Goal: Task Accomplishment & Management: Manage account settings

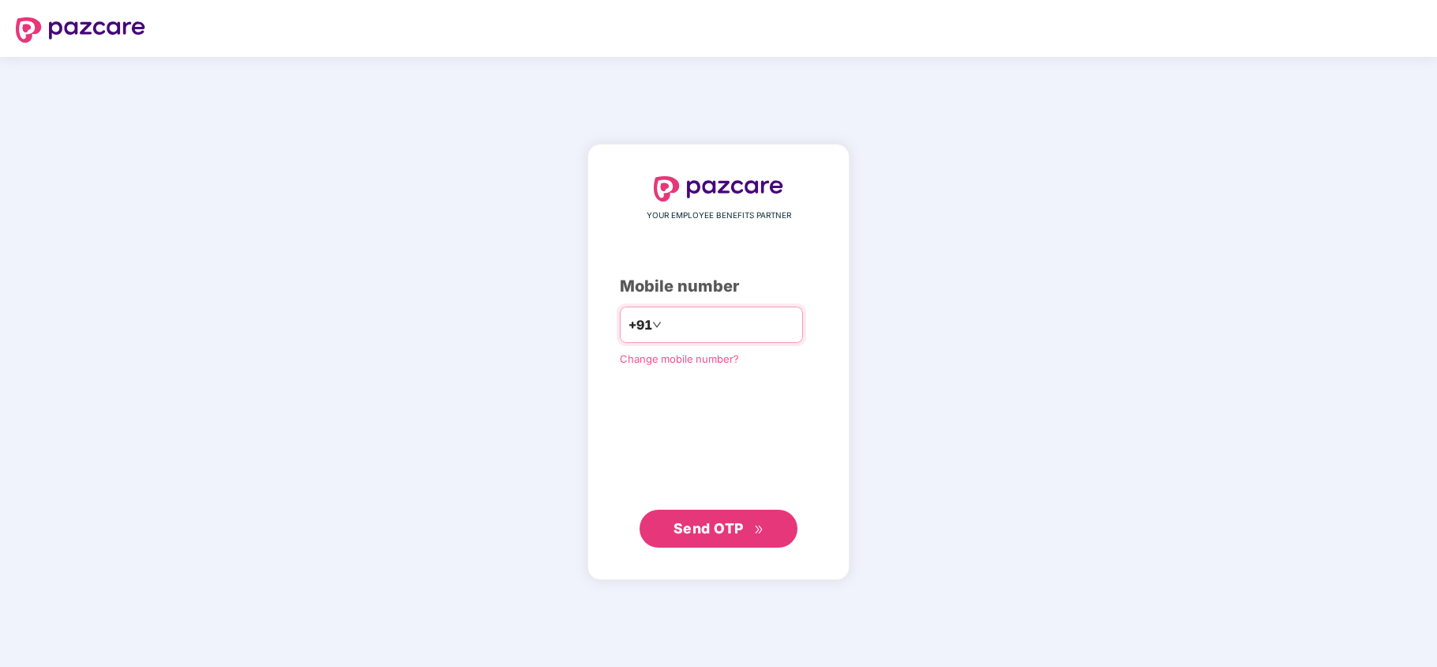
paste input "**********"
type input "**********"
click at [717, 545] on button "Send OTP" at bounding box center [719, 528] width 158 height 38
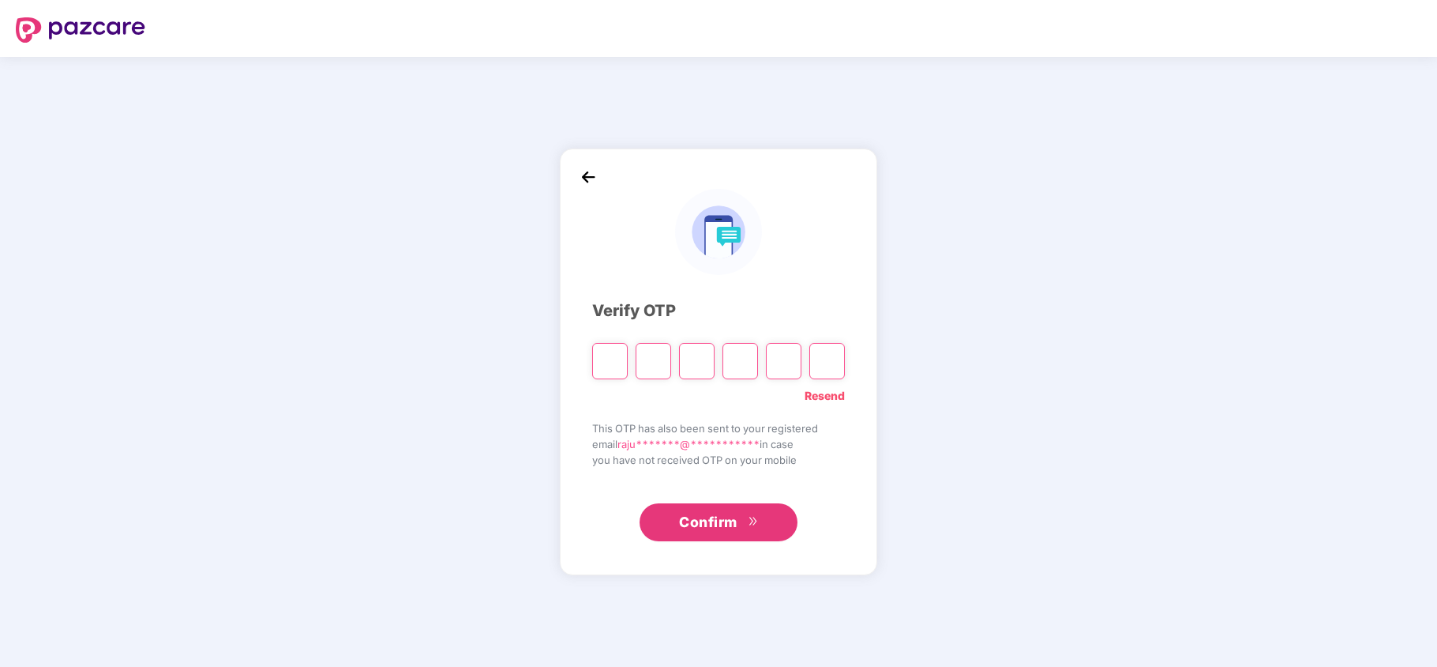
type input "*"
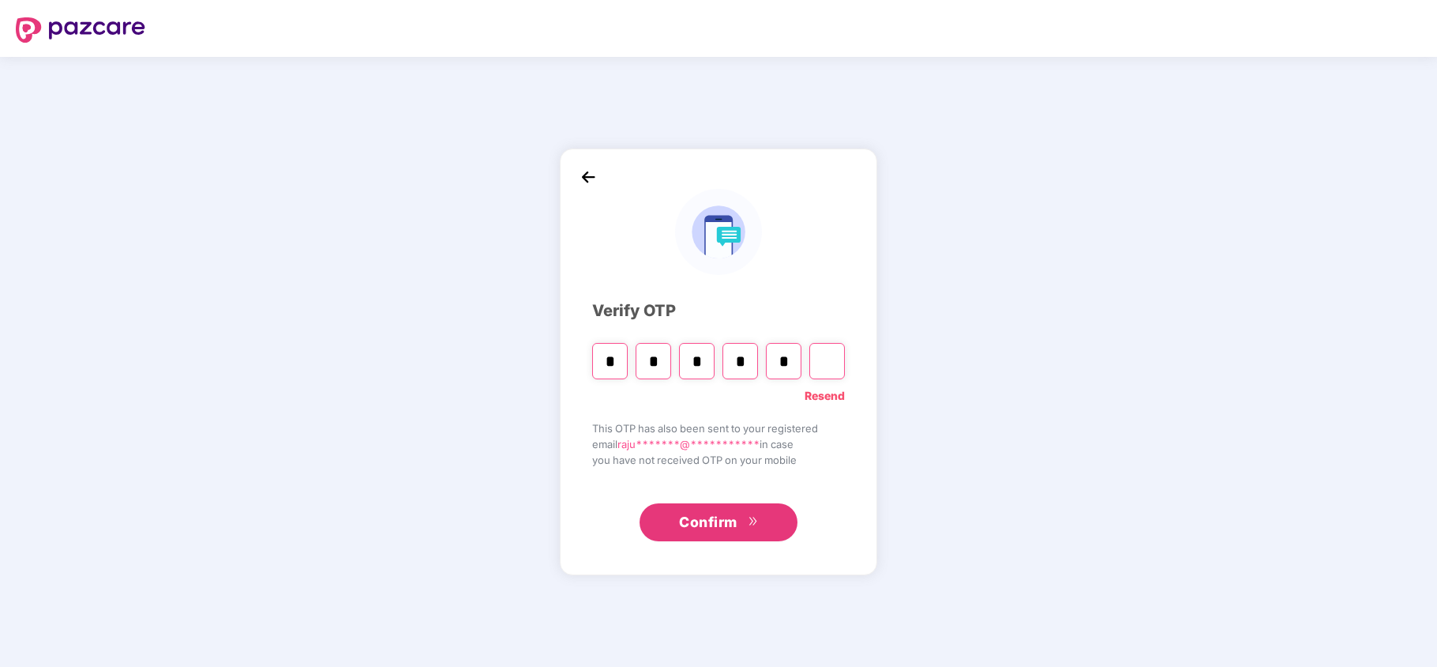
type input "*"
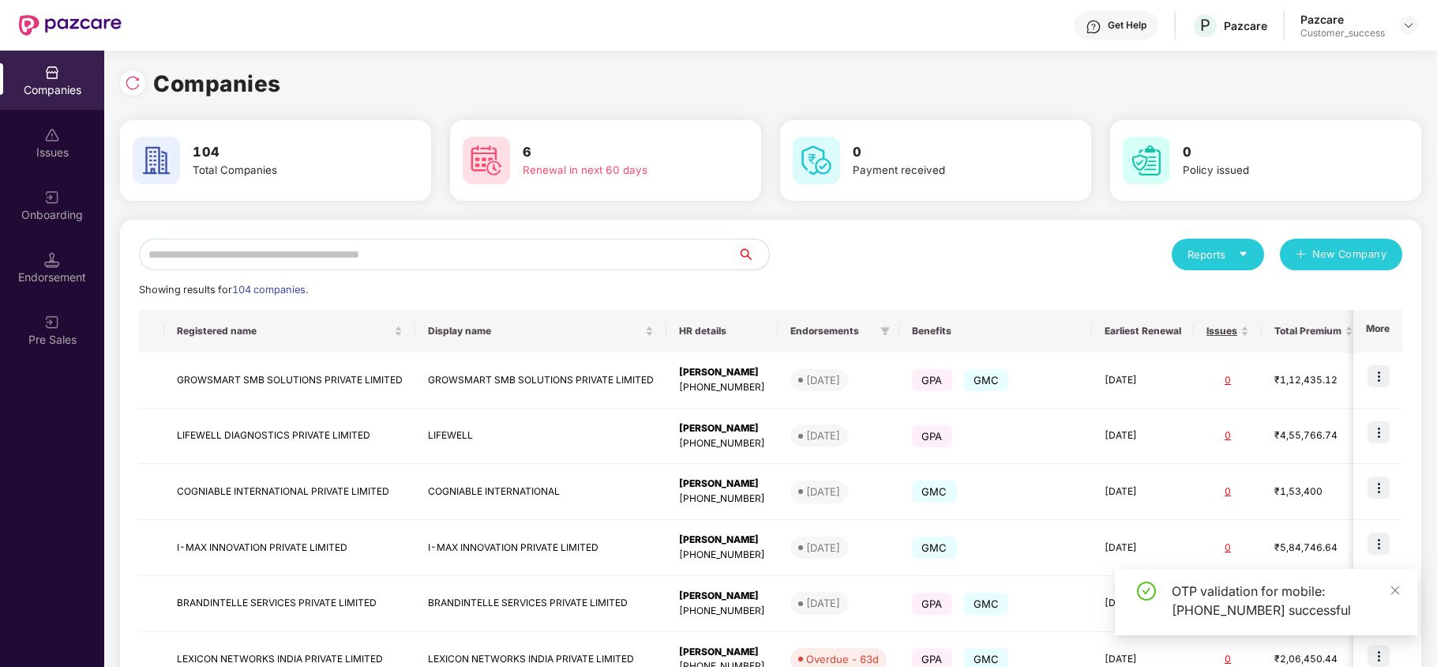
click at [219, 263] on input "text" at bounding box center [438, 255] width 599 height 32
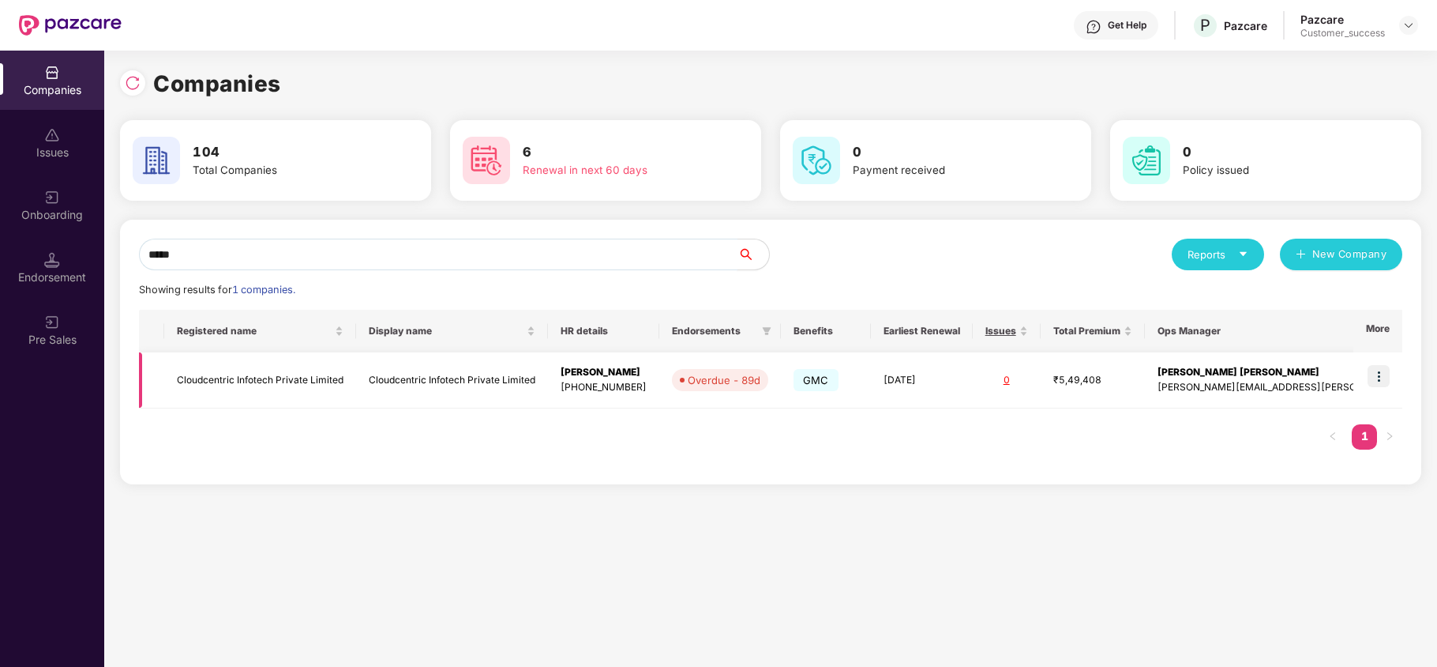
type input "*****"
click at [1374, 379] on img at bounding box center [1379, 376] width 22 height 22
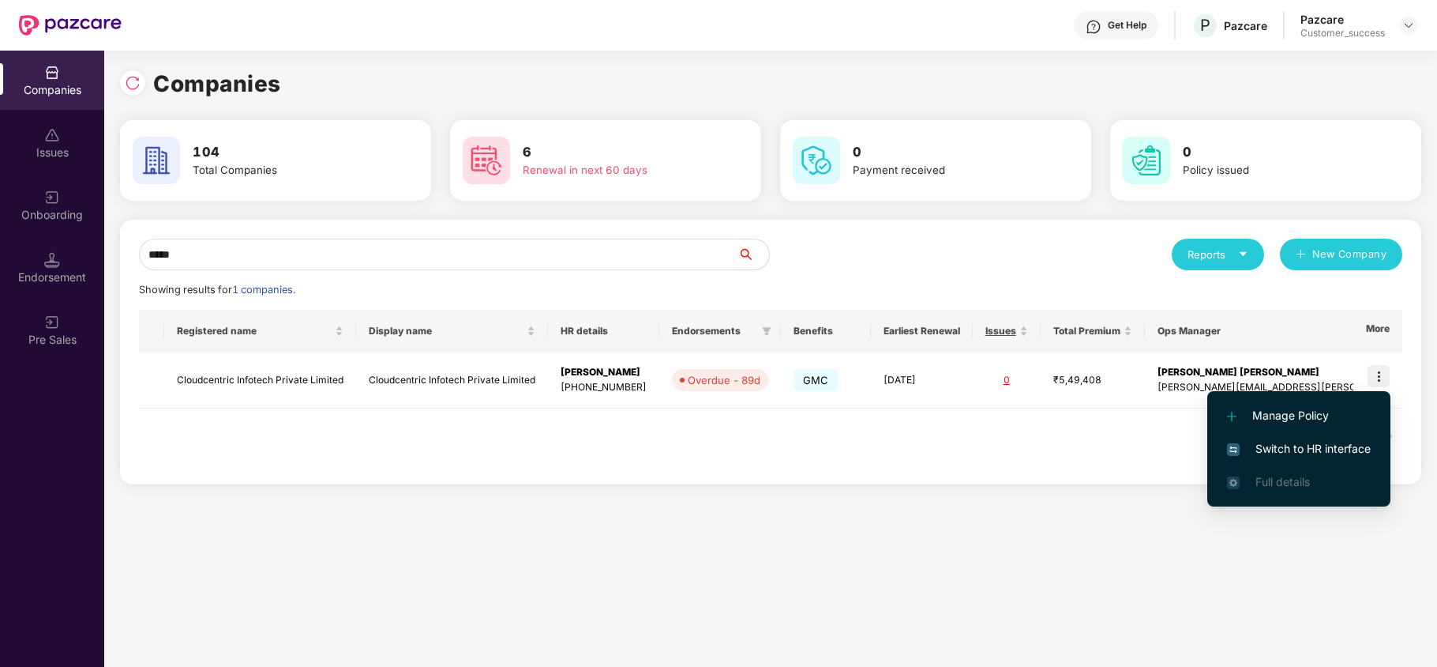
click at [1310, 444] on span "Switch to HR interface" at bounding box center [1299, 448] width 144 height 17
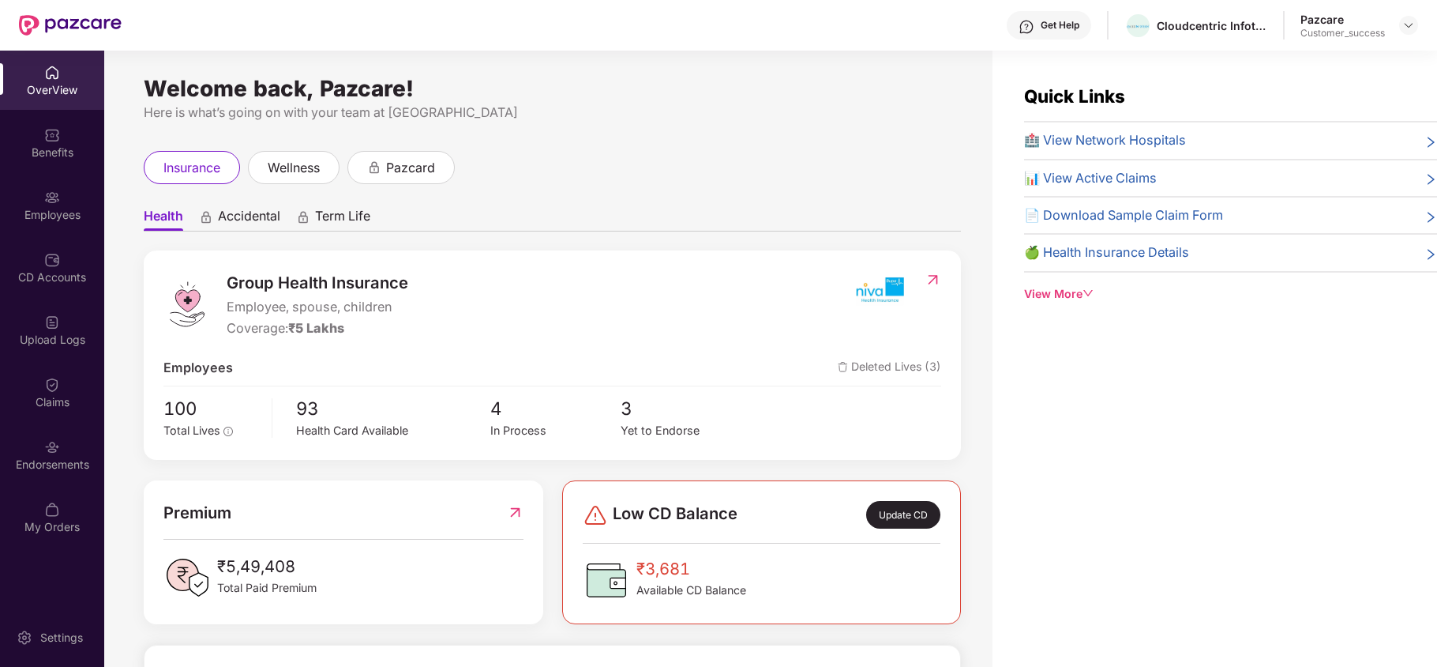
click at [64, 446] on div "Endorsements" at bounding box center [52, 454] width 104 height 59
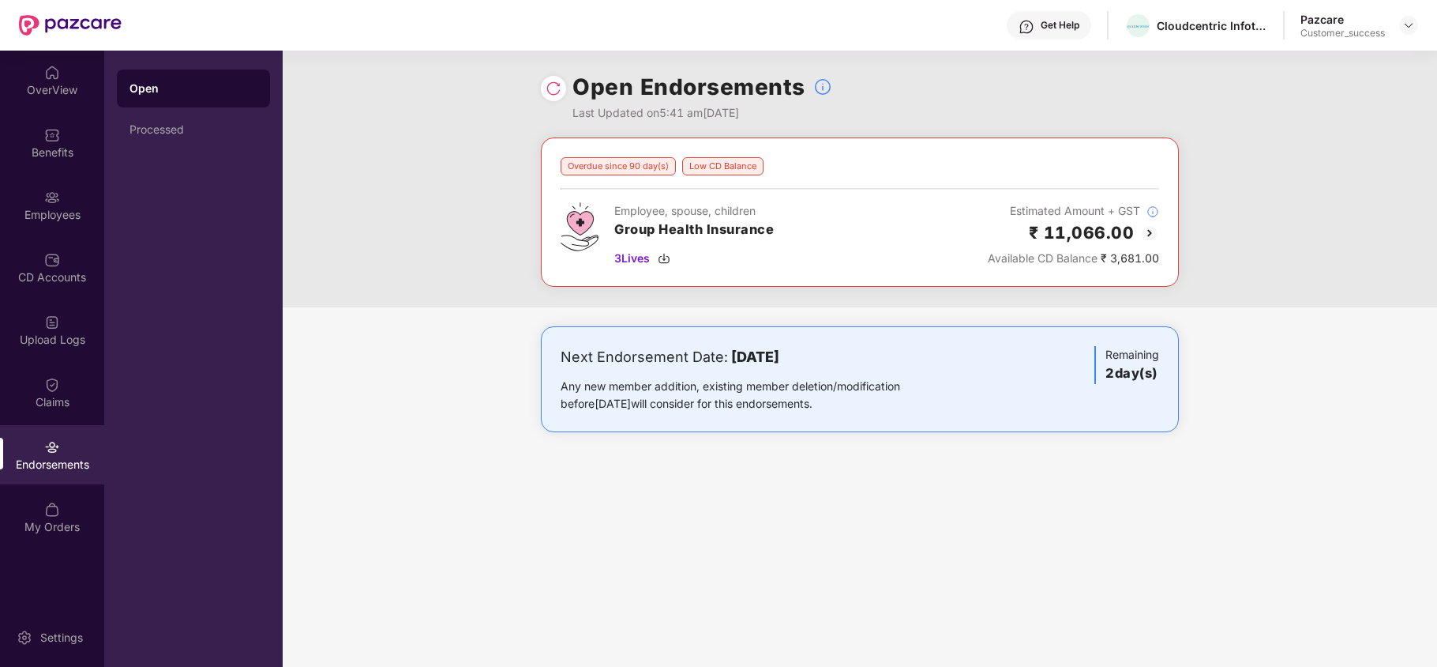
click at [1153, 227] on img at bounding box center [1149, 233] width 19 height 19
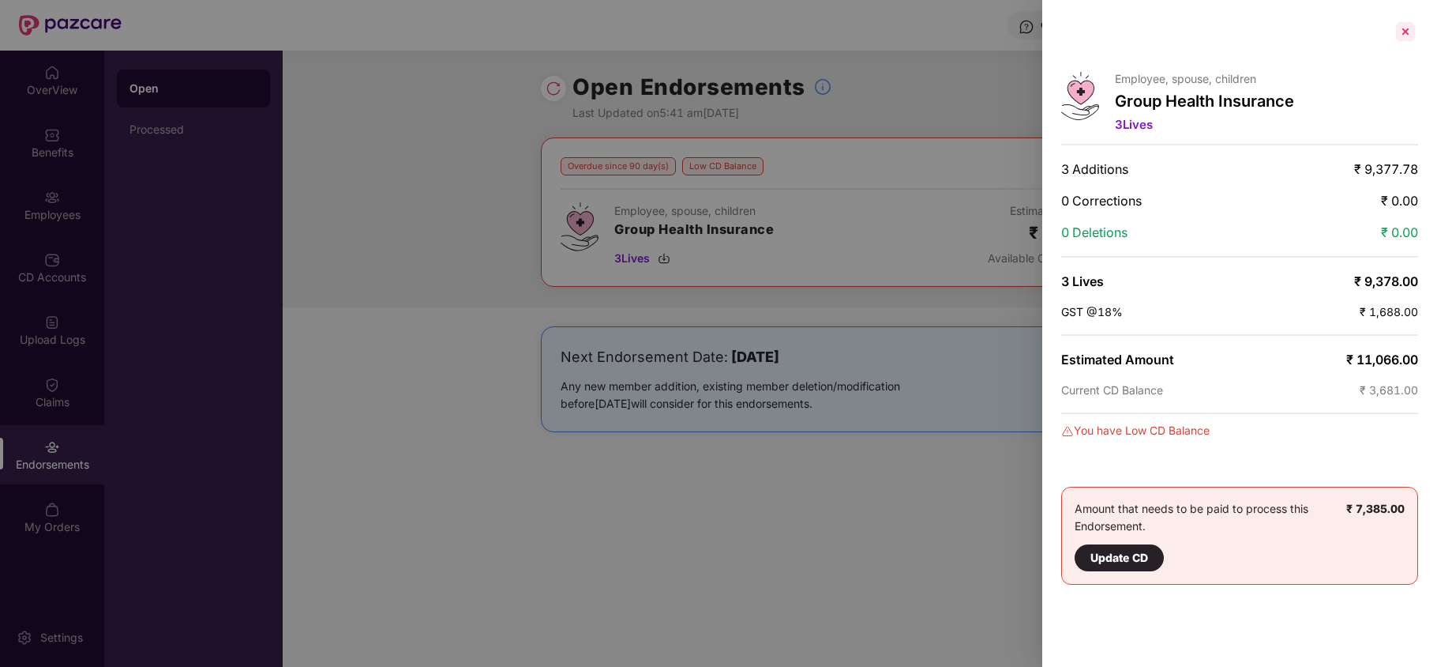
click at [1403, 43] on div at bounding box center [1405, 31] width 25 height 25
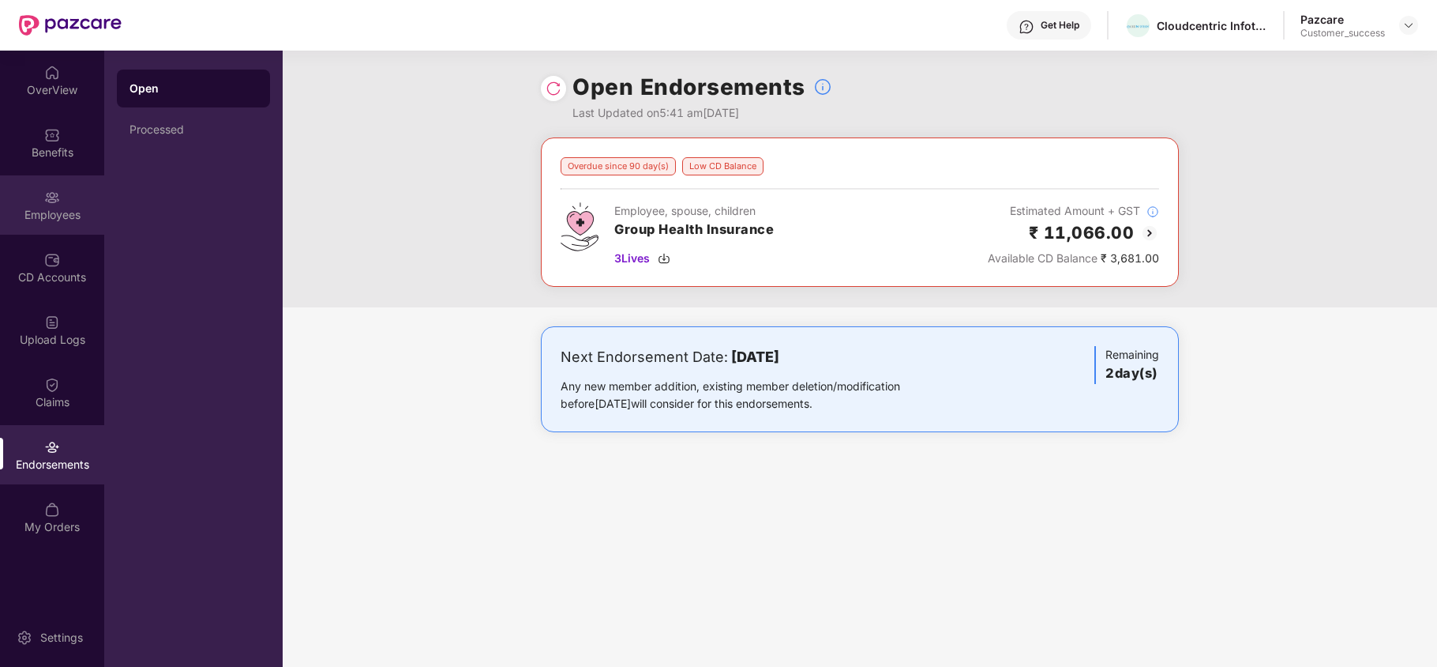
click at [47, 228] on div "Employees" at bounding box center [52, 204] width 104 height 59
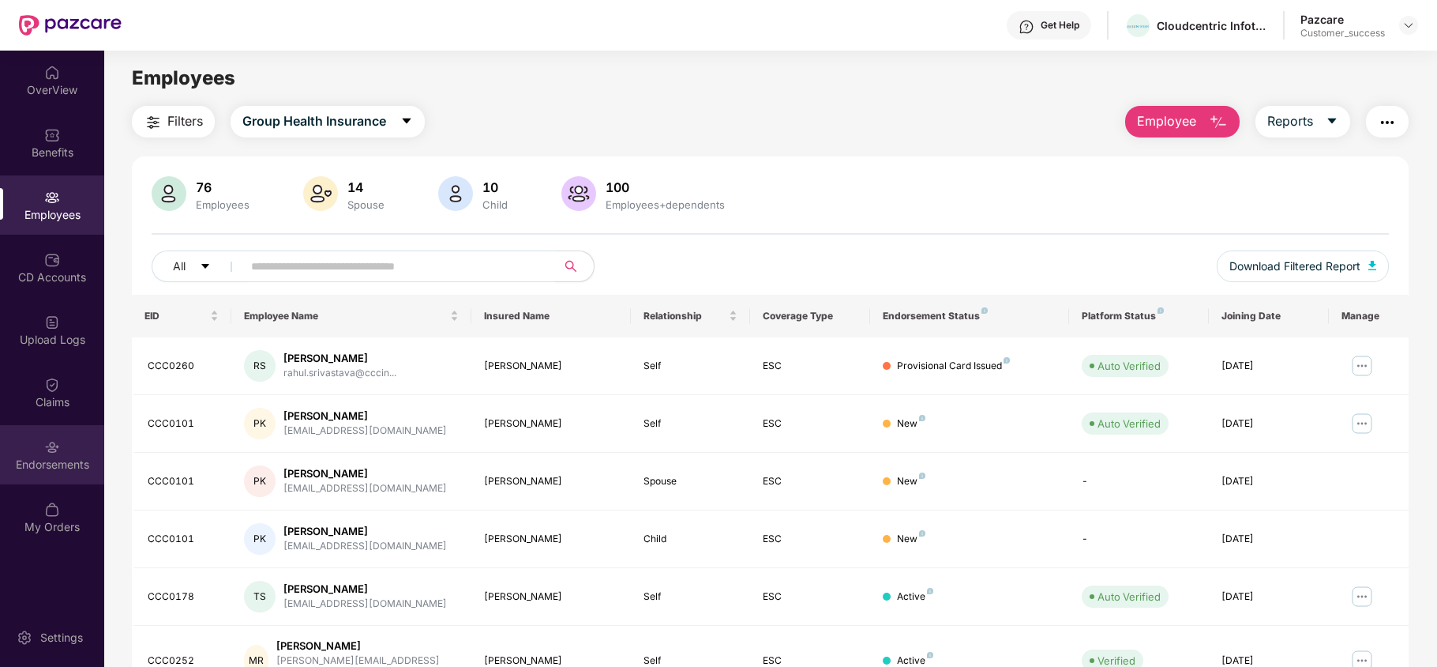
click at [49, 427] on div "Endorsements" at bounding box center [52, 454] width 104 height 59
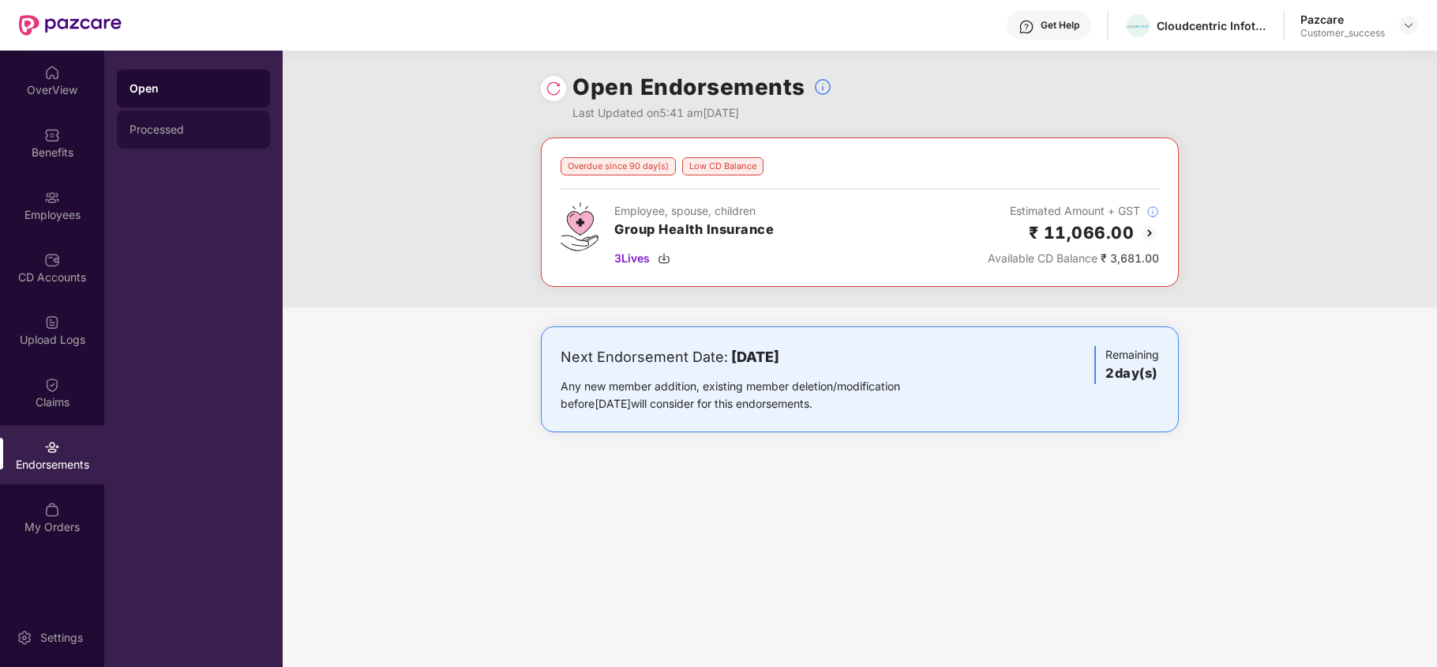
click at [171, 137] on div "Processed" at bounding box center [193, 130] width 153 height 38
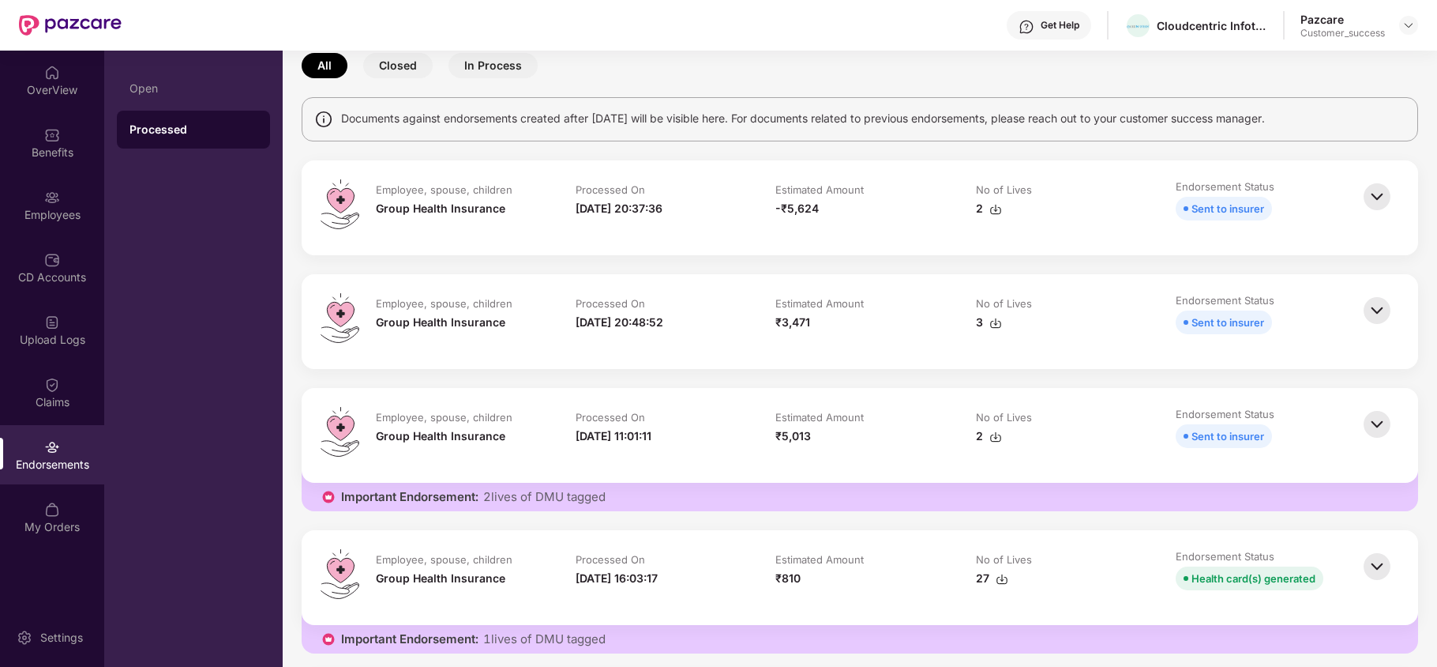
scroll to position [89, 0]
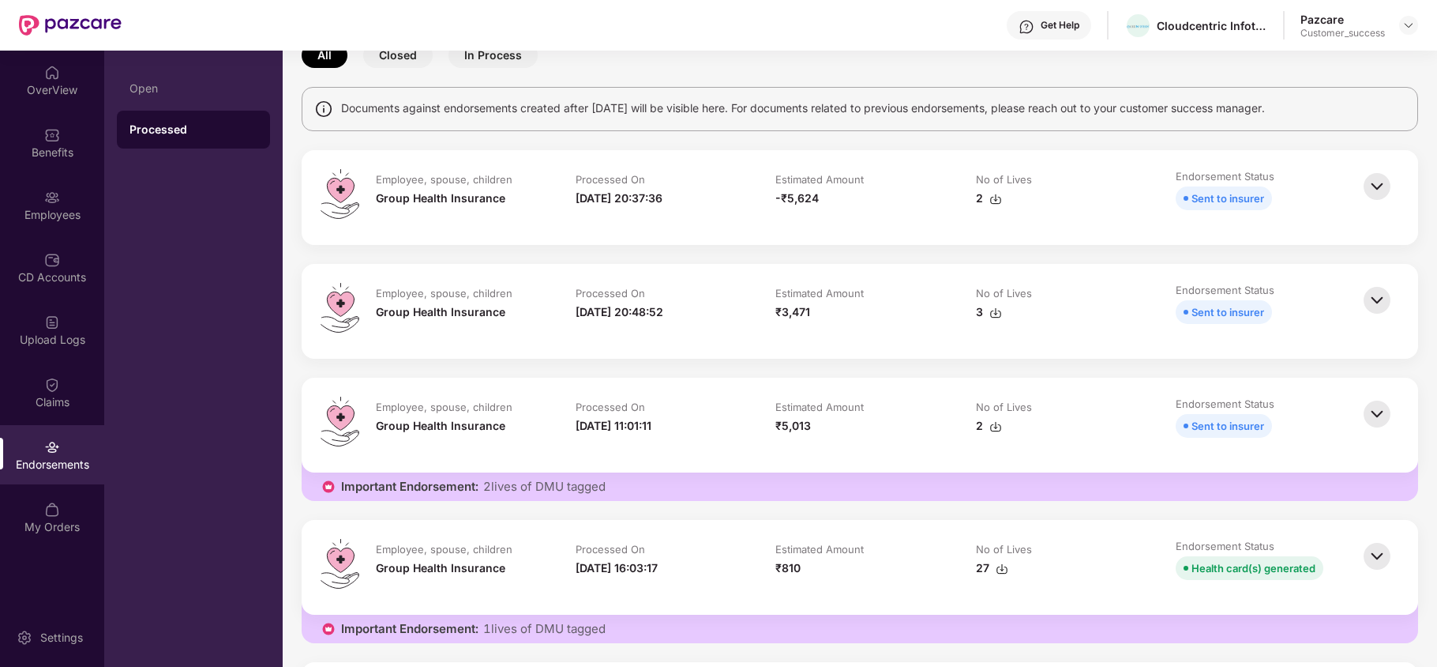
click at [1362, 302] on img at bounding box center [1377, 300] width 35 height 35
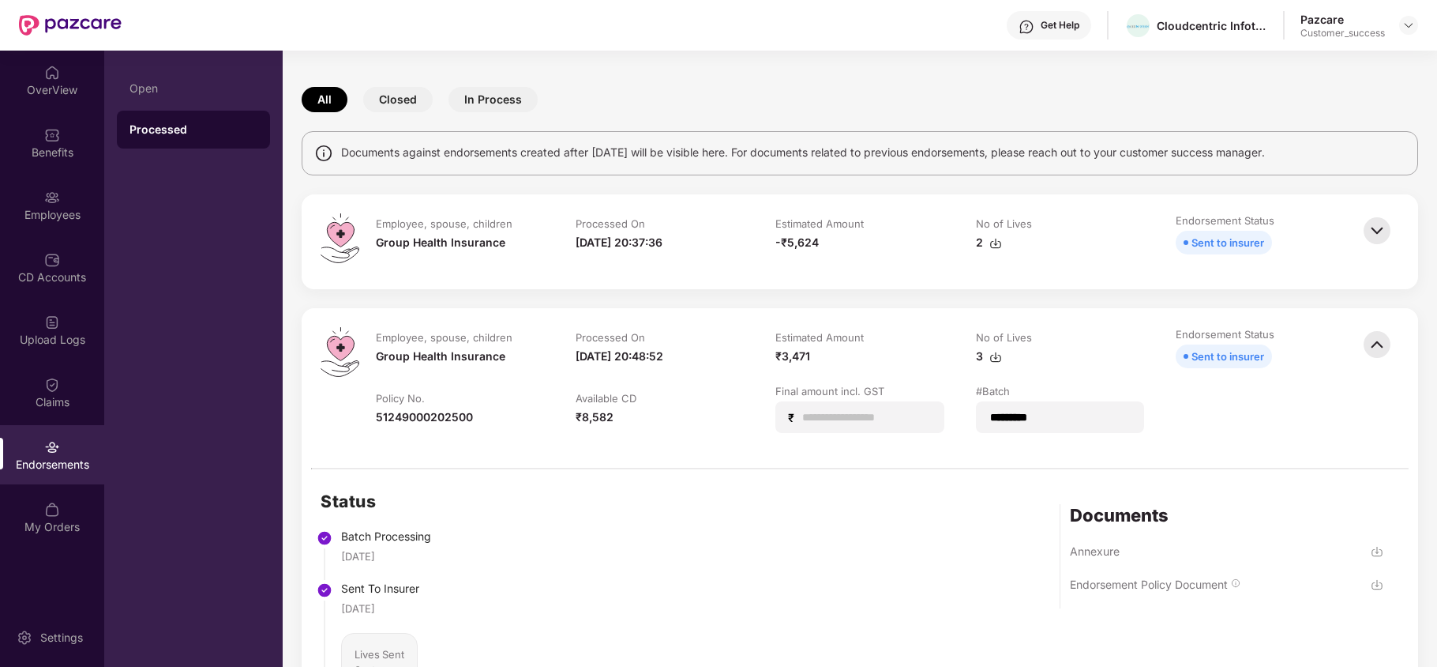
scroll to position [0, 0]
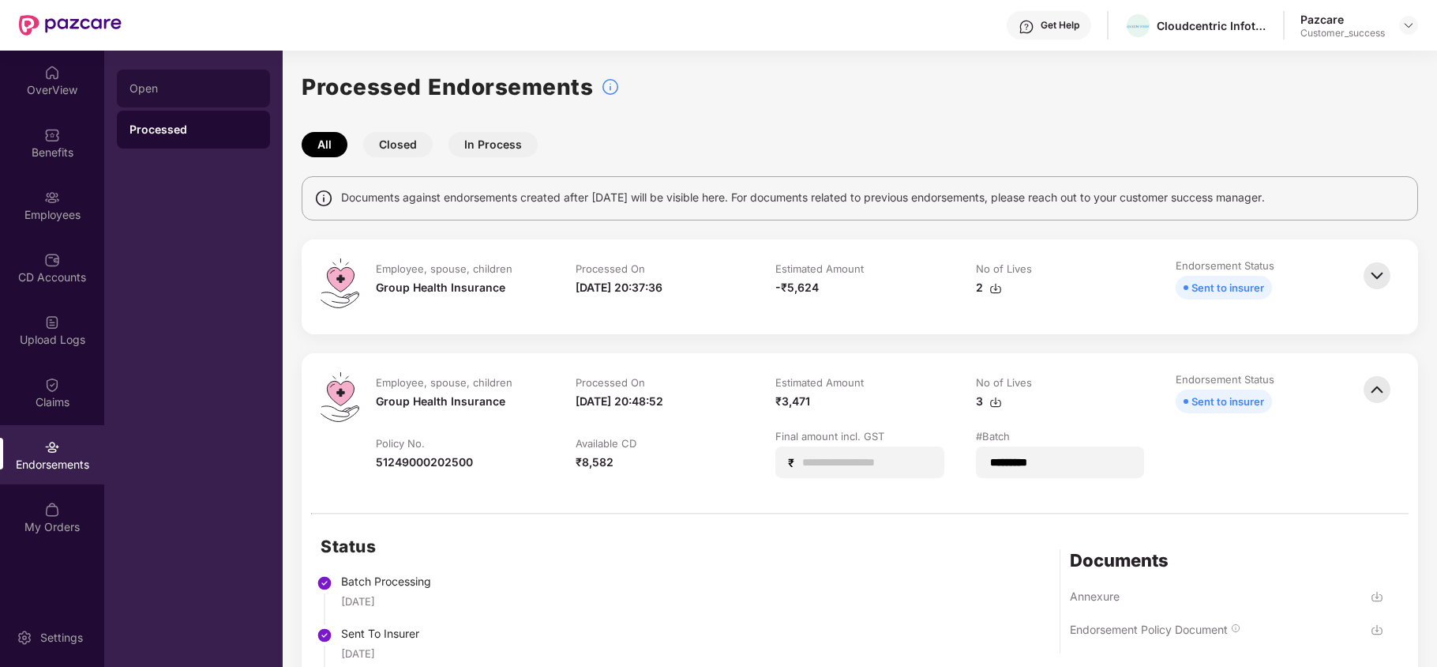
click at [196, 89] on div "Open" at bounding box center [194, 88] width 128 height 13
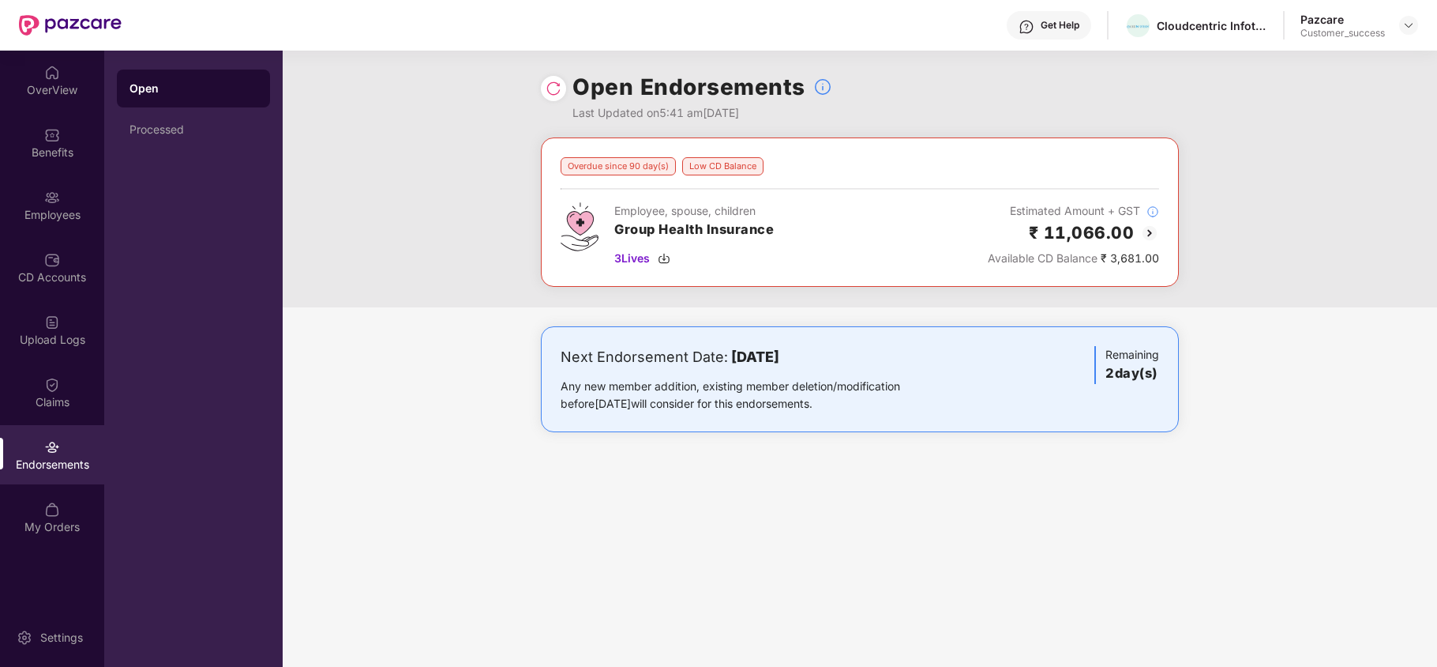
click at [1144, 227] on img at bounding box center [1149, 233] width 19 height 19
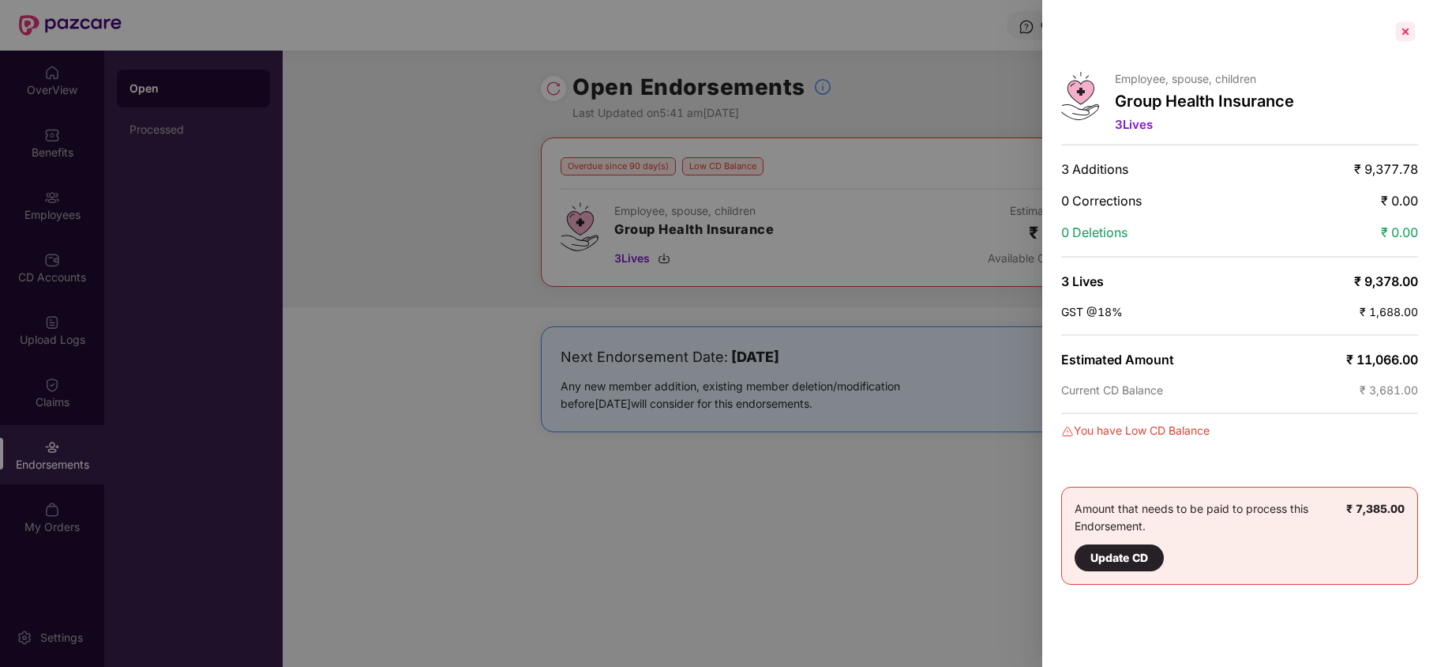
click at [1400, 33] on div at bounding box center [1405, 31] width 25 height 25
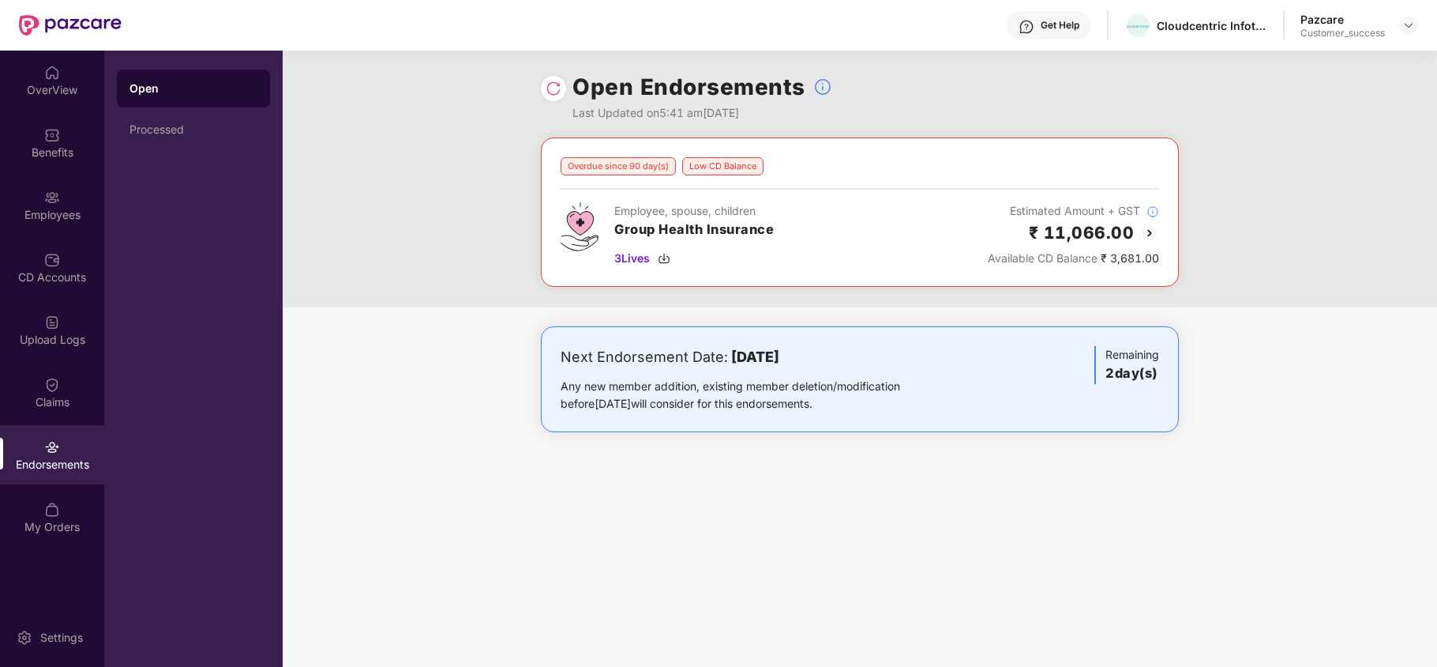
click at [51, 235] on div "OverView Benefits Employees CD Accounts Upload Logs Claims Endorsements My Orde…" at bounding box center [52, 300] width 104 height 499
click at [52, 220] on div "Employees" at bounding box center [52, 215] width 104 height 16
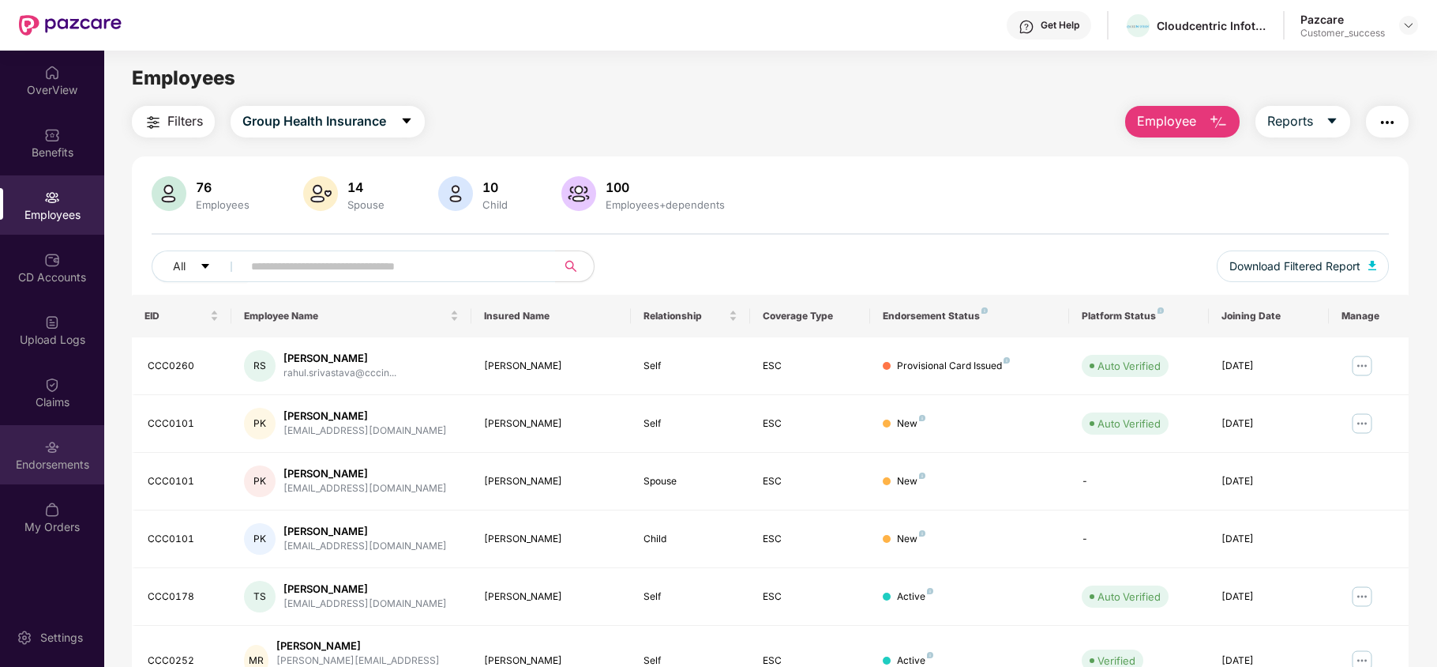
click at [58, 446] on img at bounding box center [52, 447] width 16 height 16
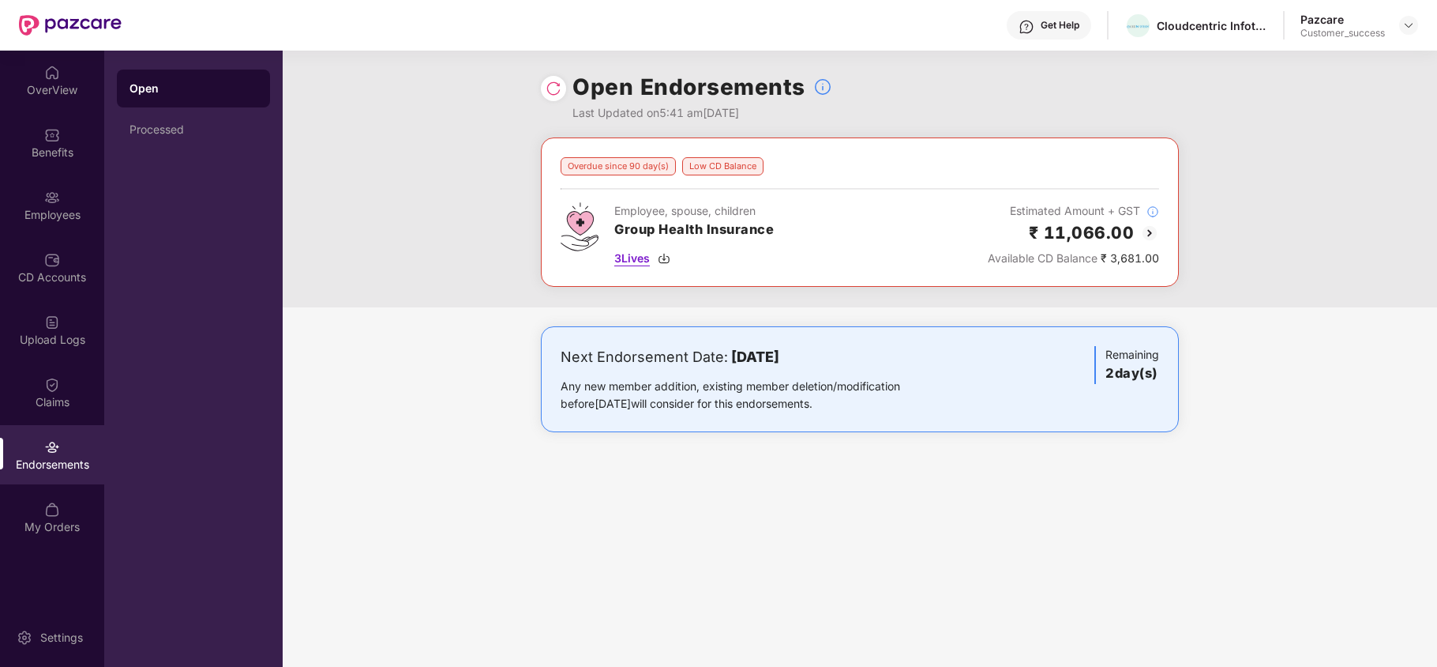
click at [671, 256] on img at bounding box center [664, 258] width 13 height 13
click at [160, 118] on div "Processed" at bounding box center [193, 130] width 153 height 38
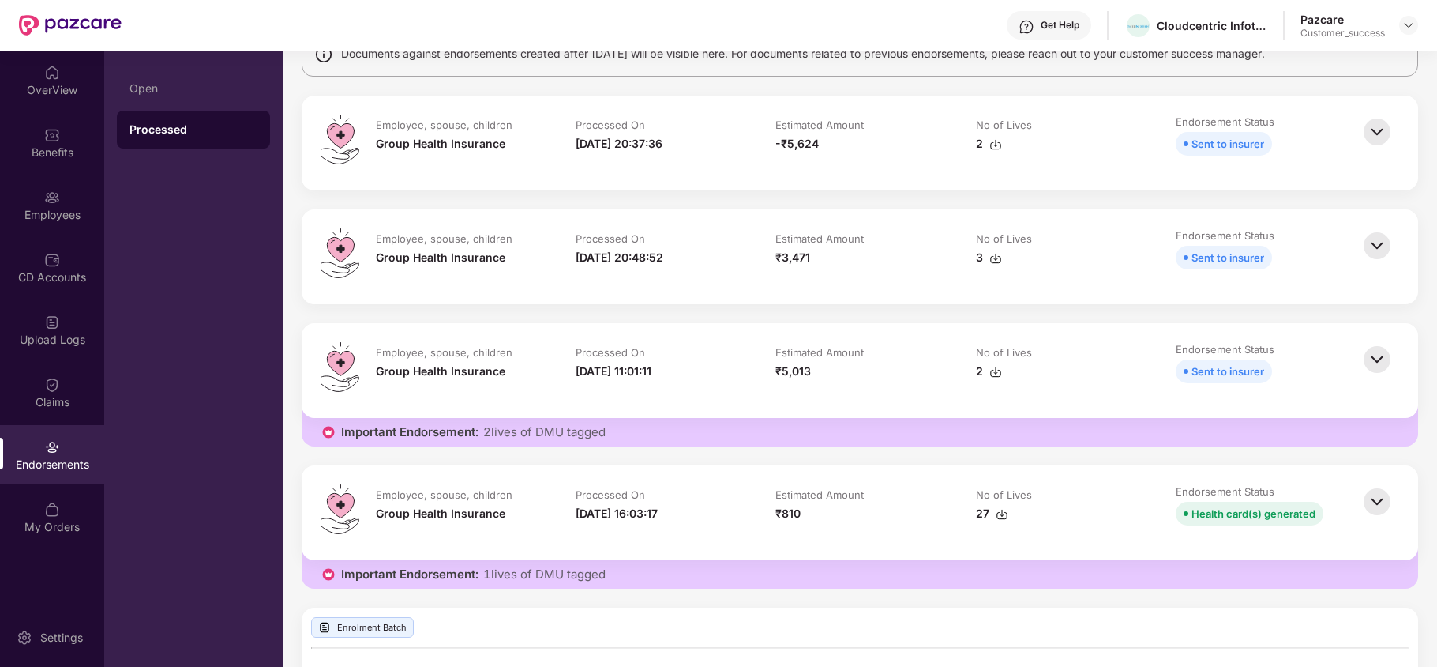
scroll to position [143, 0]
click at [1370, 136] on img at bounding box center [1377, 132] width 35 height 35
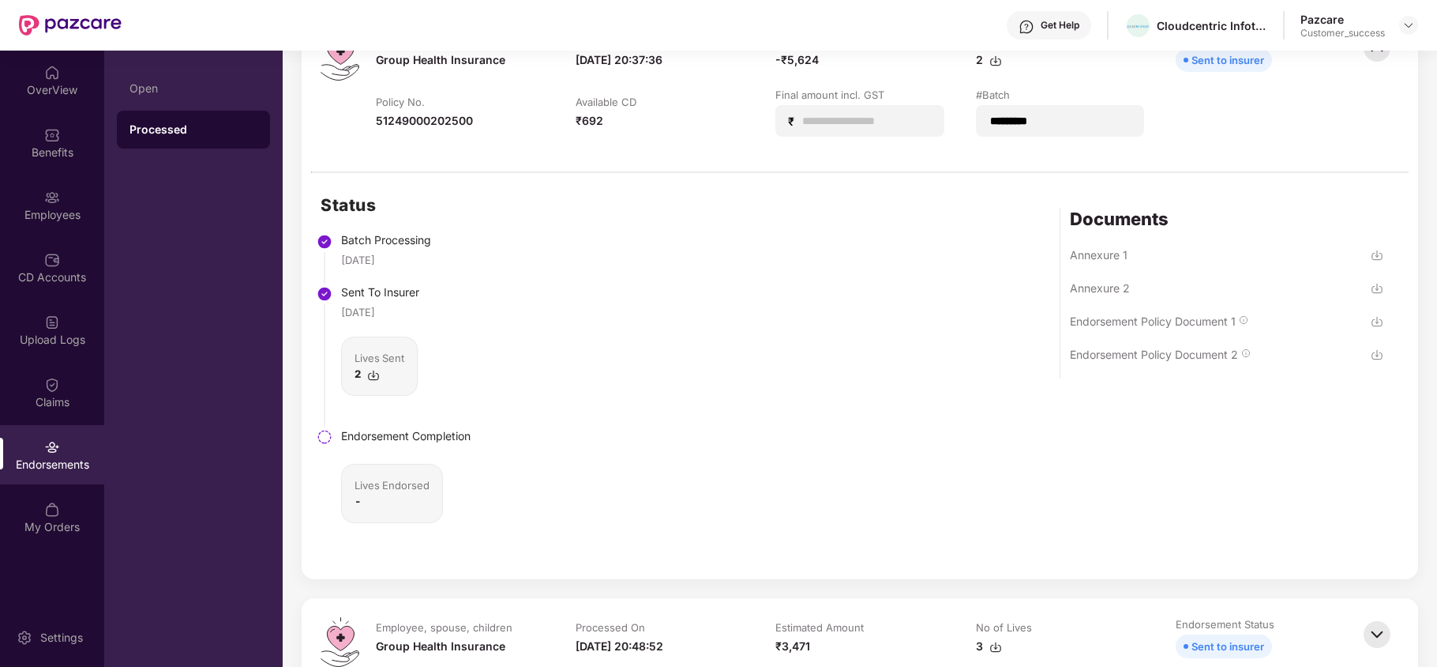
scroll to position [0, 0]
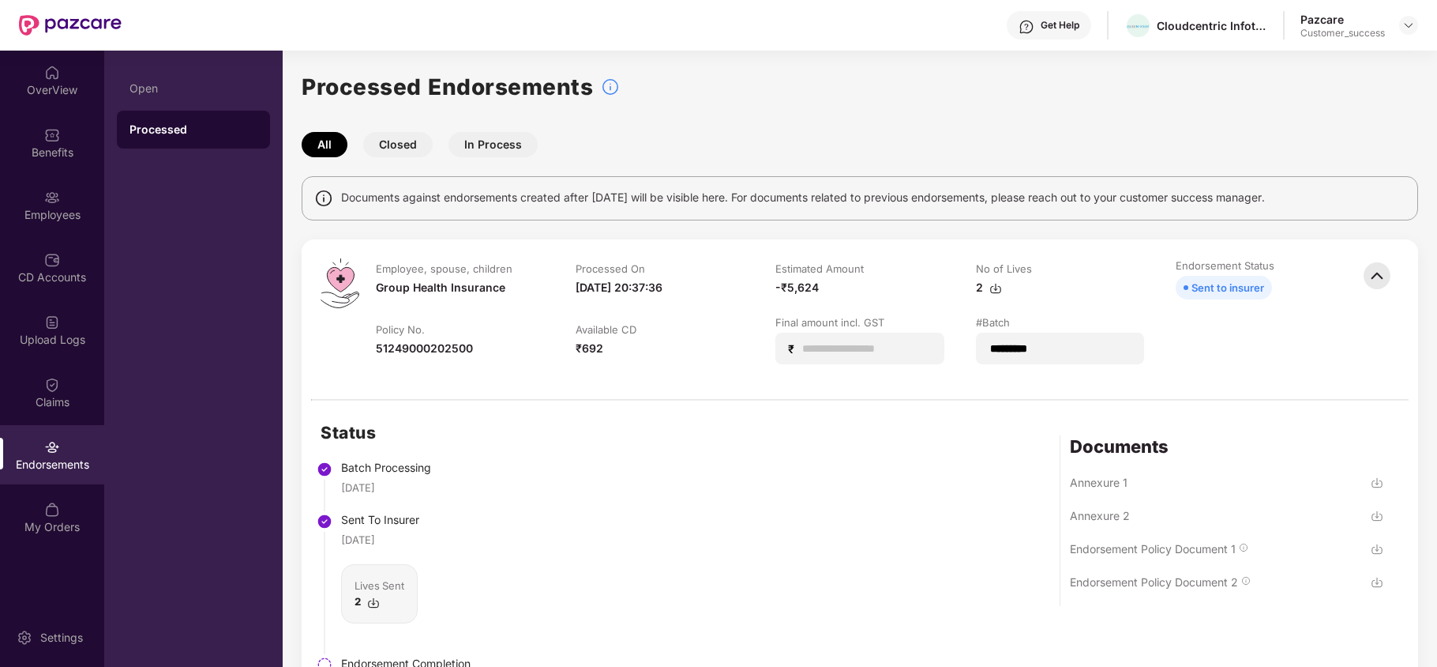
click at [1373, 279] on img at bounding box center [1377, 275] width 35 height 35
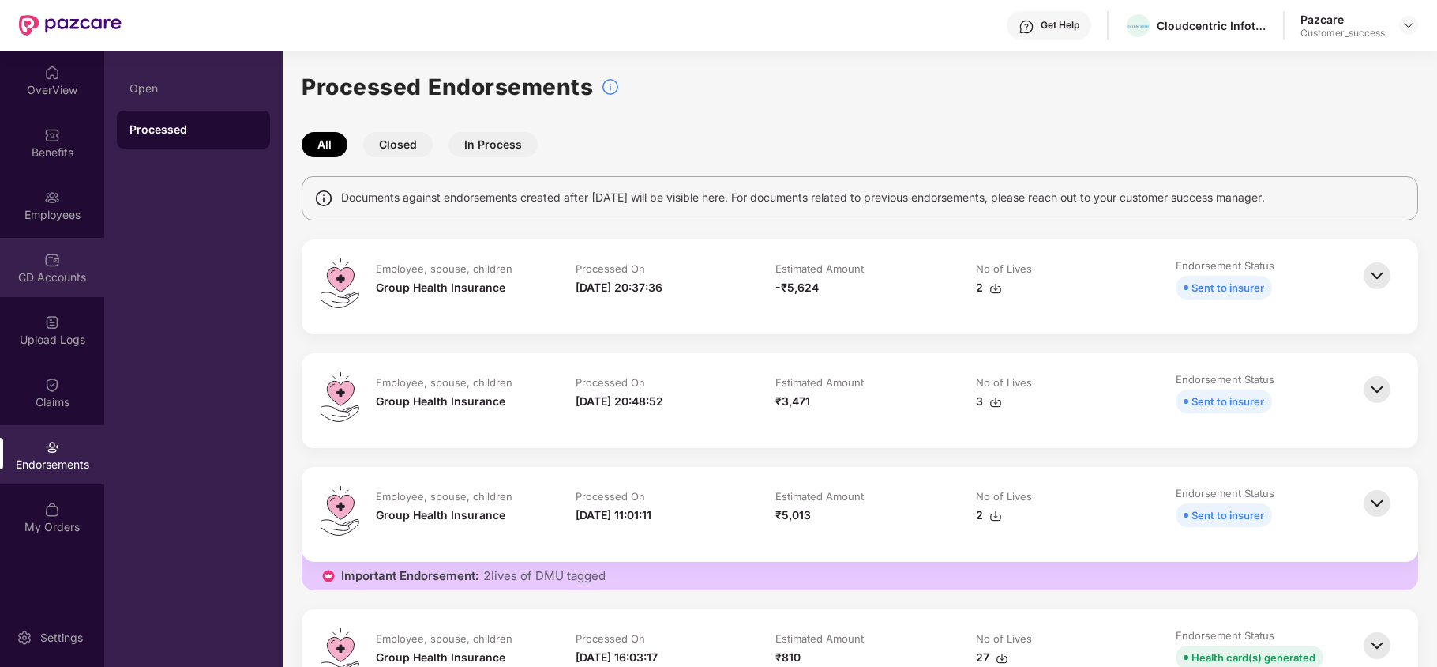
click at [44, 294] on div "CD Accounts" at bounding box center [52, 267] width 104 height 59
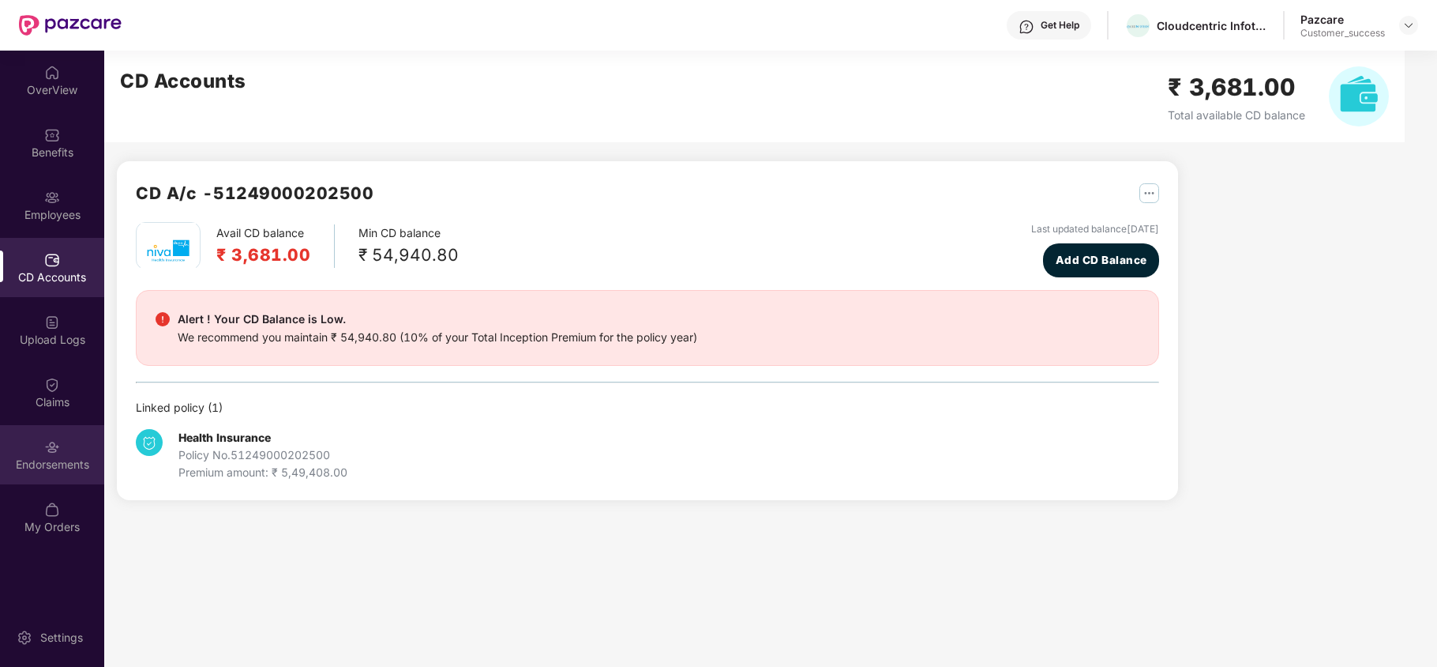
click at [24, 453] on div "Endorsements" at bounding box center [52, 454] width 104 height 59
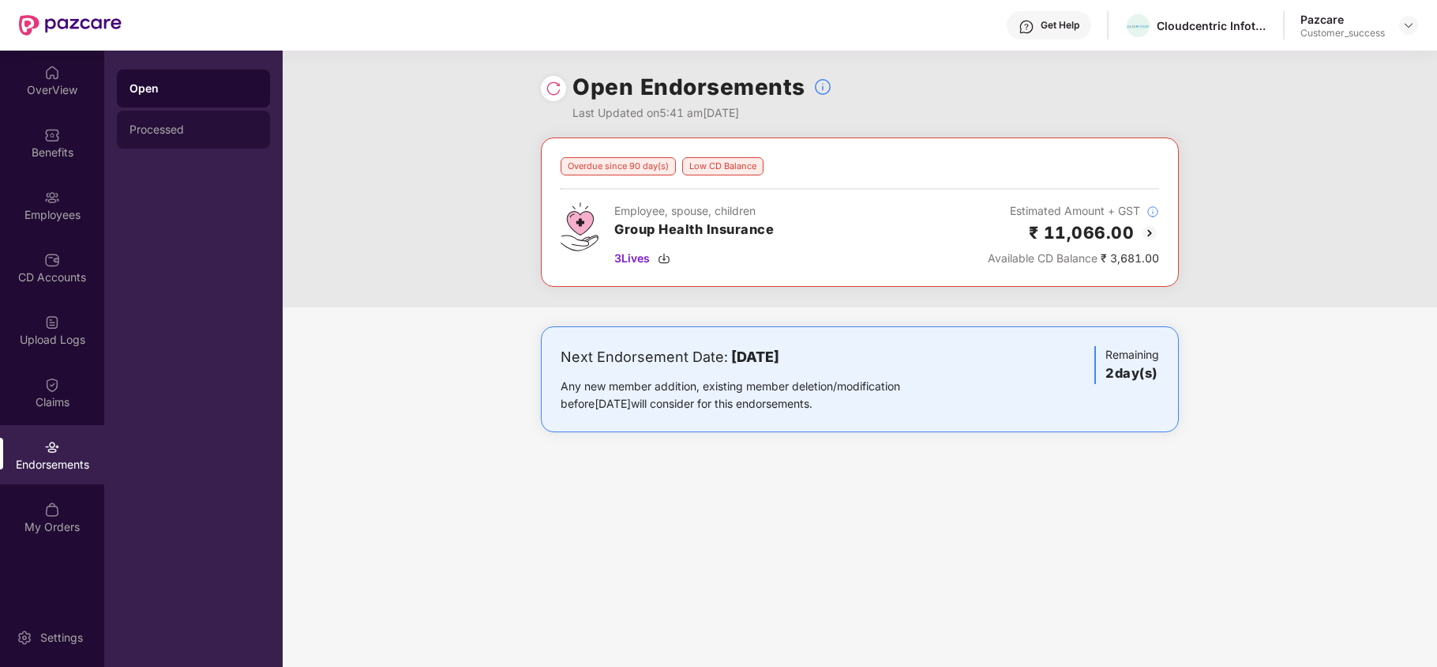
click at [181, 143] on div "Processed" at bounding box center [193, 130] width 153 height 38
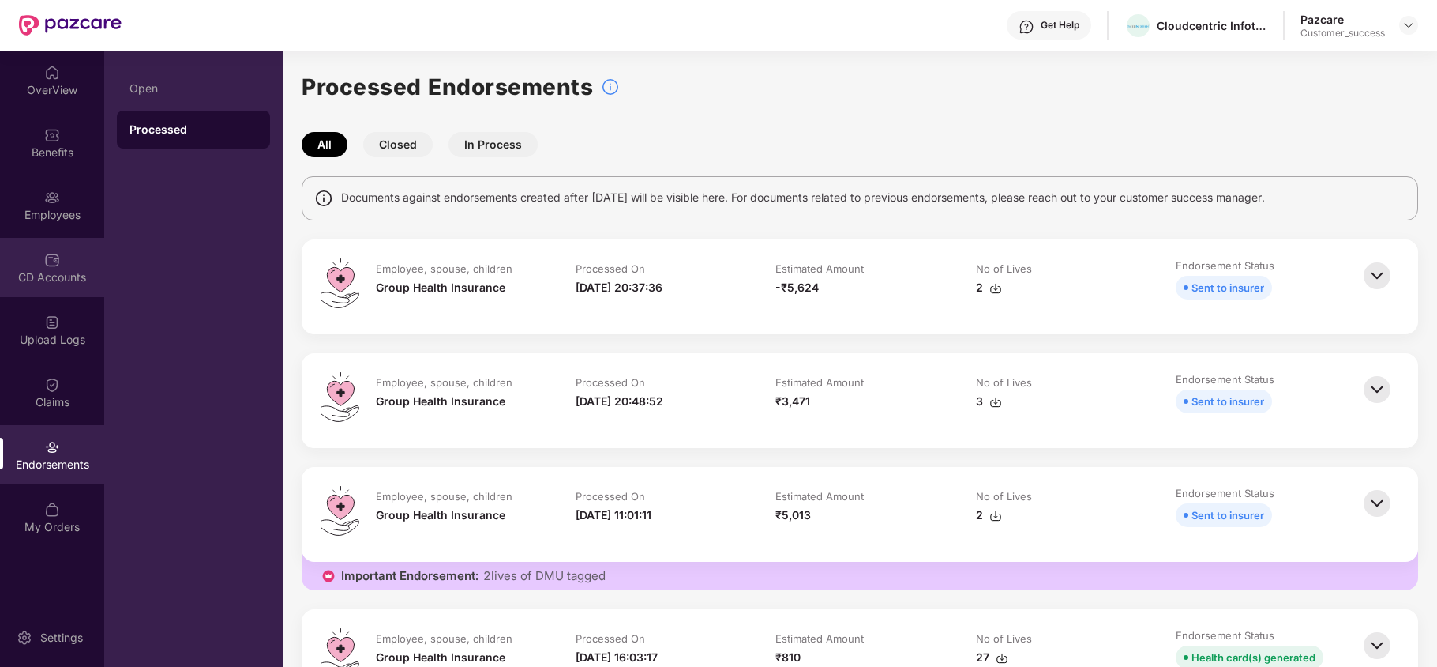
click at [51, 244] on div "CD Accounts" at bounding box center [52, 267] width 104 height 59
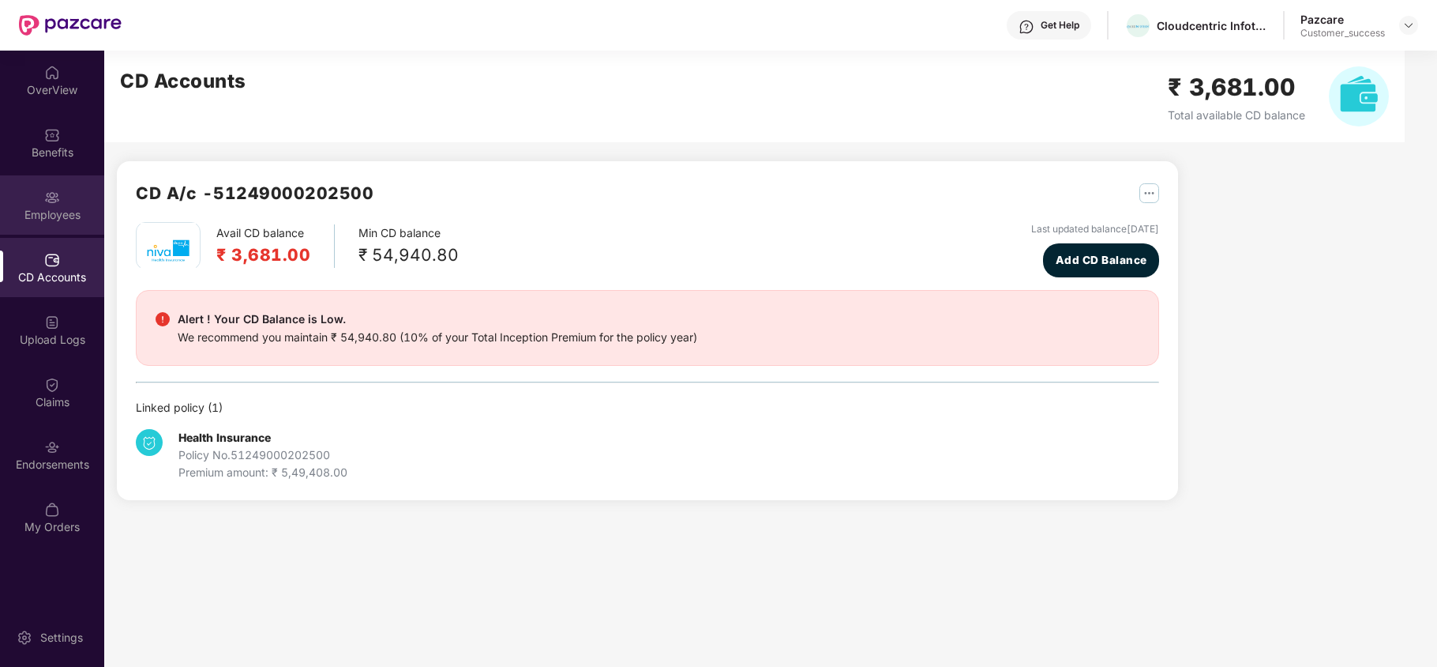
click at [64, 207] on div "Employees" at bounding box center [52, 215] width 104 height 16
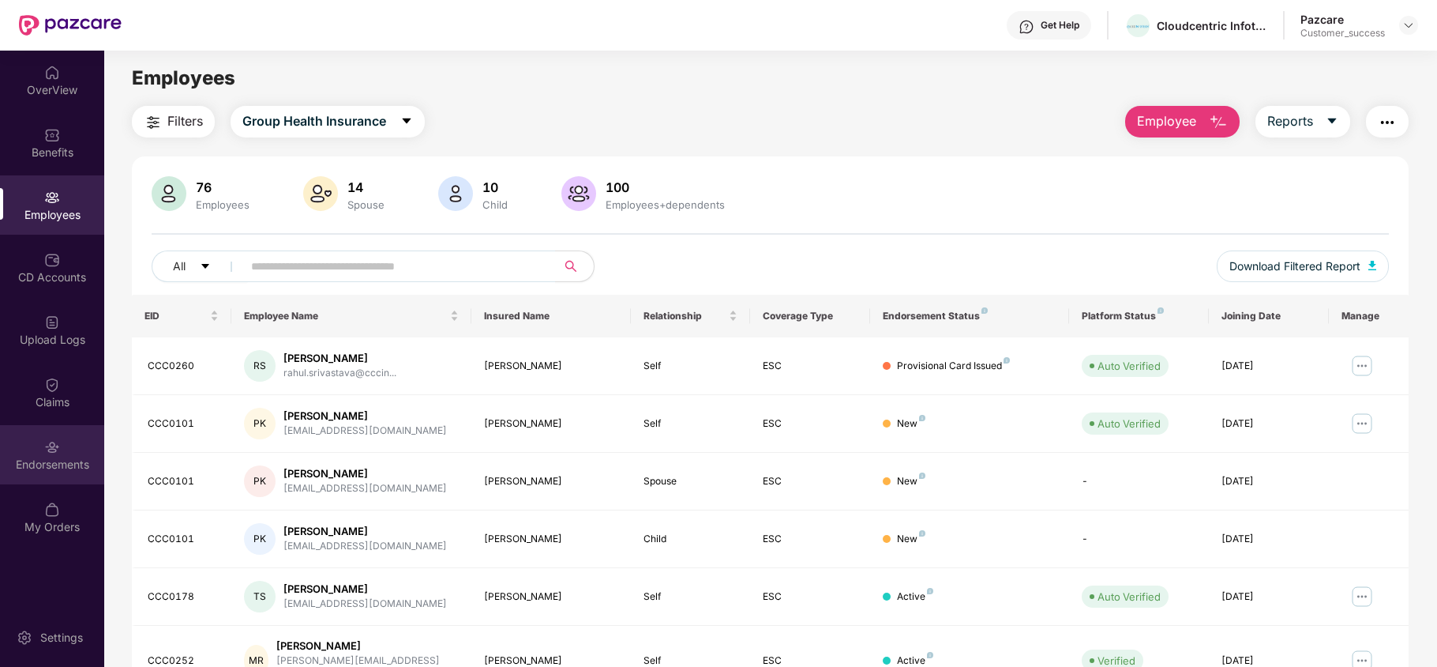
click at [83, 441] on div "Endorsements" at bounding box center [52, 454] width 104 height 59
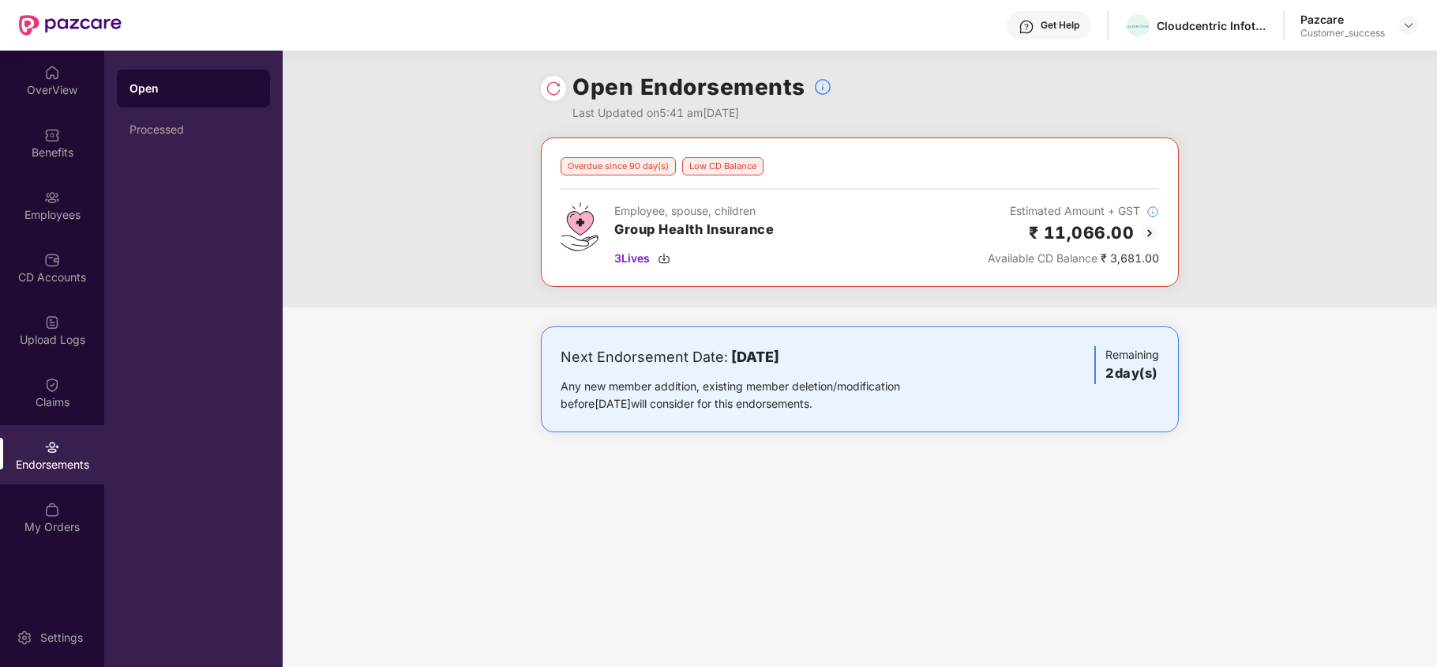
click at [1144, 235] on img at bounding box center [1149, 233] width 19 height 19
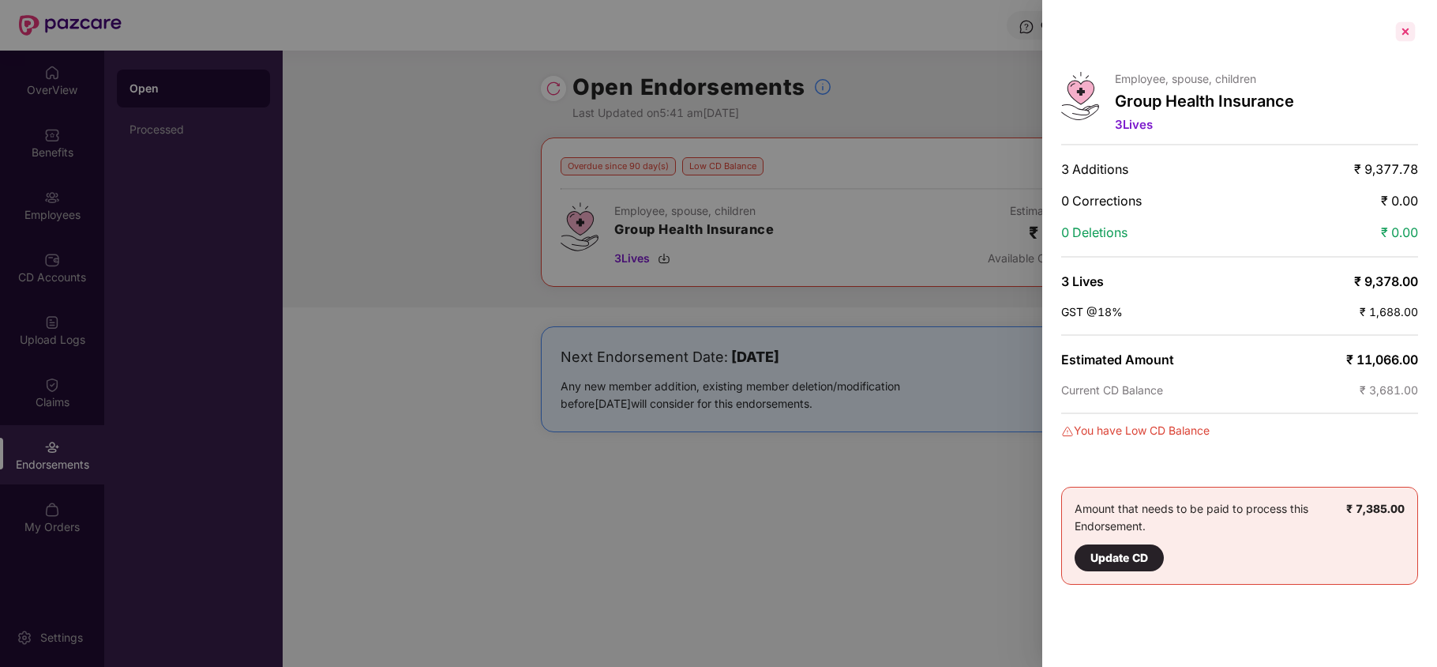
click at [1400, 24] on div at bounding box center [1405, 31] width 25 height 25
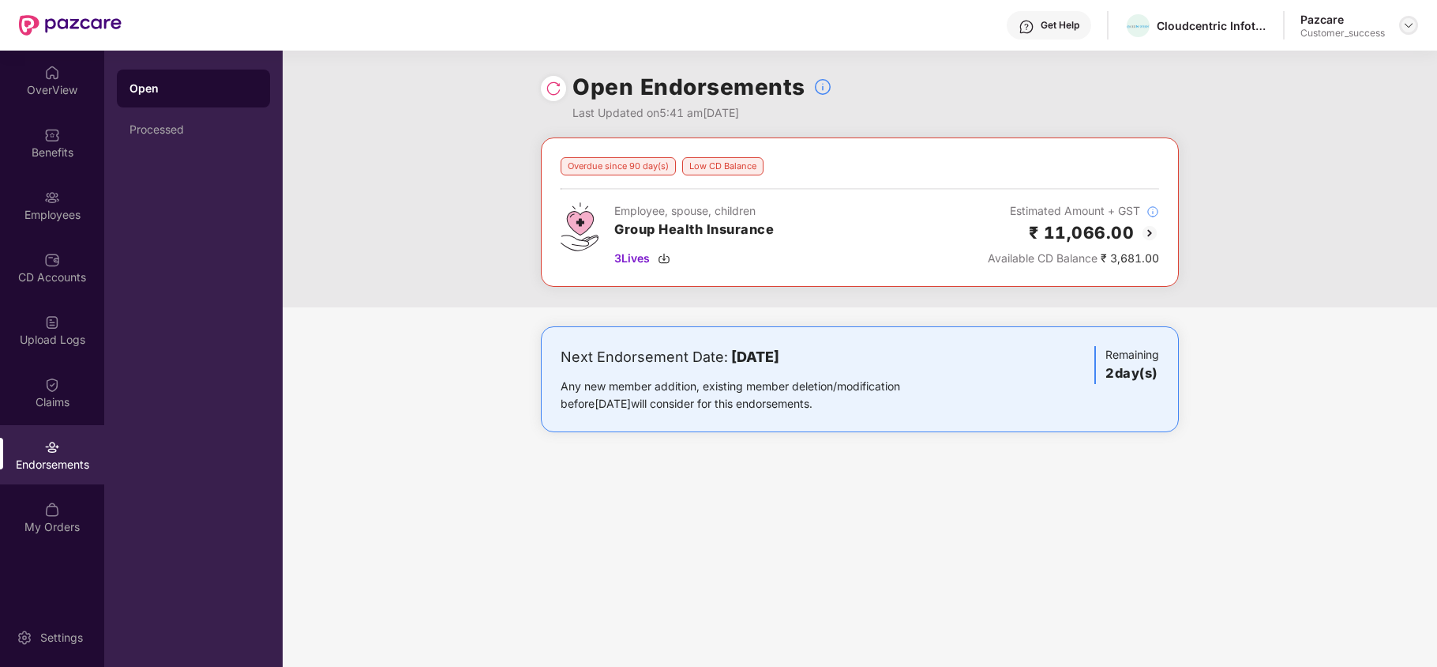
click at [1407, 33] on div at bounding box center [1409, 25] width 19 height 19
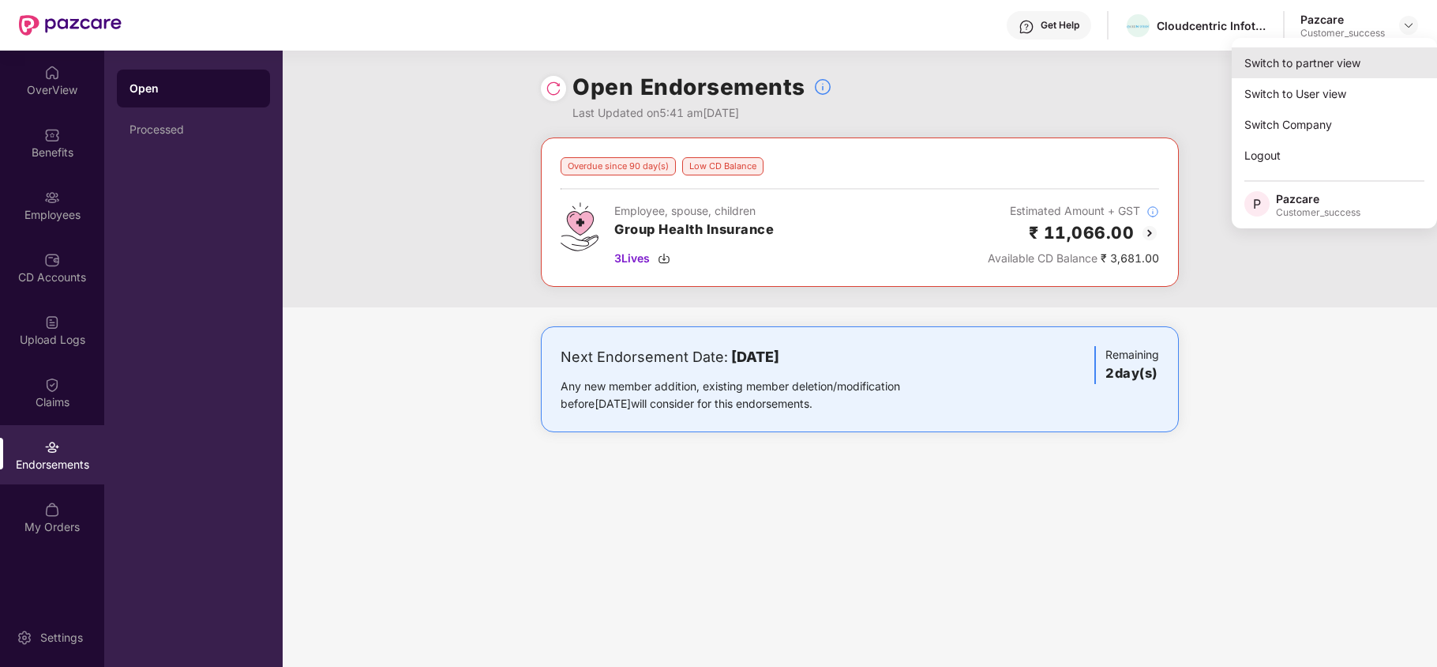
click at [1306, 67] on div "Switch to partner view" at bounding box center [1334, 62] width 205 height 31
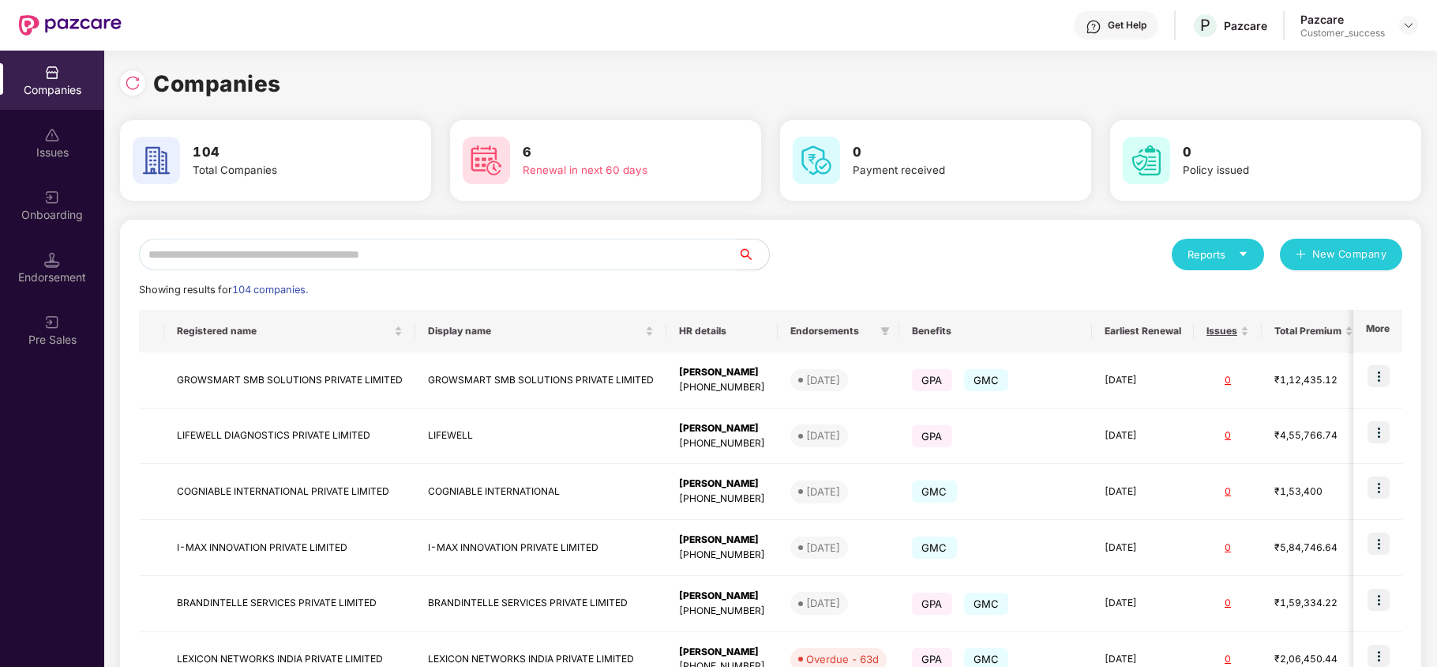
click at [550, 251] on input "text" at bounding box center [438, 255] width 599 height 32
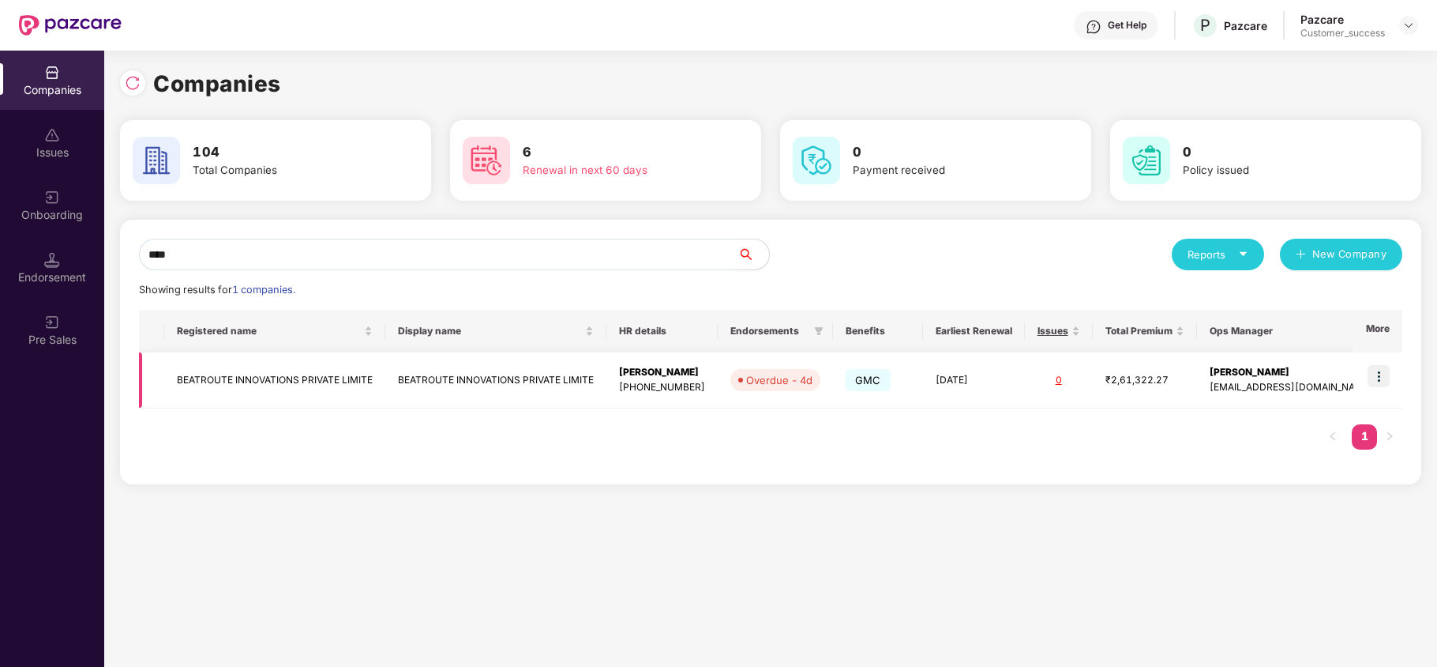
type input "****"
click at [1374, 368] on img at bounding box center [1379, 376] width 22 height 22
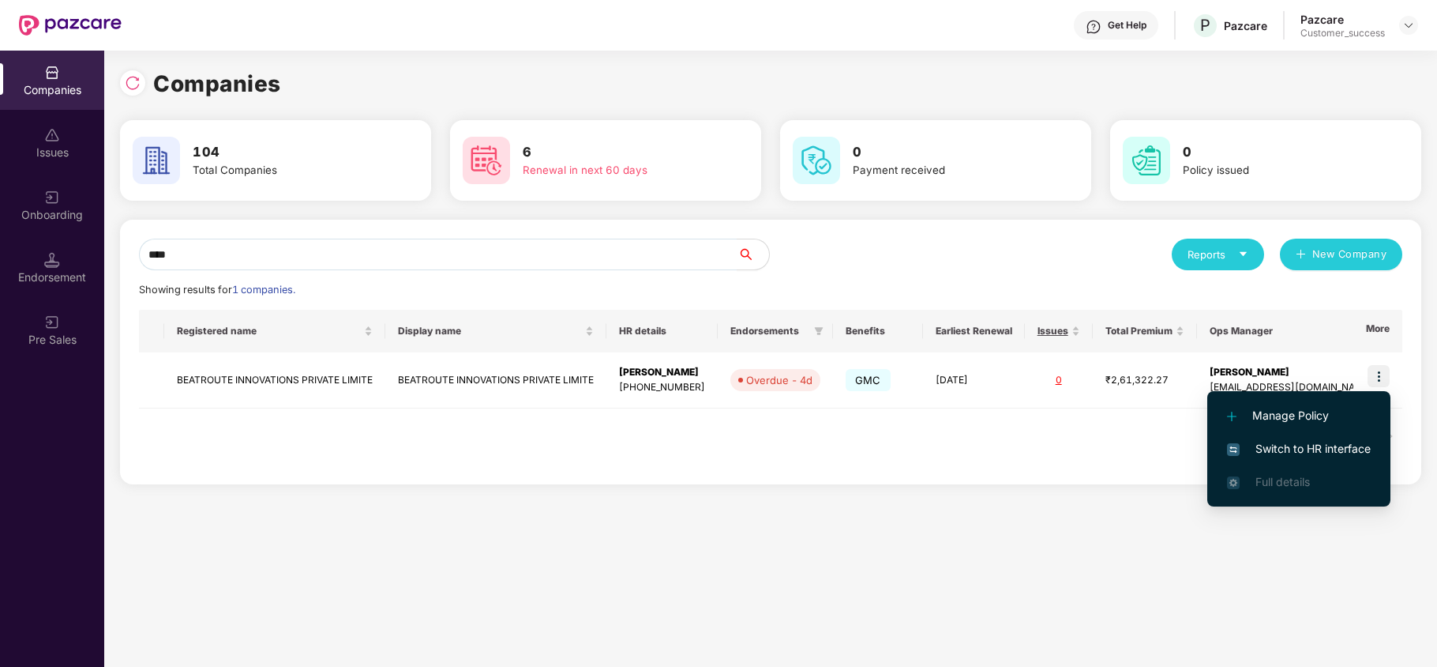
click at [1302, 442] on span "Switch to HR interface" at bounding box center [1299, 448] width 144 height 17
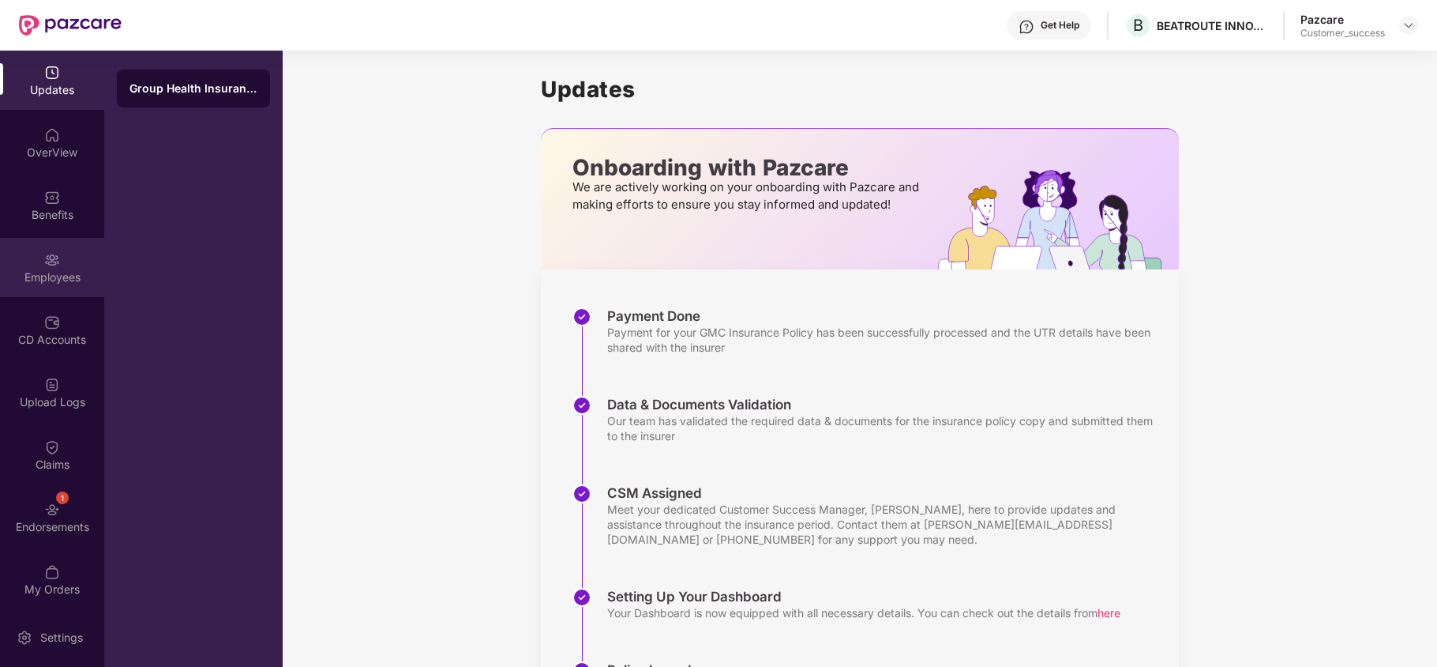
click at [44, 270] on div "Employees" at bounding box center [52, 277] width 104 height 16
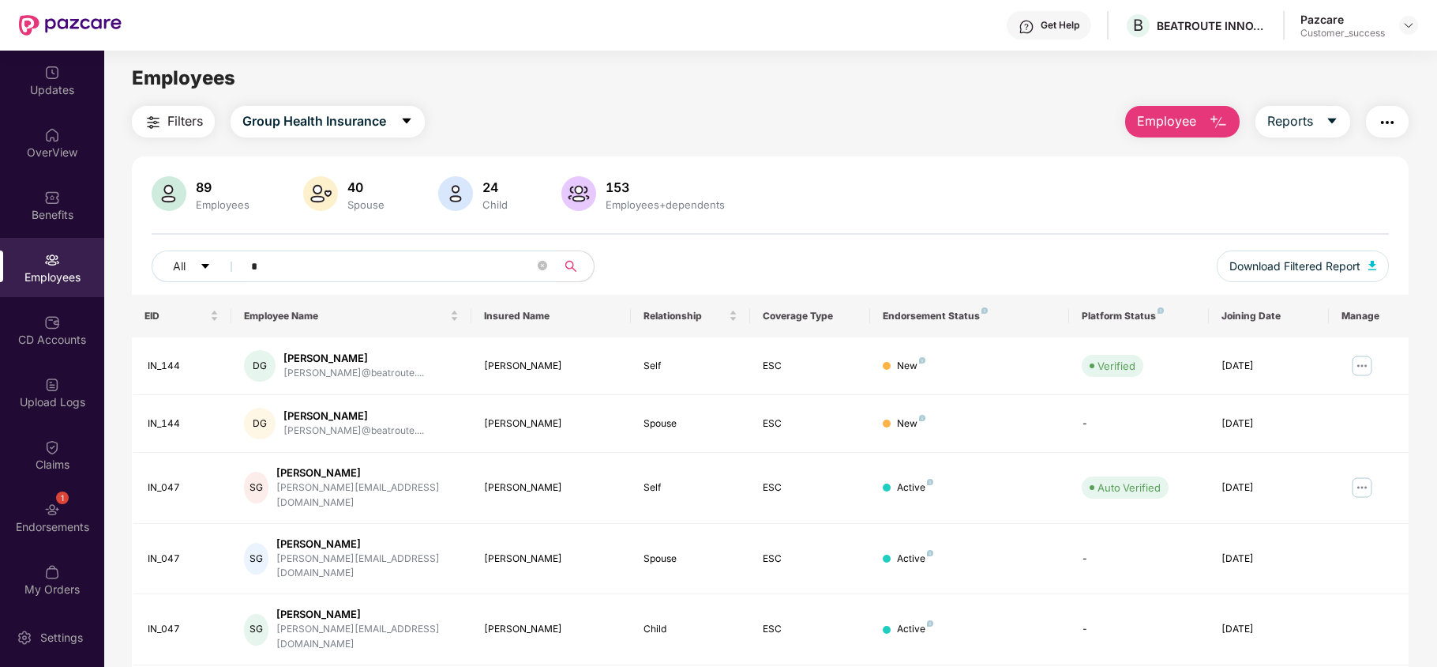
click at [395, 269] on input "*" at bounding box center [393, 266] width 284 height 24
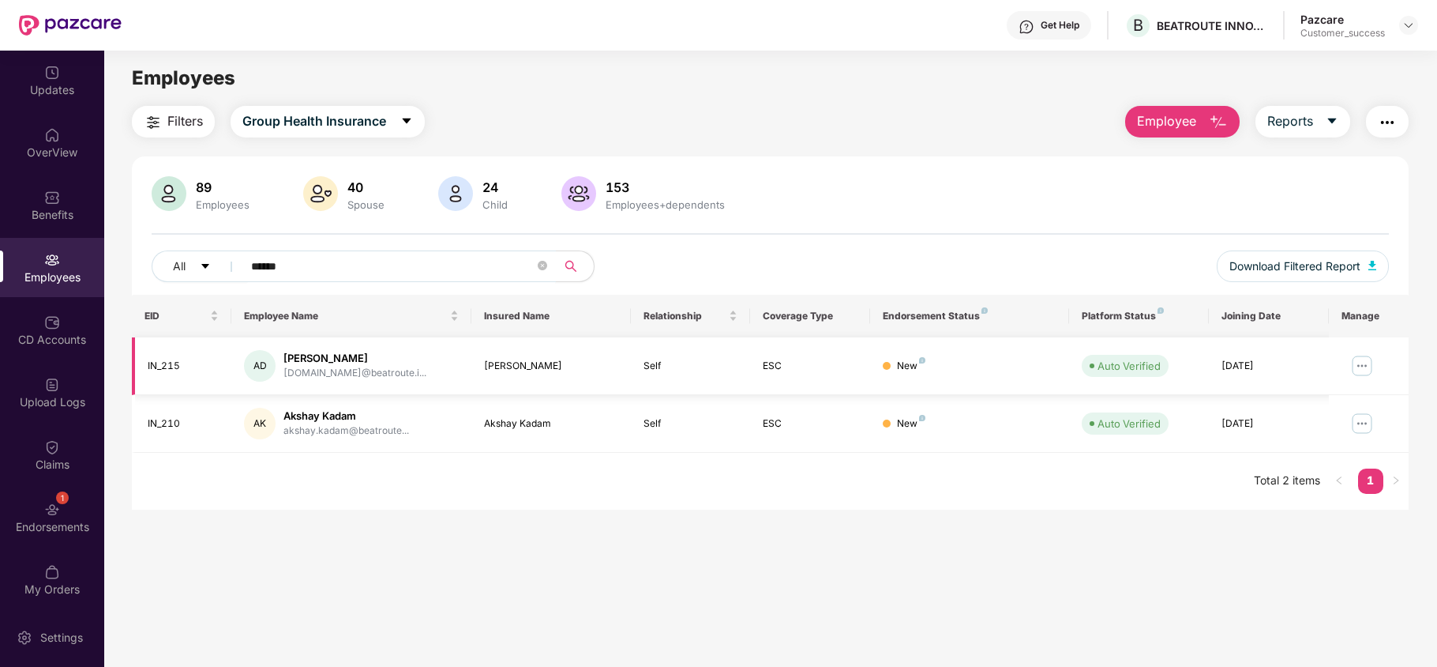
type input "******"
click at [1362, 370] on img at bounding box center [1362, 365] width 25 height 25
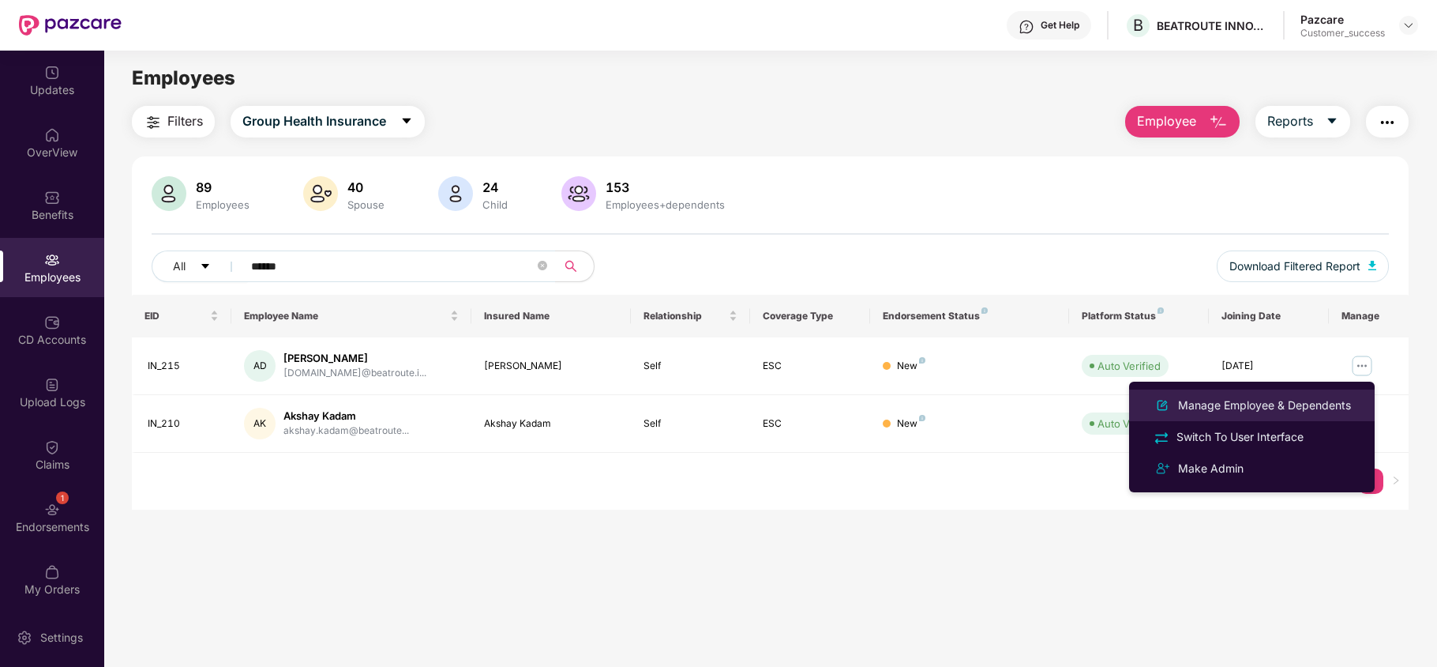
click at [1306, 408] on div "Manage Employee & Dependents" at bounding box center [1264, 404] width 179 height 17
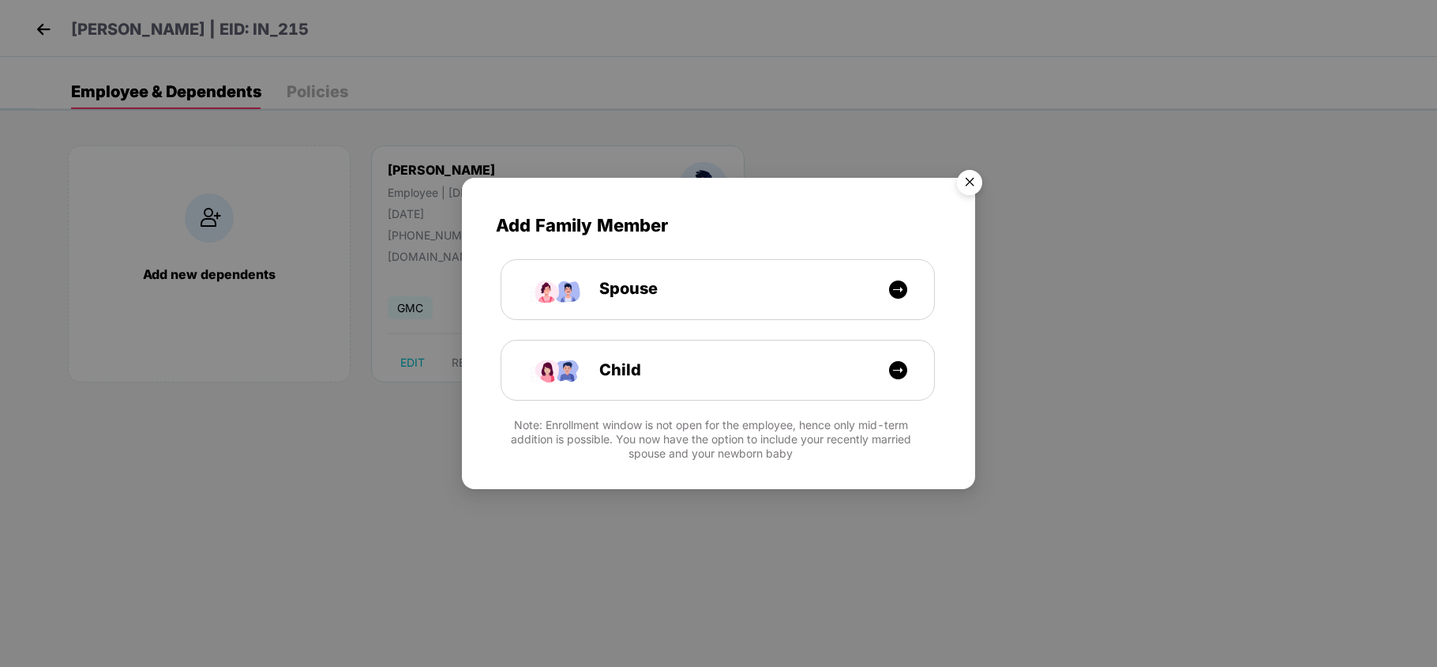
click at [964, 186] on img "Close" at bounding box center [970, 185] width 44 height 44
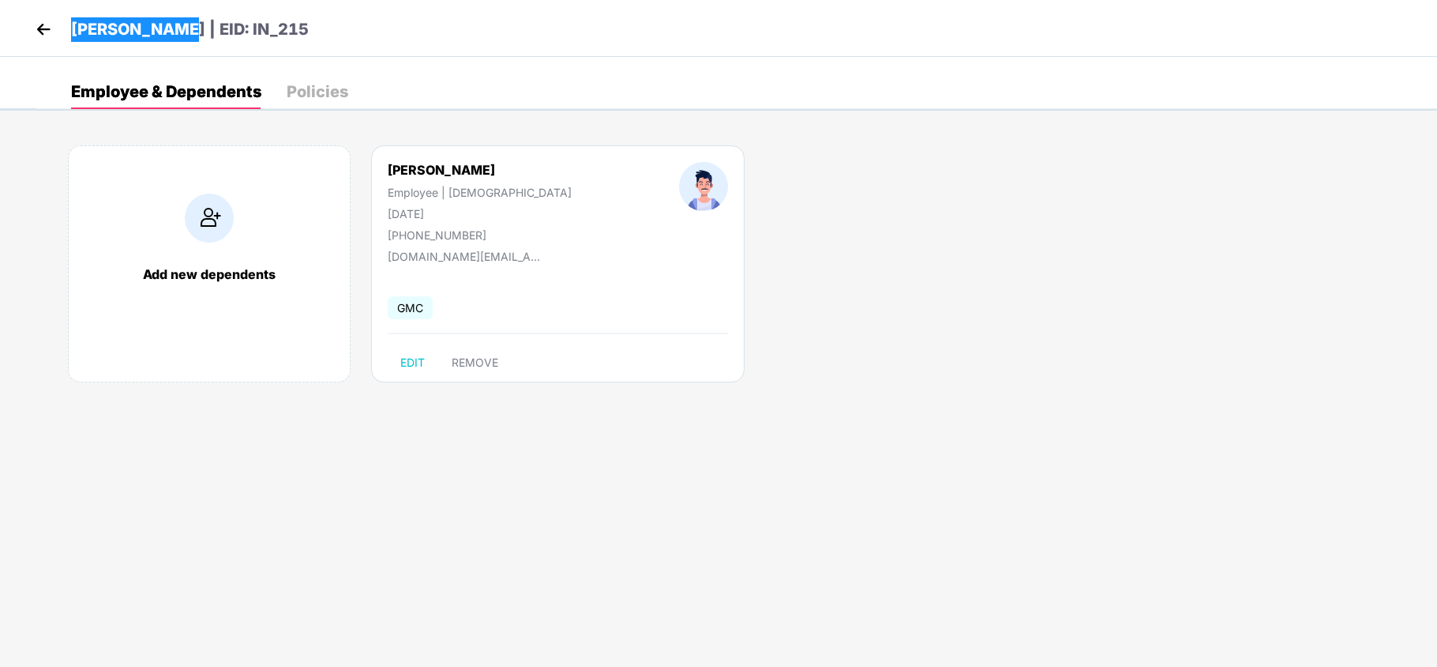
drag, startPoint x: 71, startPoint y: 36, endPoint x: 188, endPoint y: 39, distance: 116.9
click at [188, 39] on p "[PERSON_NAME] | EID: IN_215" at bounding box center [190, 29] width 238 height 24
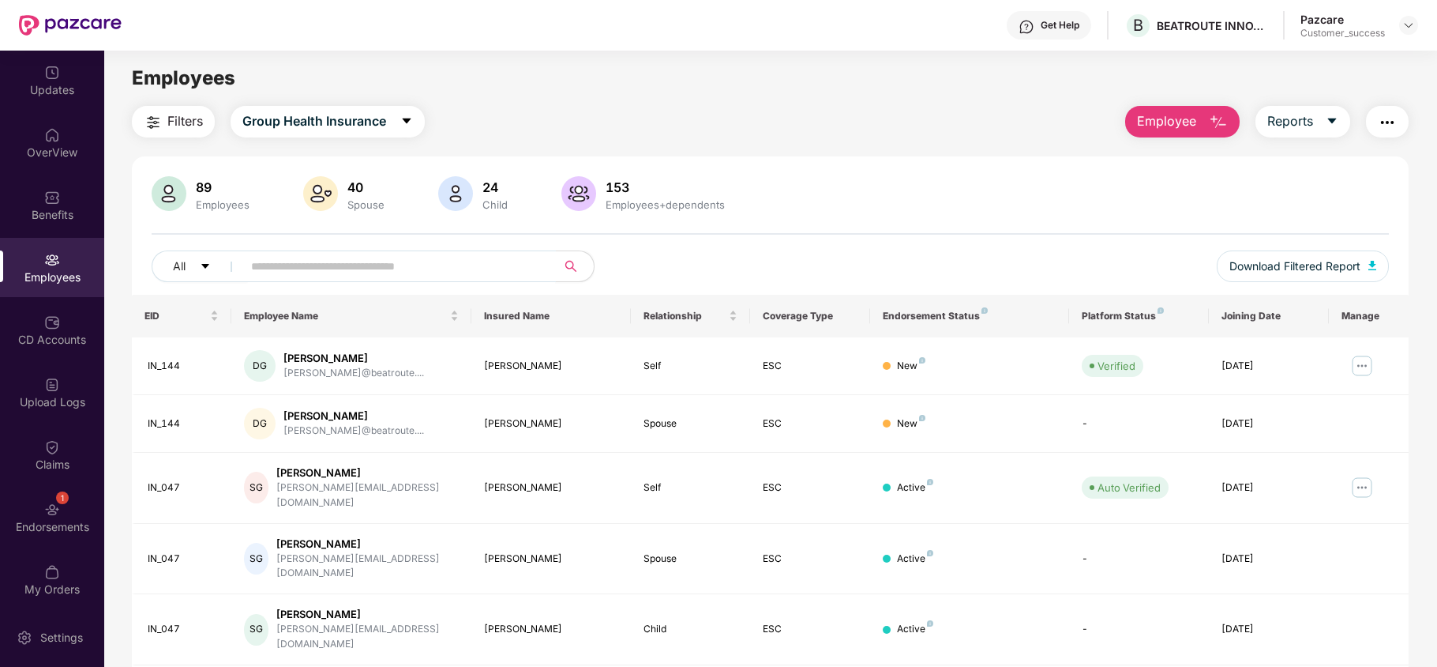
click at [395, 253] on span at bounding box center [394, 266] width 324 height 32
type input "*"
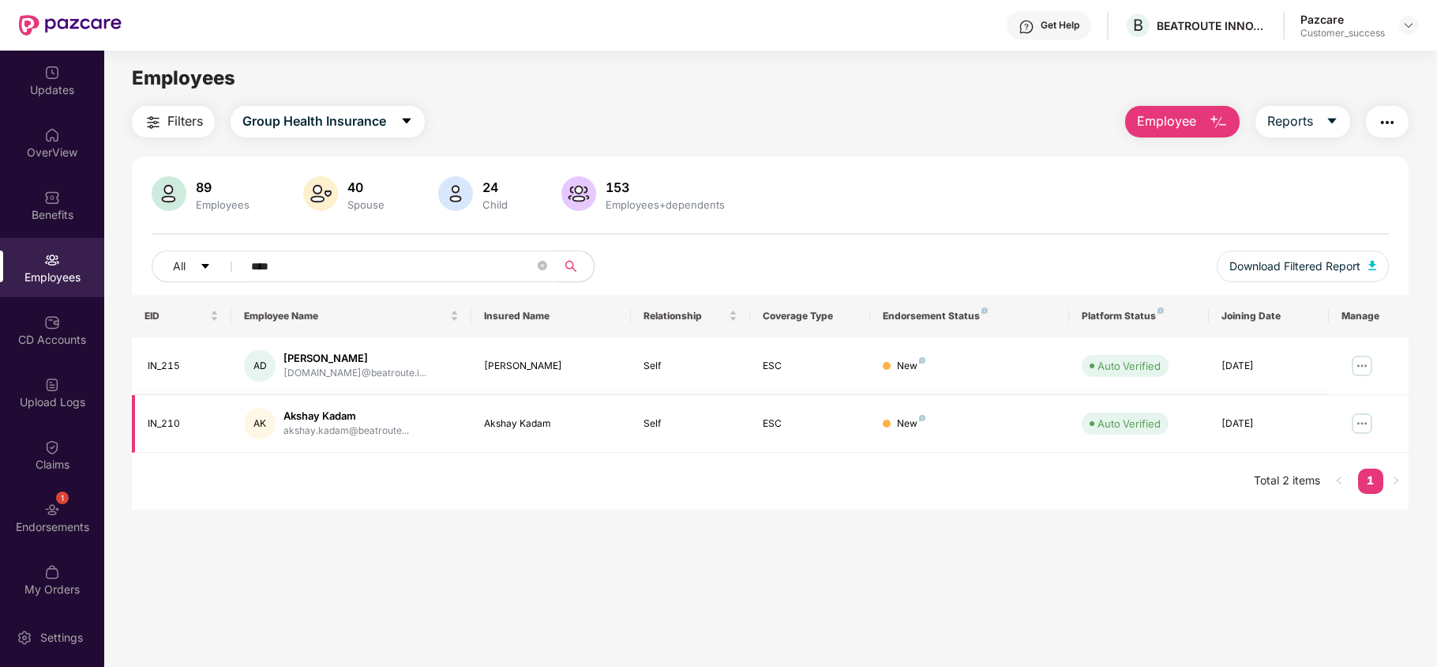
type input "****"
click at [1365, 422] on img at bounding box center [1362, 423] width 25 height 25
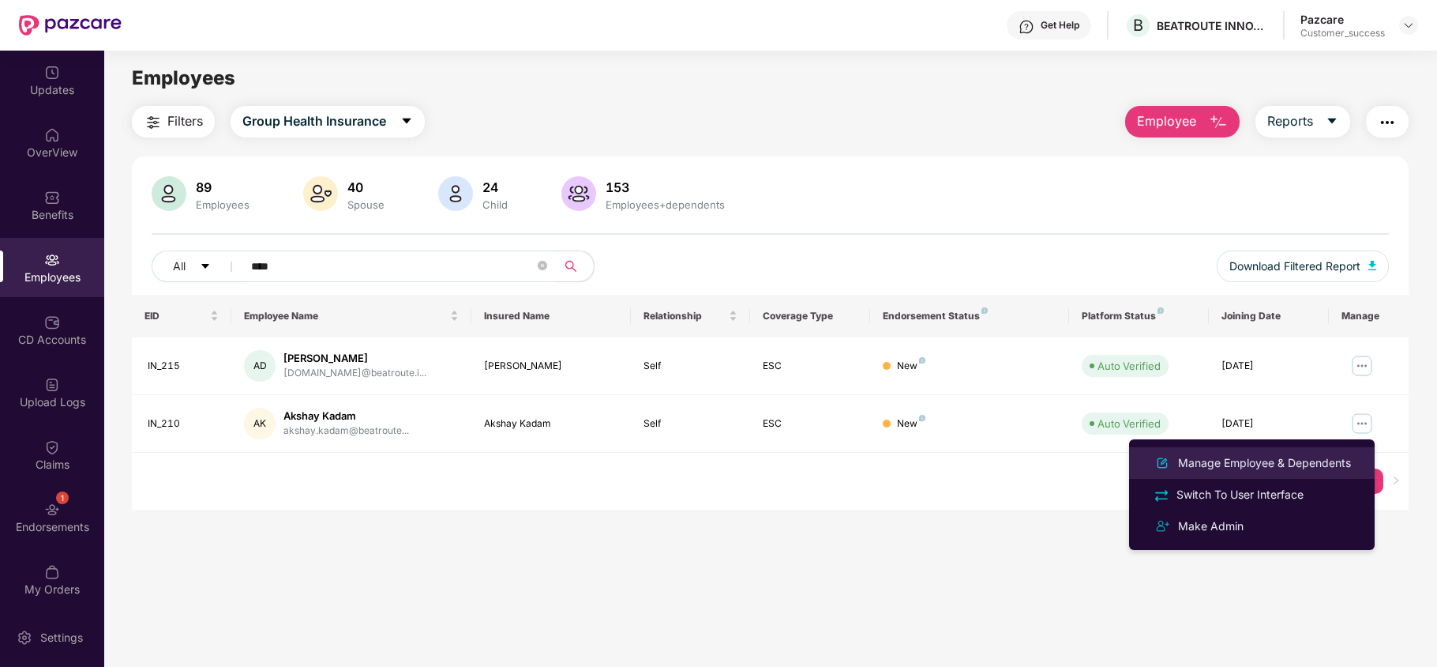
click at [1292, 468] on div "Manage Employee & Dependents" at bounding box center [1264, 462] width 179 height 17
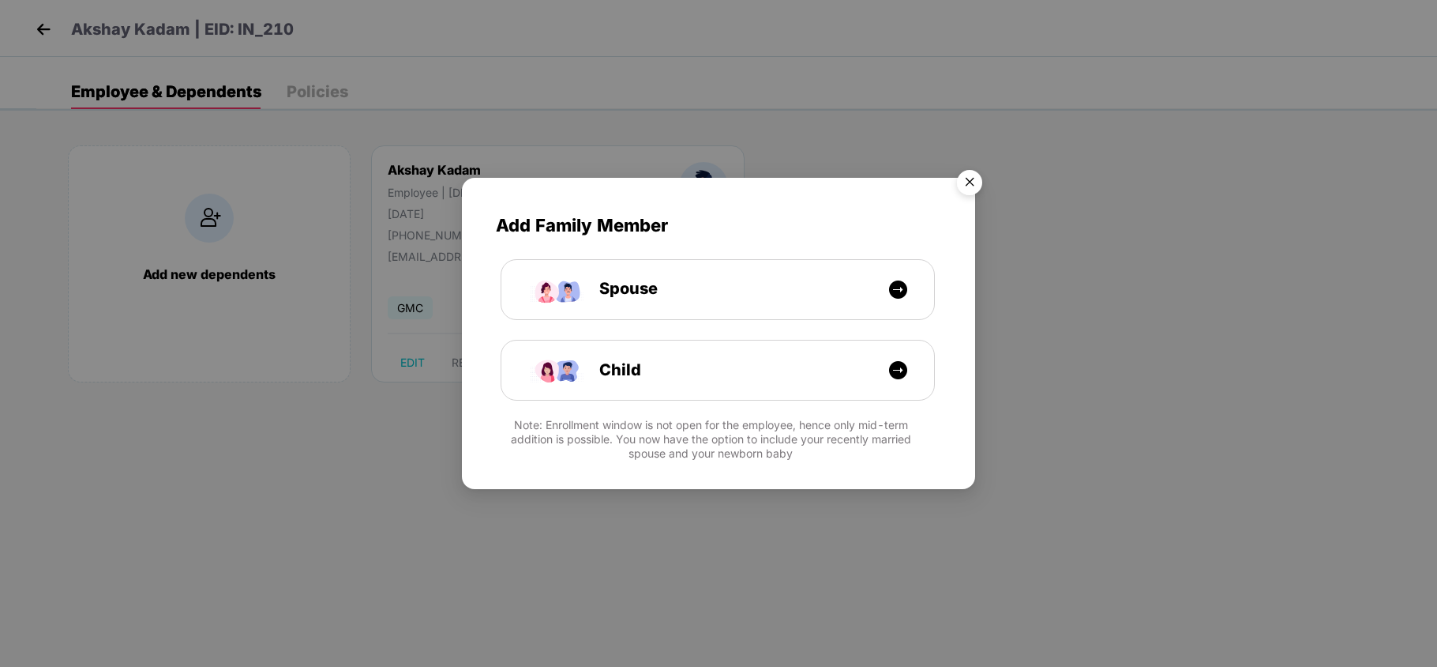
click at [971, 185] on img "Close" at bounding box center [970, 185] width 44 height 44
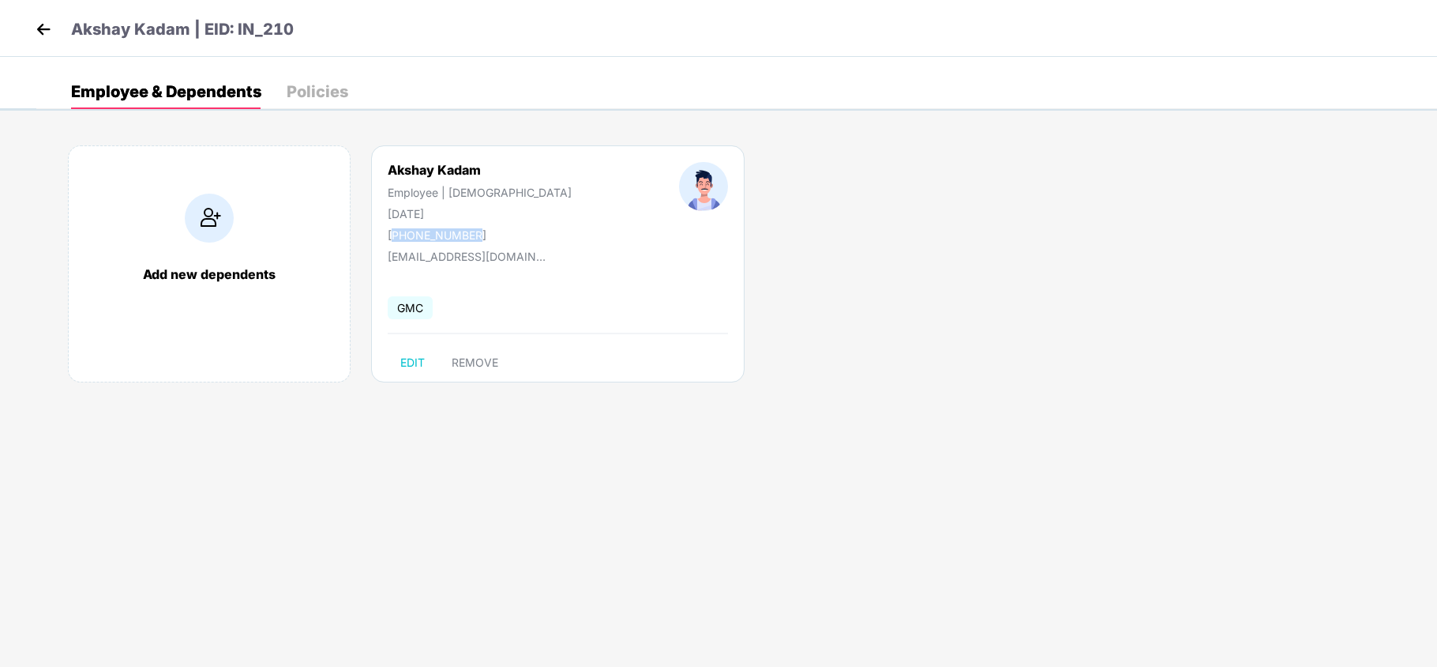
drag, startPoint x: 478, startPoint y: 235, endPoint x: 390, endPoint y: 235, distance: 87.7
click at [390, 235] on div "[PHONE_NUMBER]" at bounding box center [480, 234] width 184 height 13
click at [44, 19] on img at bounding box center [44, 29] width 24 height 24
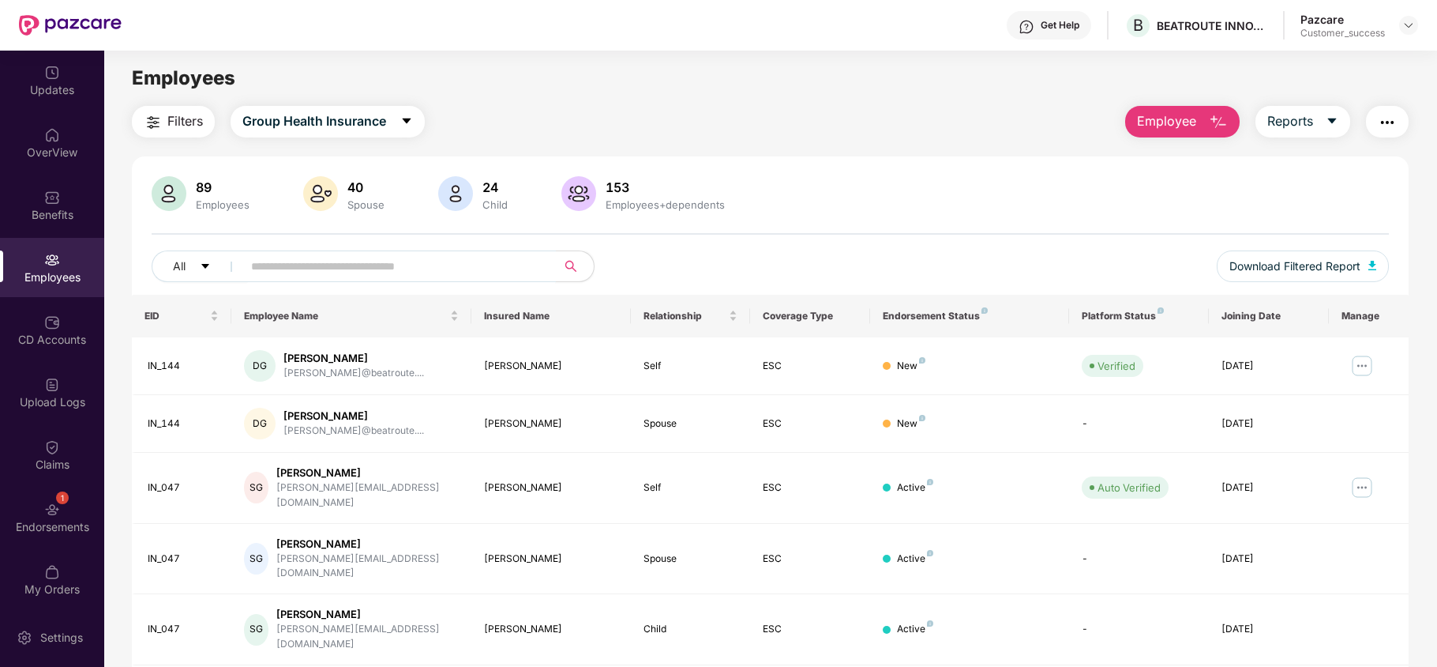
click at [295, 269] on input "text" at bounding box center [393, 266] width 284 height 24
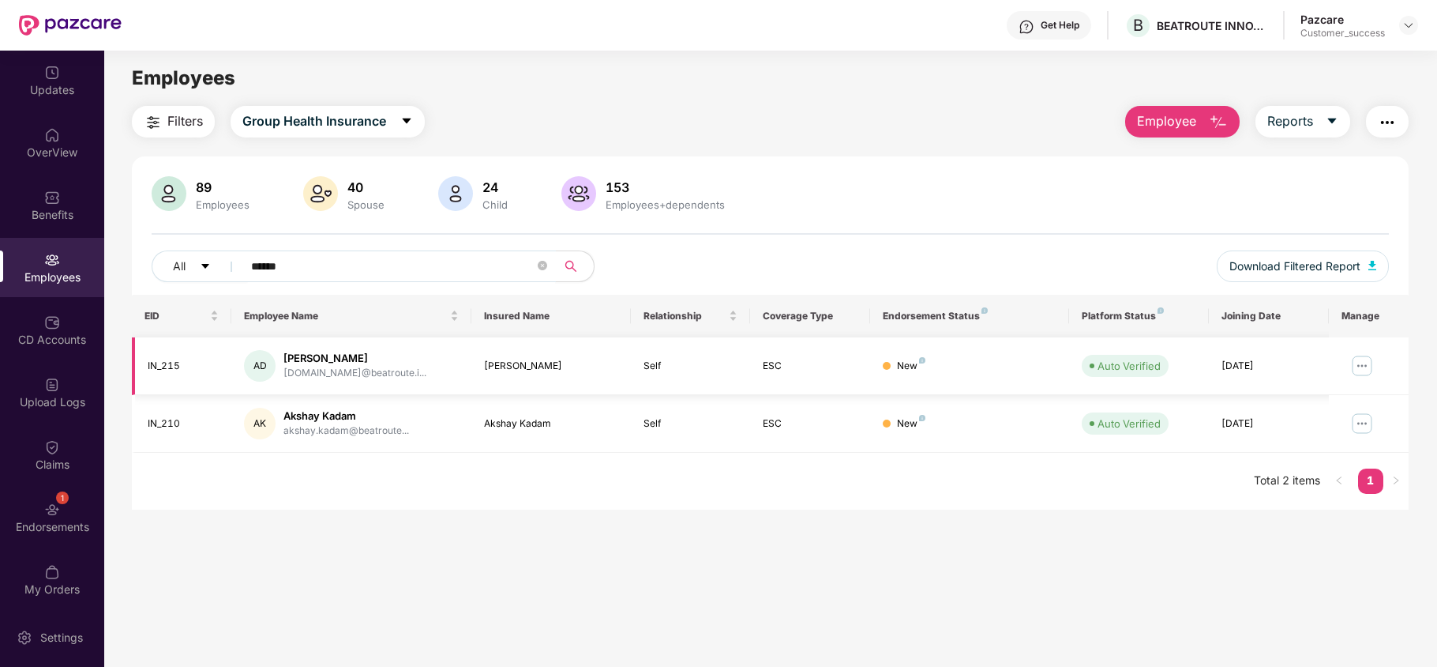
type input "******"
click at [1353, 358] on img at bounding box center [1362, 365] width 25 height 25
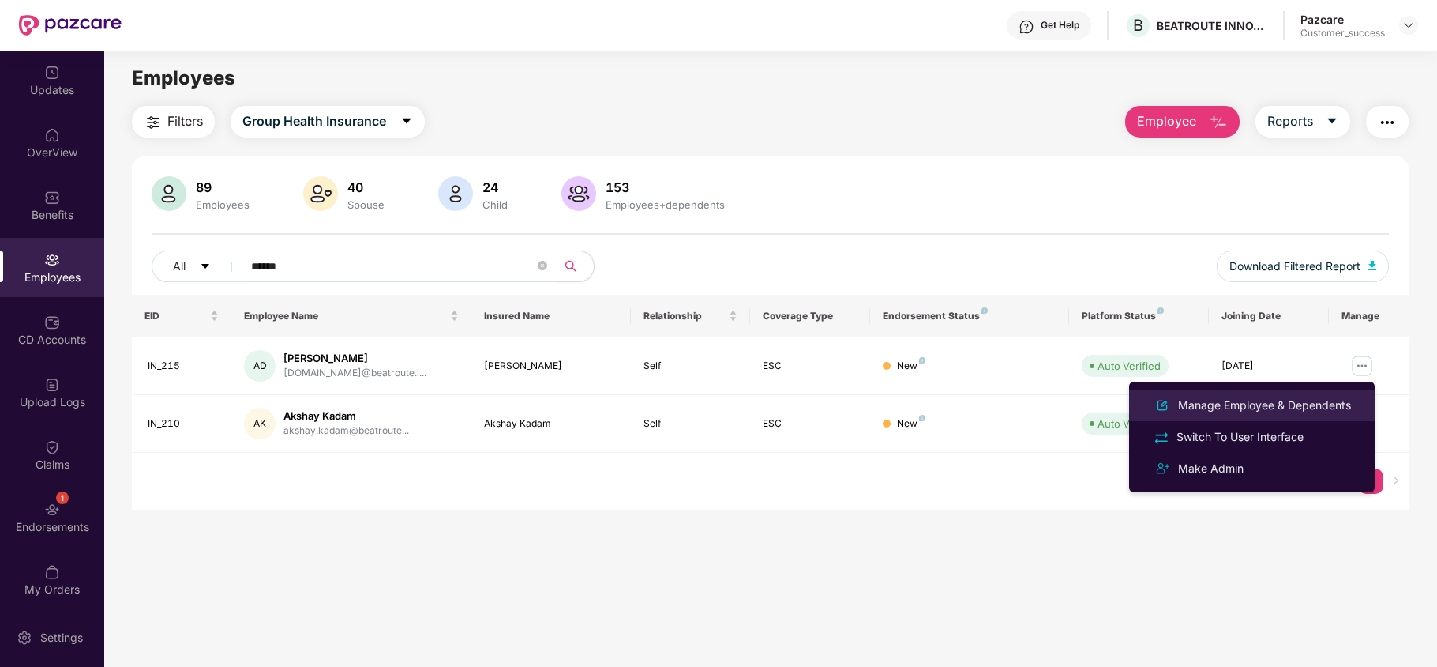
click at [1287, 396] on div "Manage Employee & Dependents" at bounding box center [1264, 404] width 179 height 17
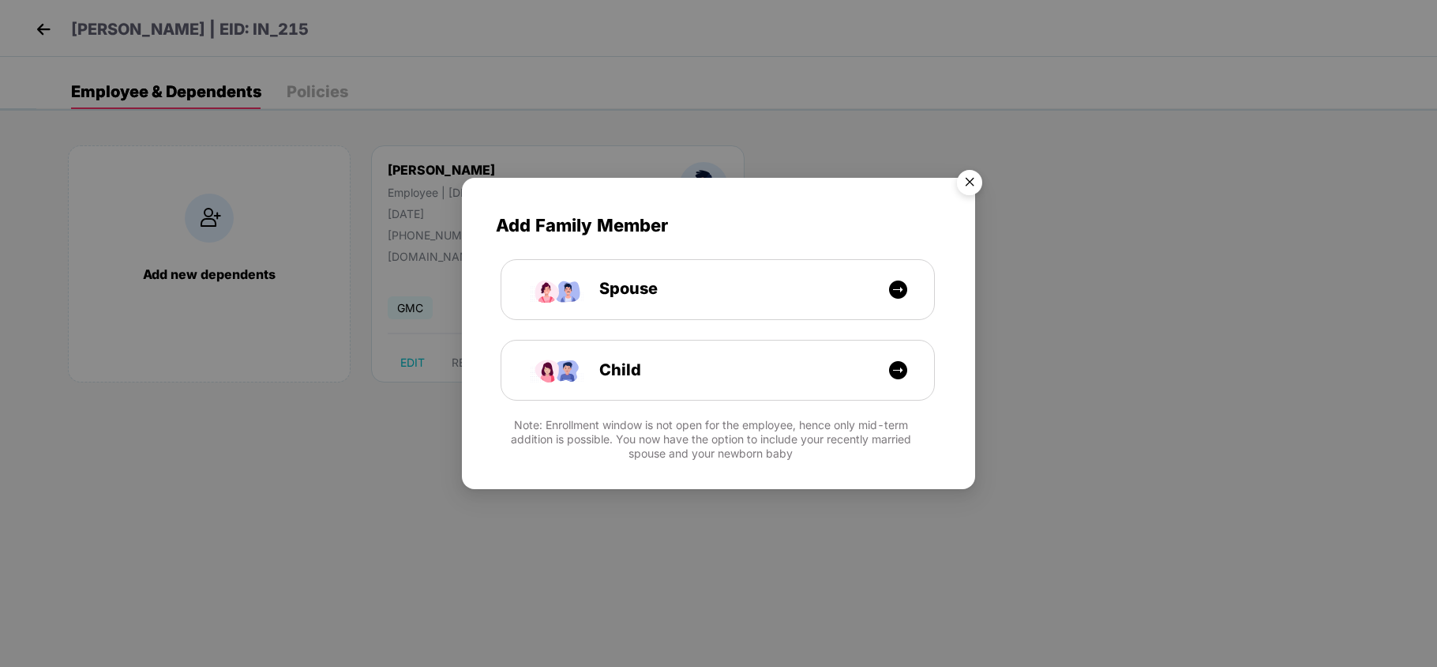
click at [973, 190] on img "Close" at bounding box center [970, 185] width 44 height 44
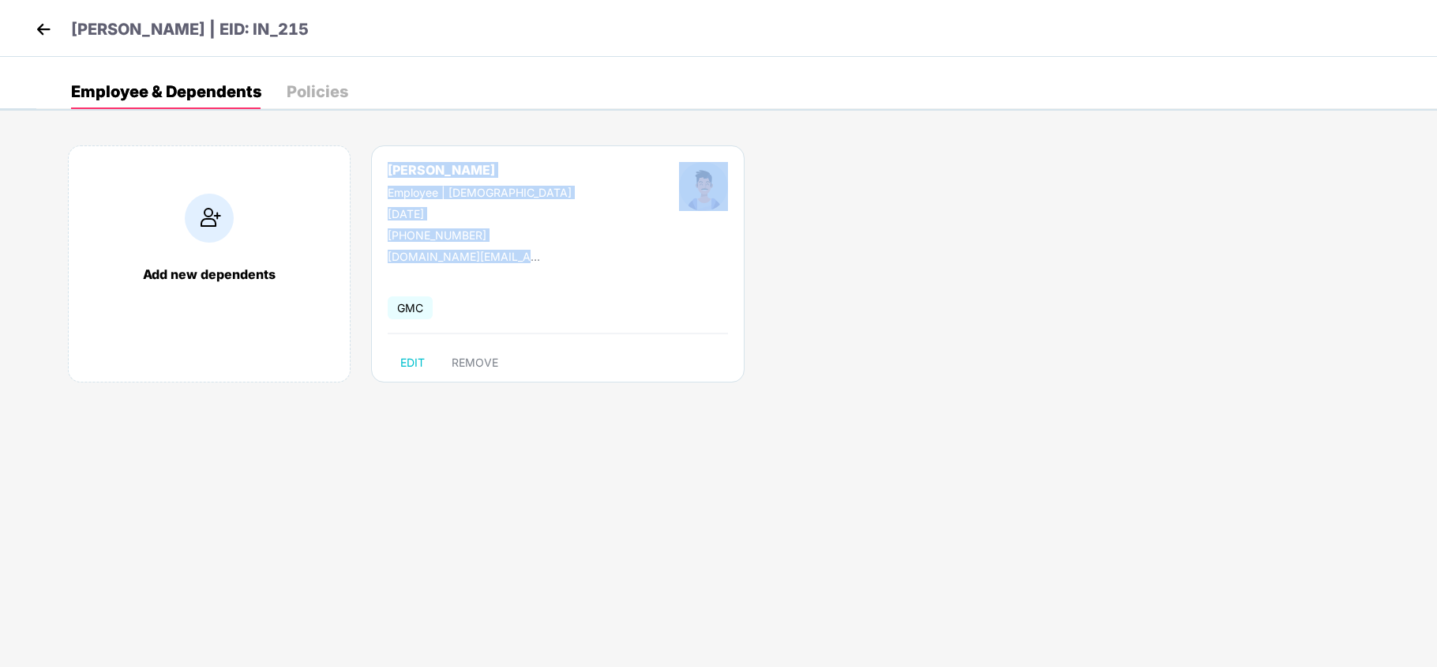
drag, startPoint x: 389, startPoint y: 165, endPoint x: 540, endPoint y: 267, distance: 182.0
click at [540, 267] on div "[PERSON_NAME] Employee | [DEMOGRAPHIC_DATA] [DATE] [PHONE_NUMBER] [DOMAIN_NAME]…" at bounding box center [558, 263] width 374 height 237
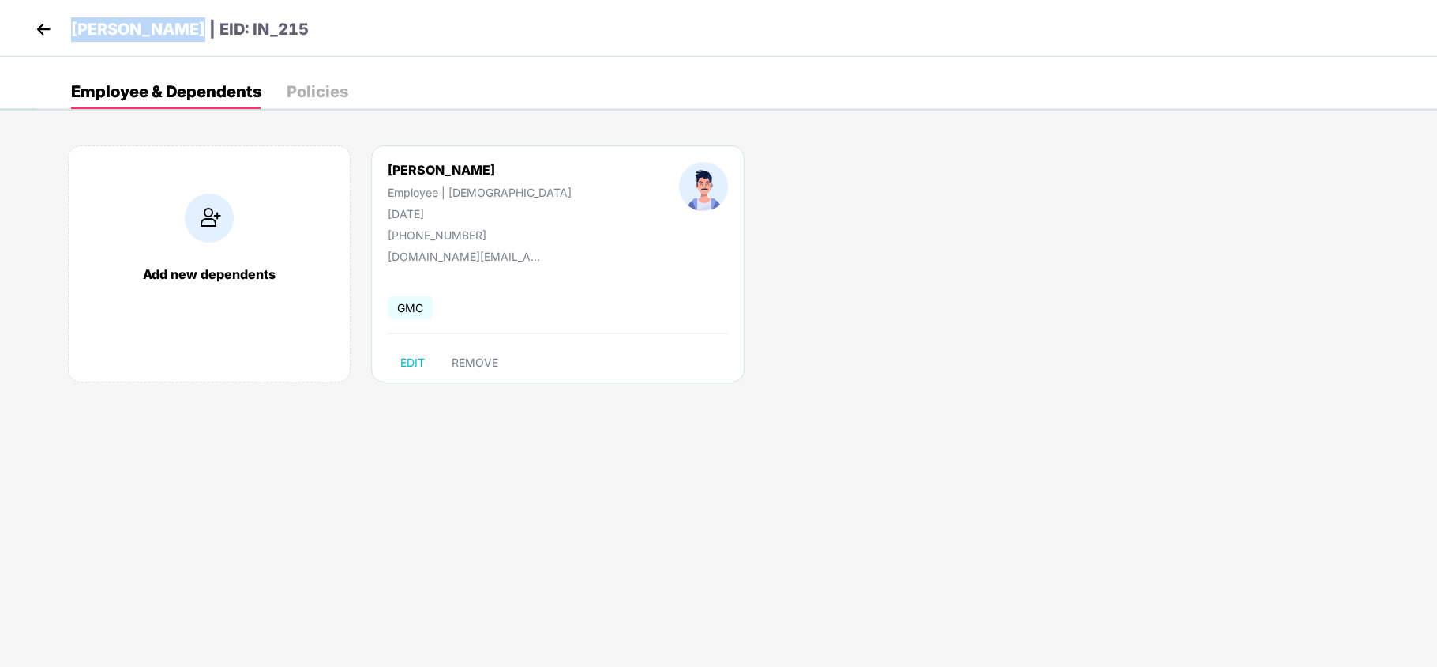
drag, startPoint x: 70, startPoint y: 27, endPoint x: 194, endPoint y: 42, distance: 124.9
click at [194, 42] on p "[PERSON_NAME] | EID: IN_215" at bounding box center [190, 29] width 238 height 24
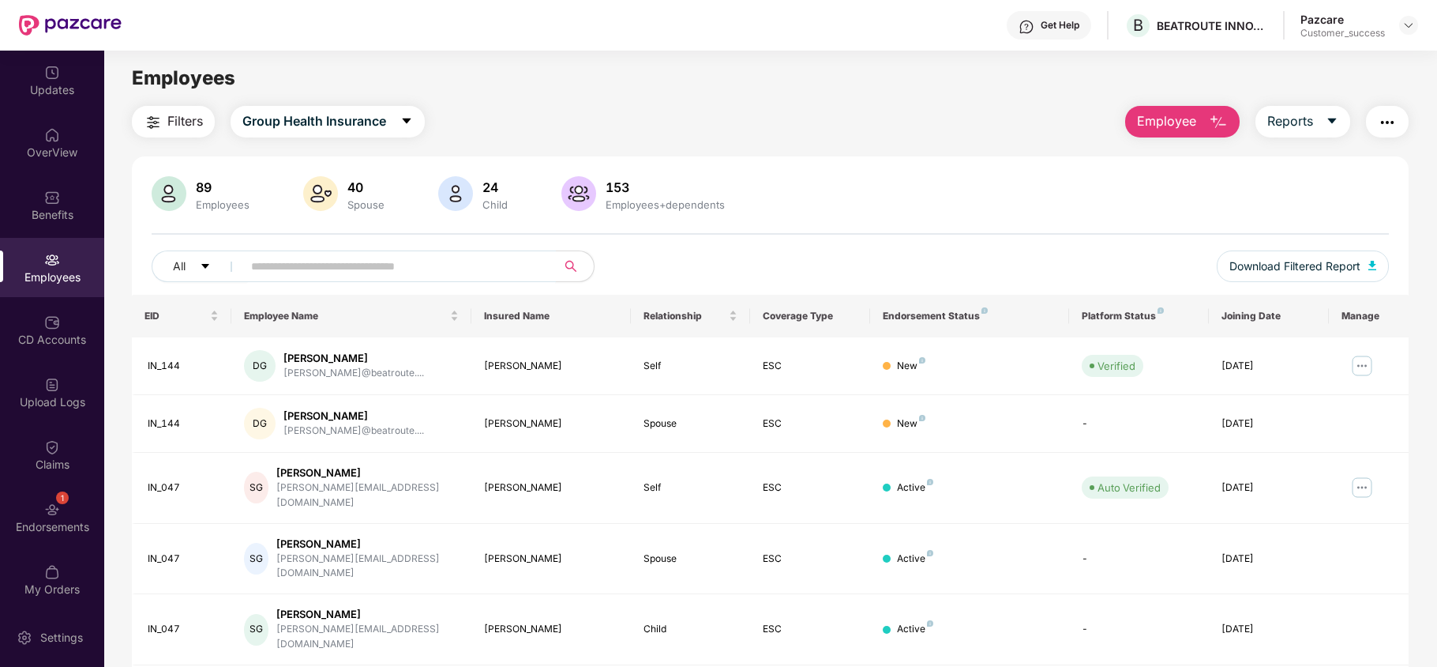
click at [289, 269] on input "text" at bounding box center [393, 266] width 284 height 24
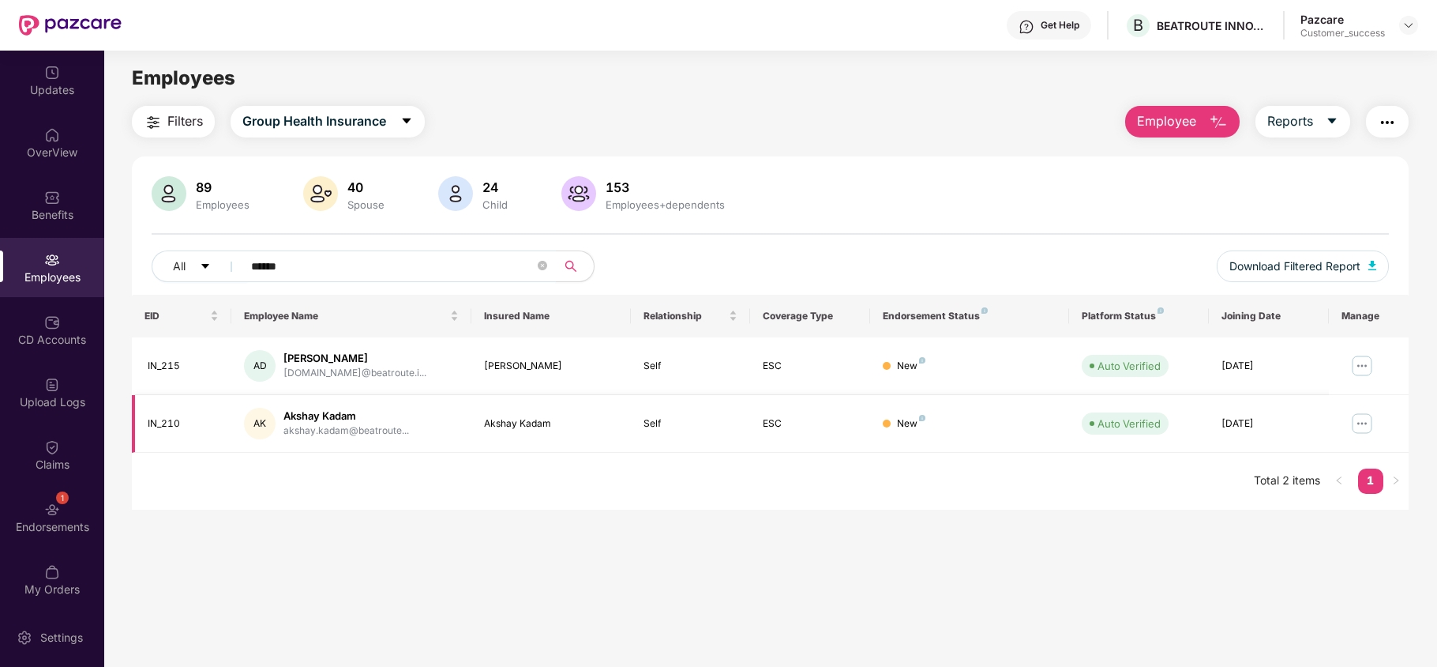
type input "******"
click at [1362, 421] on img at bounding box center [1362, 423] width 25 height 25
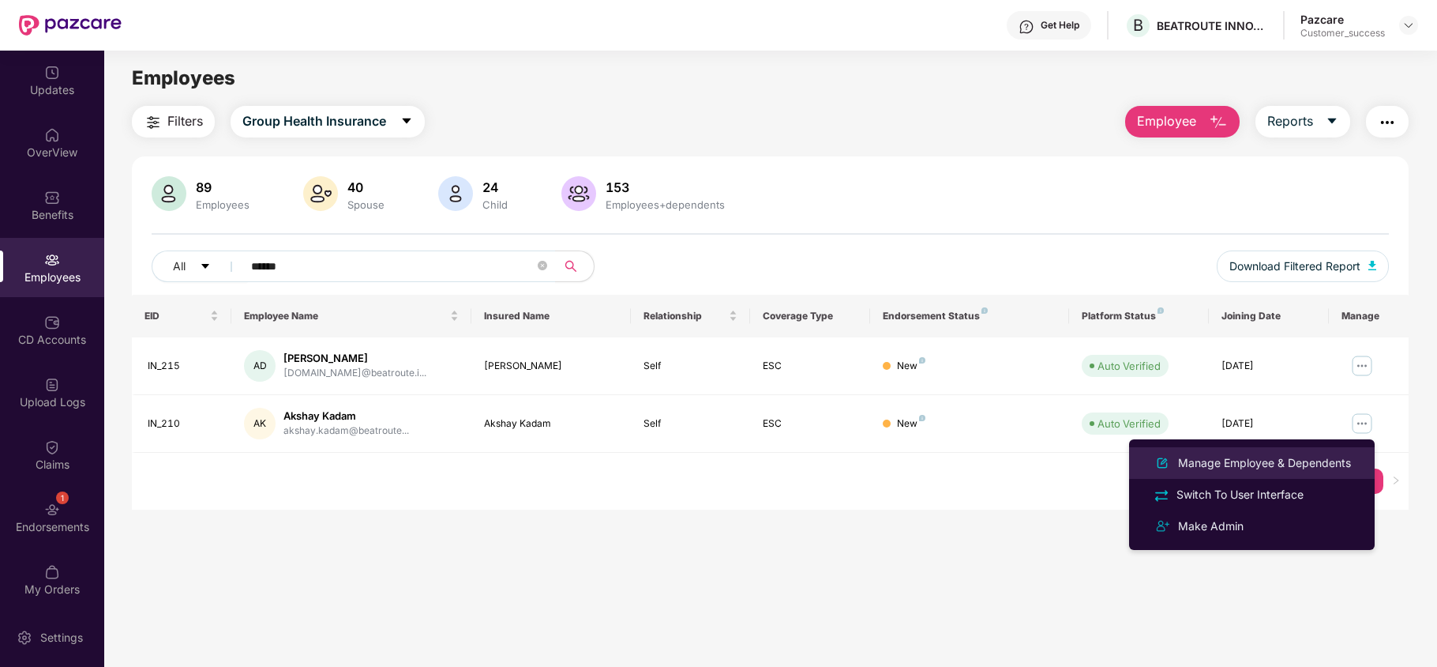
click at [1277, 455] on div "Manage Employee & Dependents" at bounding box center [1264, 462] width 179 height 17
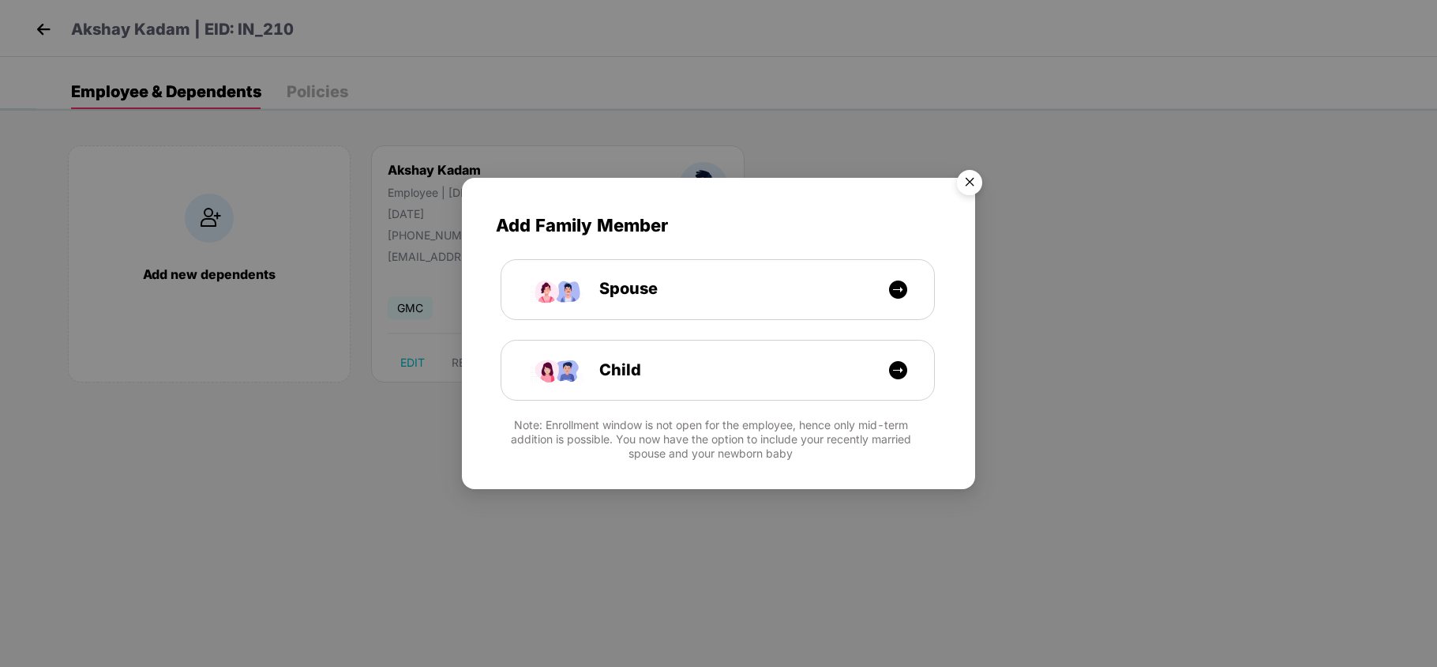
click at [971, 184] on img "Close" at bounding box center [970, 185] width 44 height 44
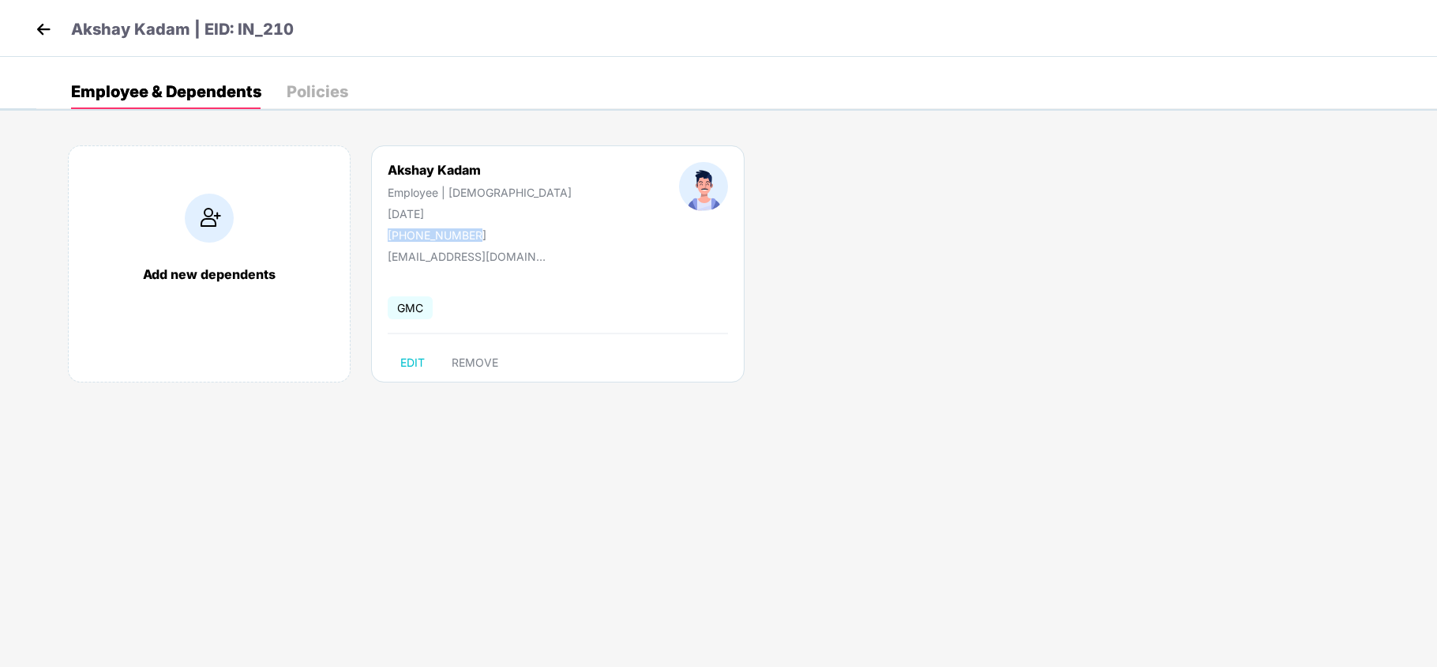
drag, startPoint x: 472, startPoint y: 235, endPoint x: 385, endPoint y: 238, distance: 86.9
click at [385, 238] on div "Akshay Kadam Employee | [DEMOGRAPHIC_DATA] [DATE] [PHONE_NUMBER]" at bounding box center [479, 202] width 291 height 80
copy div "[PHONE_NUMBER]"
click at [43, 29] on img at bounding box center [44, 29] width 24 height 24
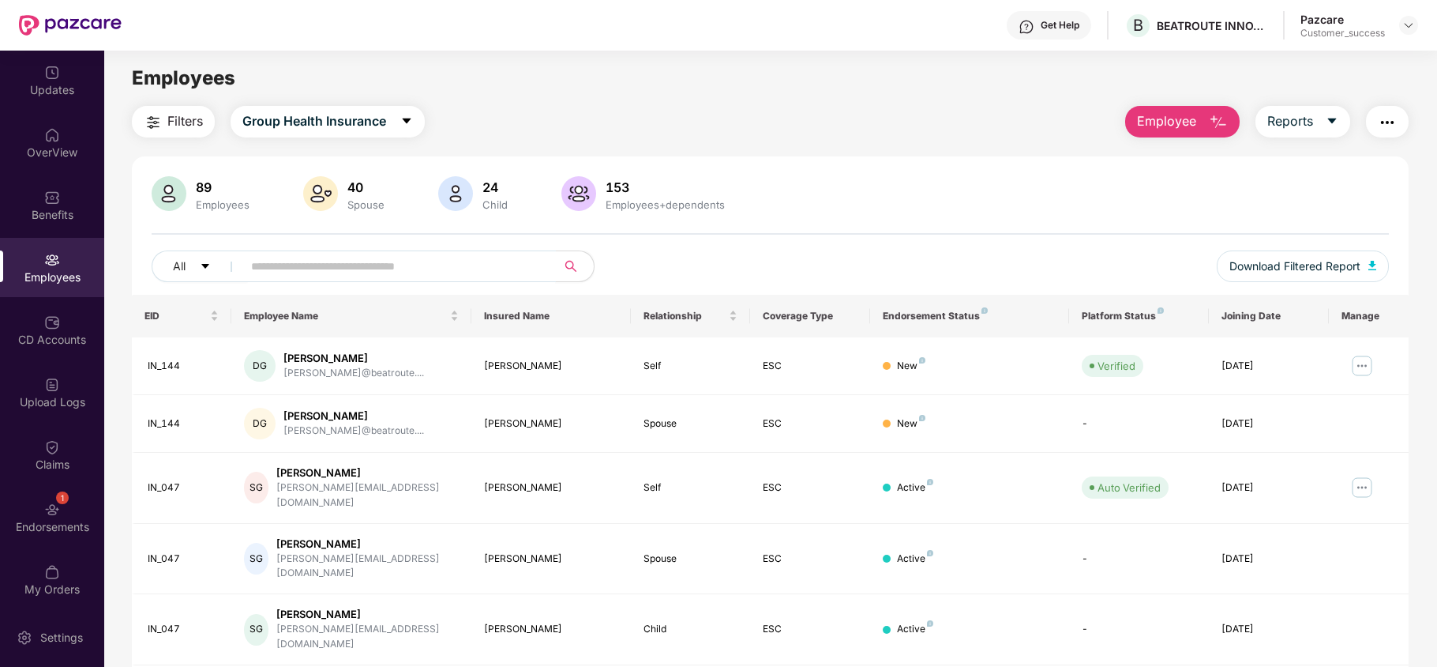
click at [310, 273] on input "text" at bounding box center [393, 266] width 284 height 24
paste input "**********"
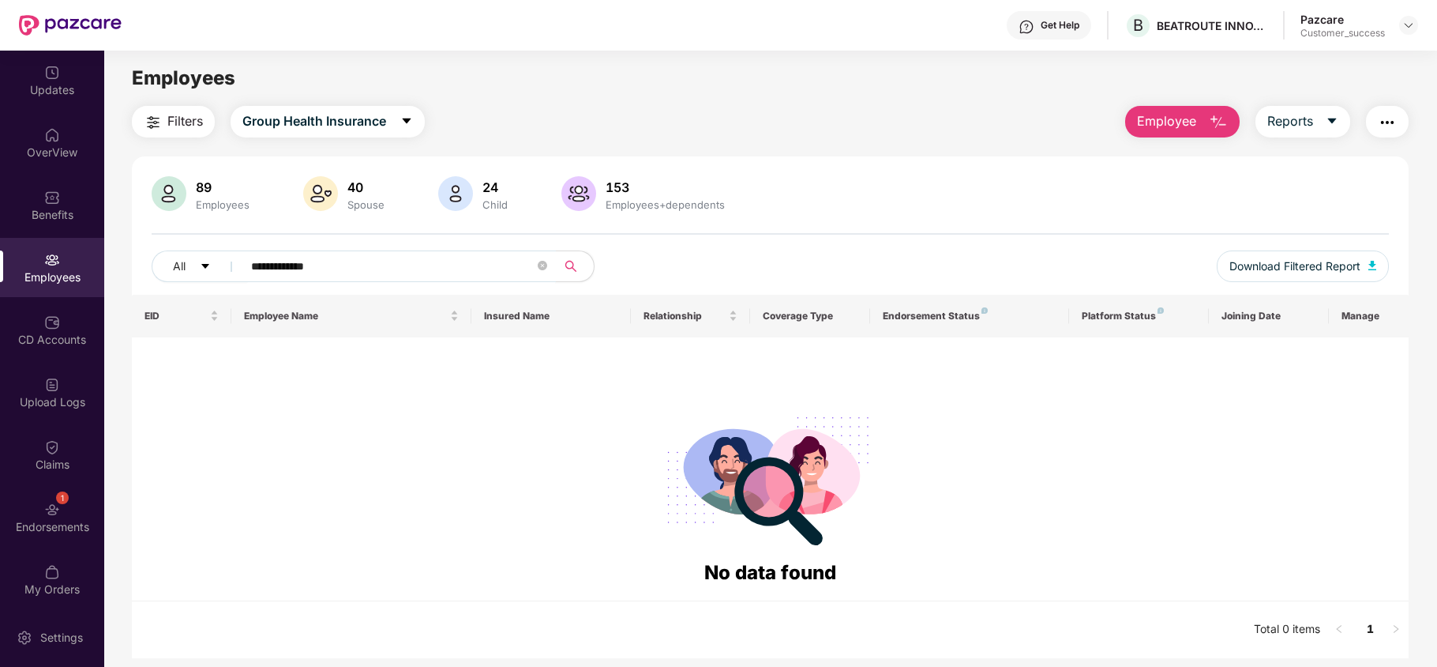
click at [275, 266] on input "**********" at bounding box center [393, 266] width 284 height 24
click at [346, 269] on input "**********" at bounding box center [393, 266] width 284 height 24
type input "*"
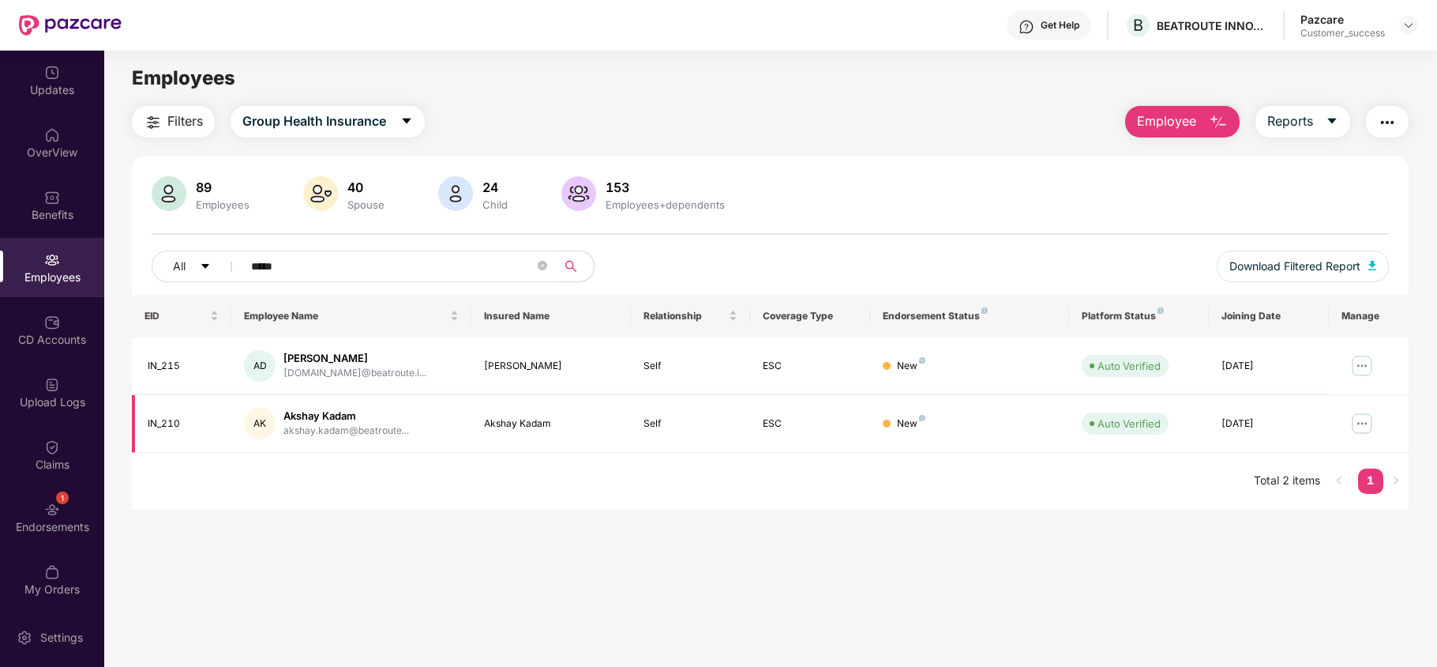
type input "*****"
click at [1363, 424] on img at bounding box center [1362, 423] width 25 height 25
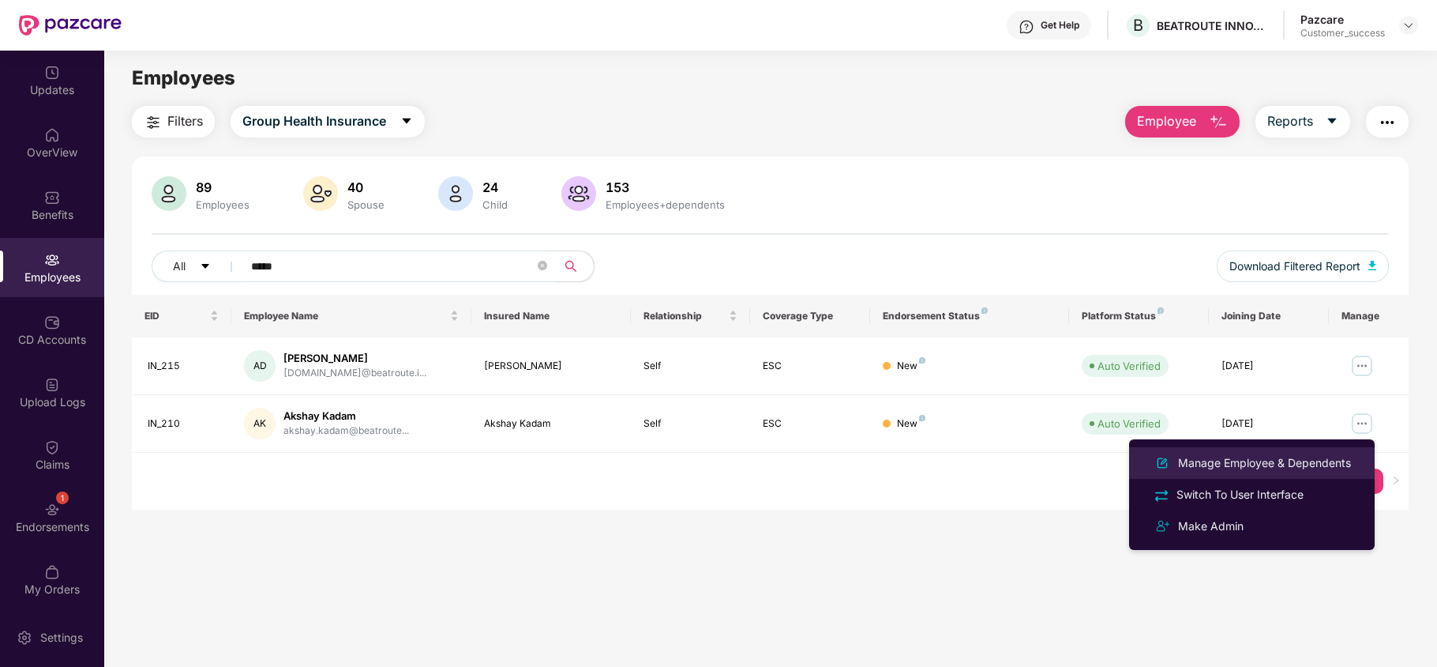
click at [1292, 468] on div "Manage Employee & Dependents" at bounding box center [1264, 462] width 179 height 17
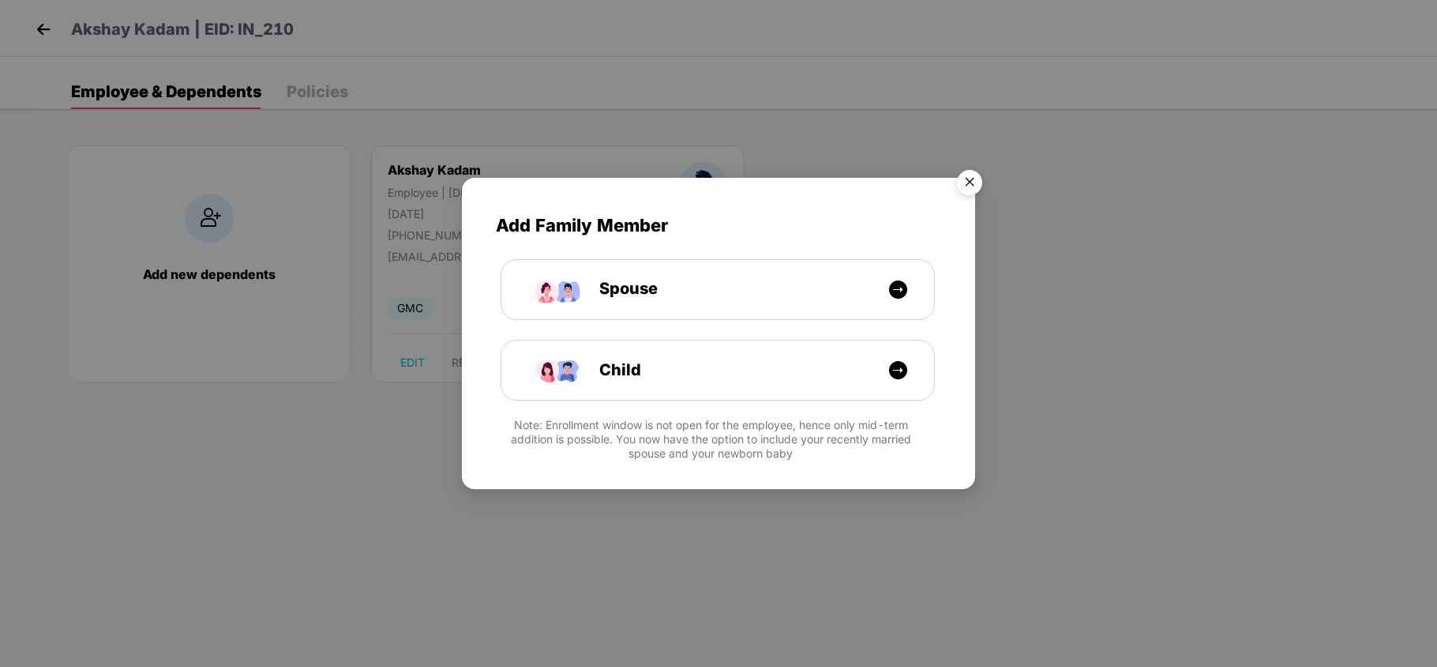
click at [974, 186] on img "Close" at bounding box center [970, 185] width 44 height 44
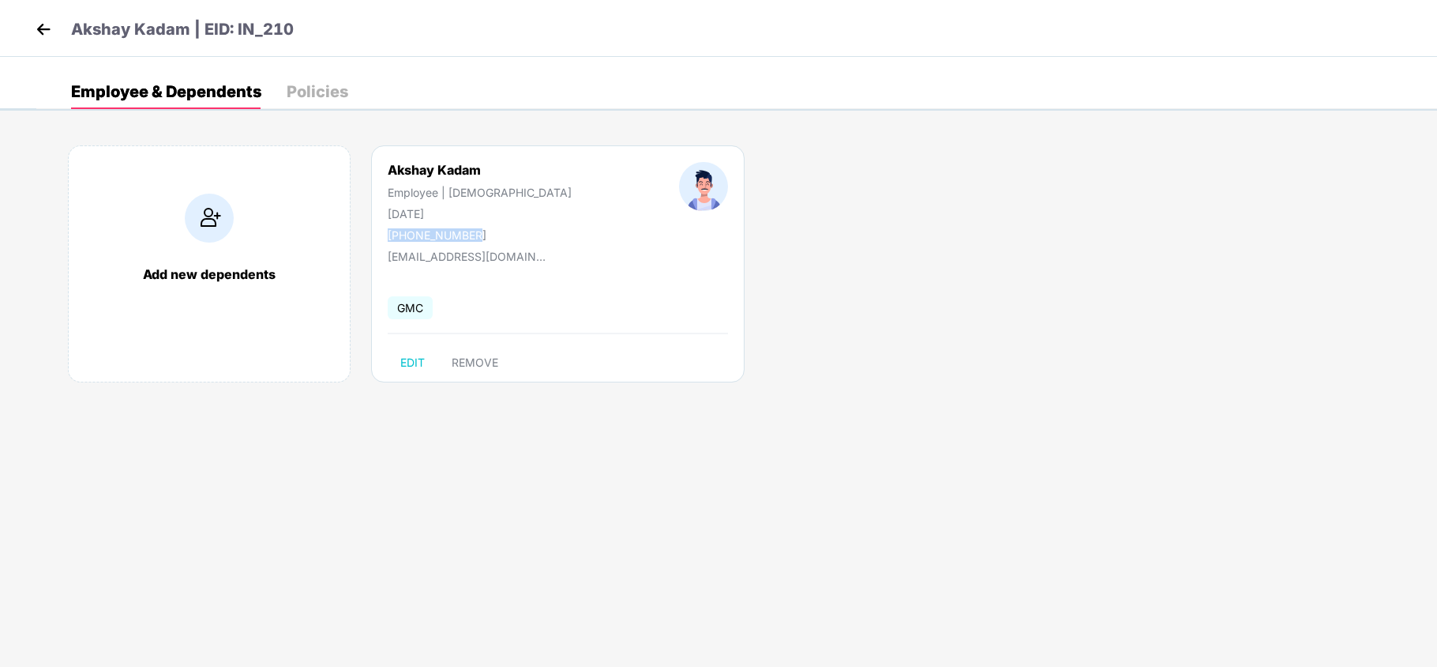
drag, startPoint x: 488, startPoint y: 231, endPoint x: 374, endPoint y: 234, distance: 113.8
click at [374, 234] on div "Akshay Kadam Employee | [DEMOGRAPHIC_DATA] [DATE] [PHONE_NUMBER]" at bounding box center [479, 202] width 291 height 80
copy div "[PHONE_NUMBER]"
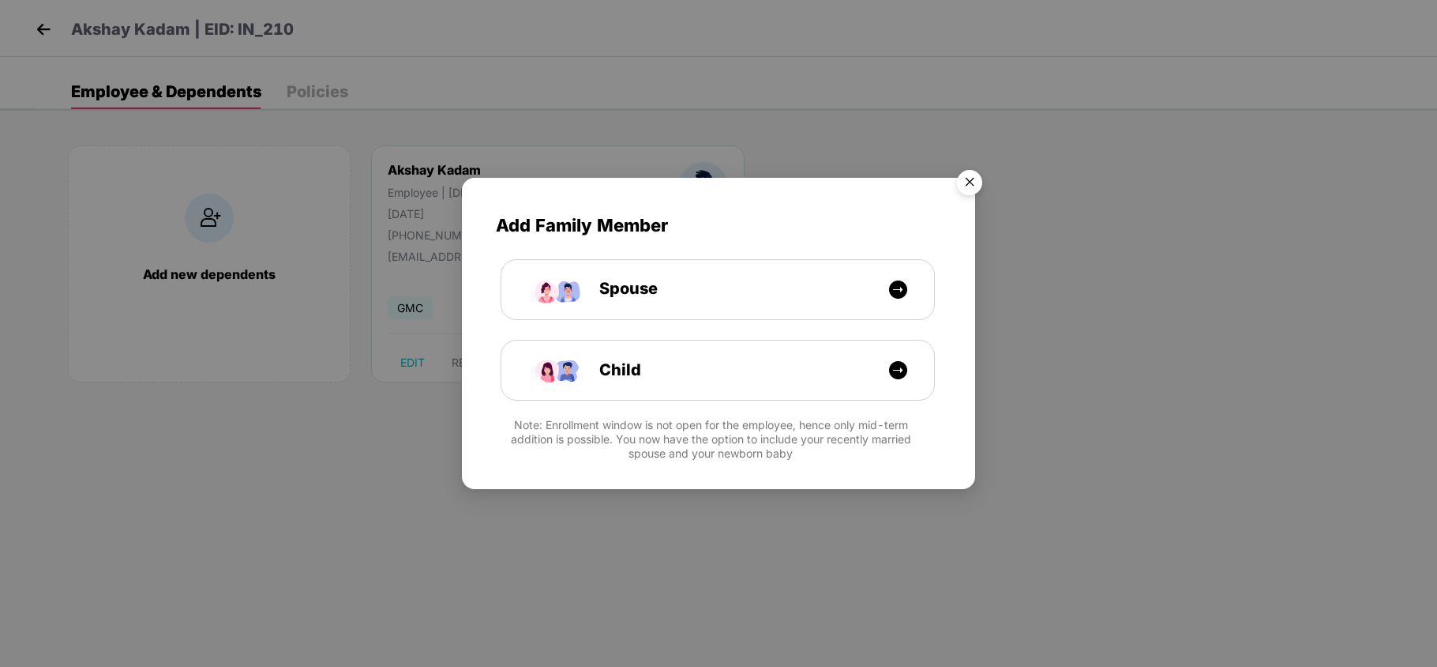
click at [970, 178] on img "Close" at bounding box center [970, 185] width 44 height 44
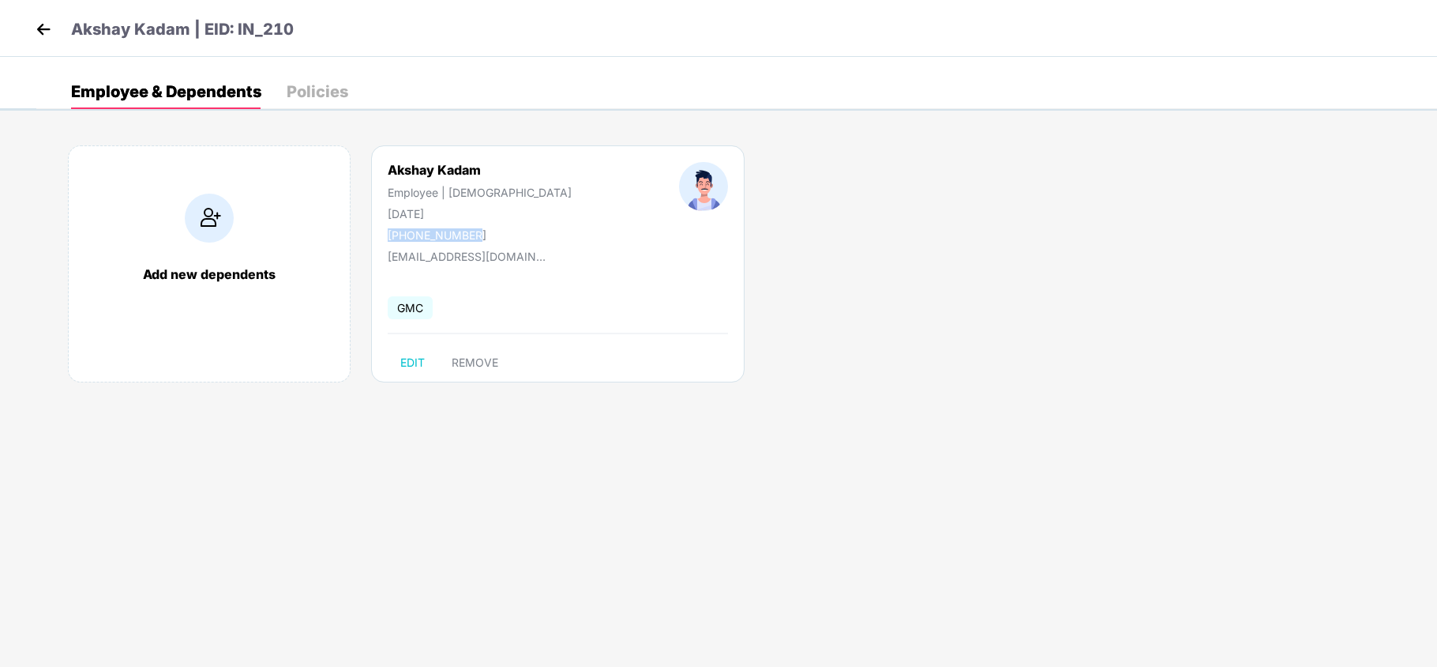
drag, startPoint x: 481, startPoint y: 231, endPoint x: 383, endPoint y: 238, distance: 98.2
click at [383, 238] on div "Akshay Kadam Employee | Male 28 Mar 1993 +919588450961" at bounding box center [479, 202] width 291 height 80
copy div "+919588450961"
click at [33, 26] on img at bounding box center [44, 29] width 24 height 24
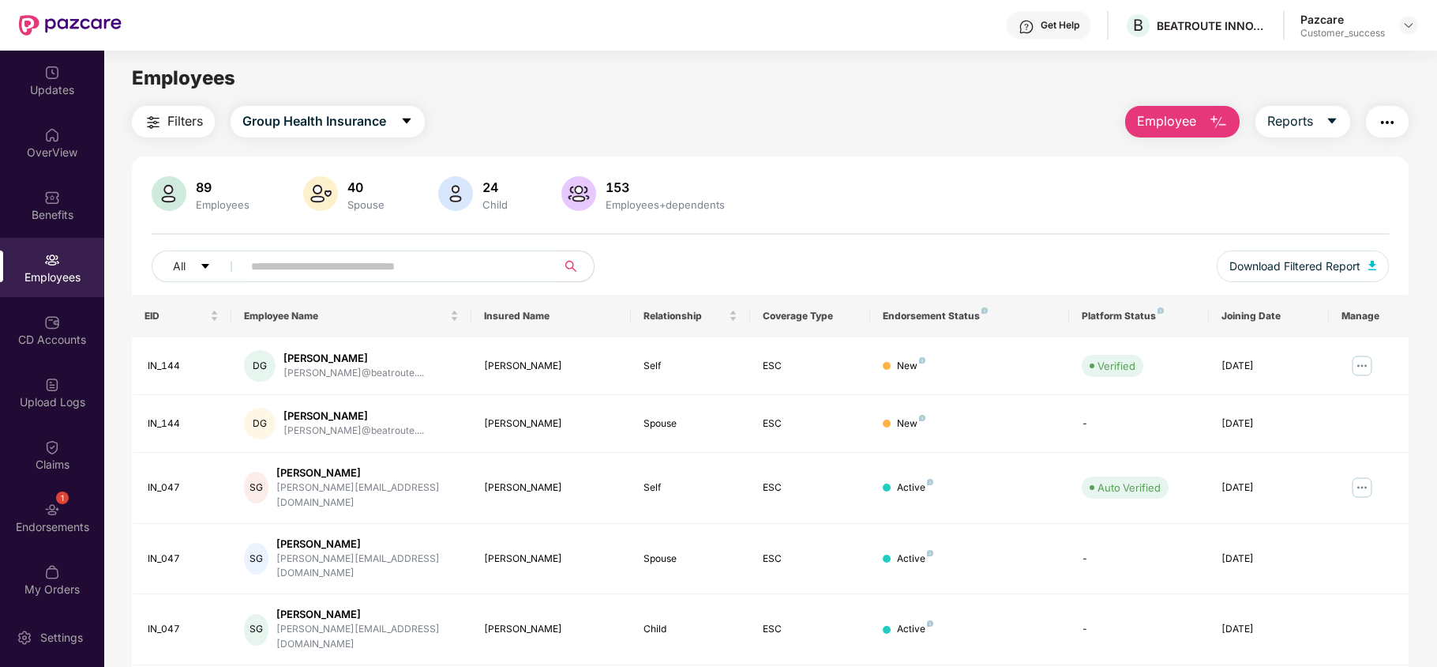
click at [342, 270] on input "text" at bounding box center [393, 266] width 284 height 24
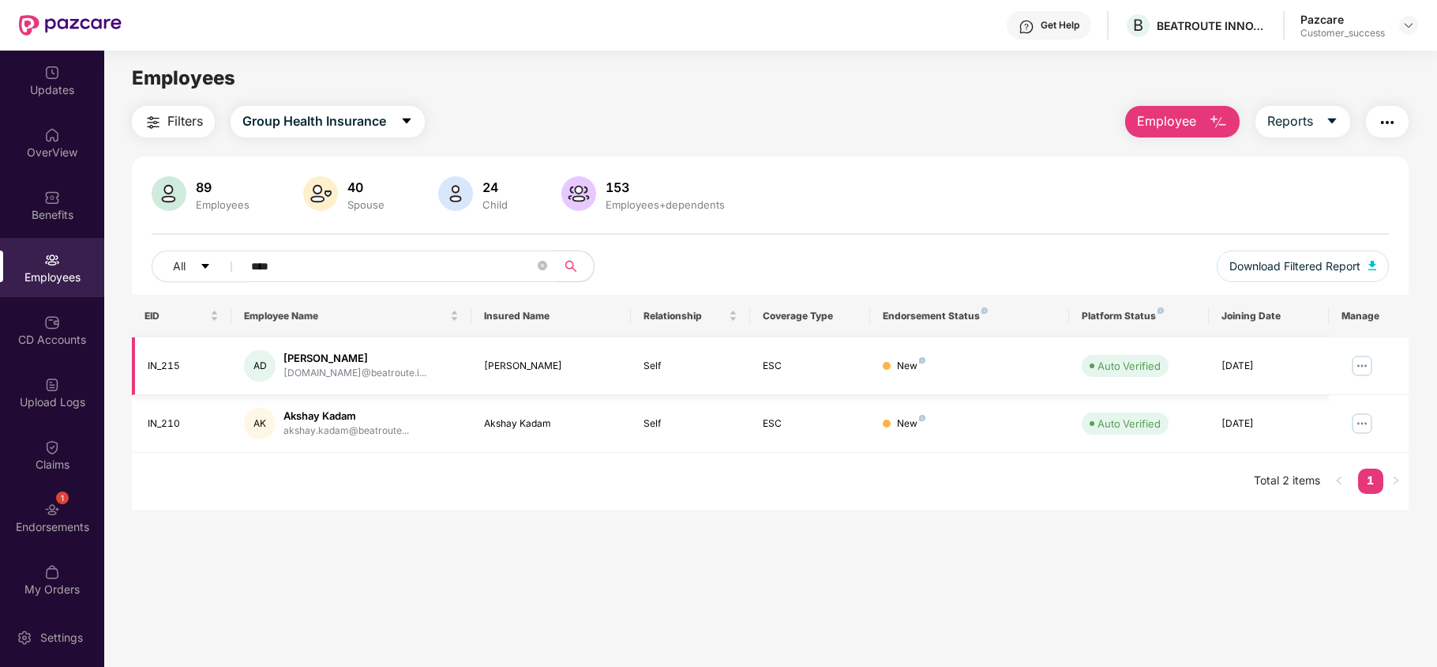
type input "****"
click at [1358, 359] on img at bounding box center [1362, 365] width 25 height 25
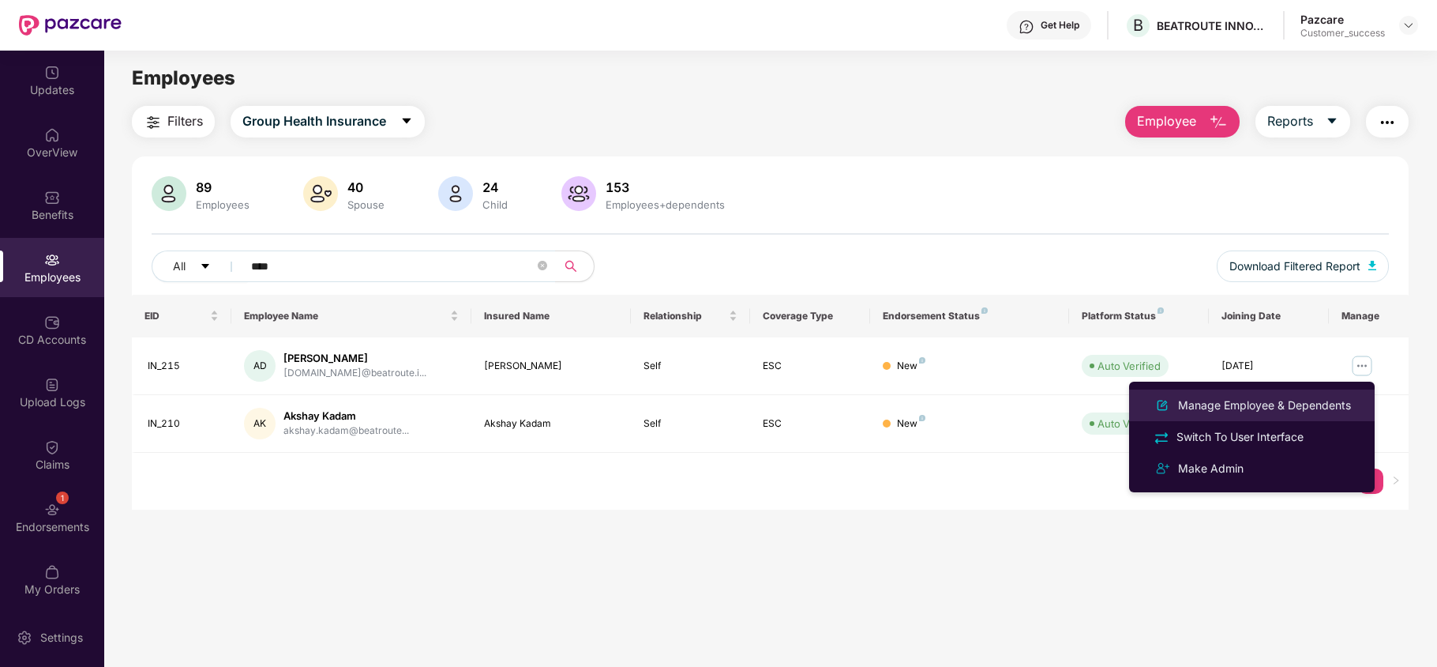
click at [1287, 402] on div "Manage Employee & Dependents" at bounding box center [1264, 404] width 179 height 17
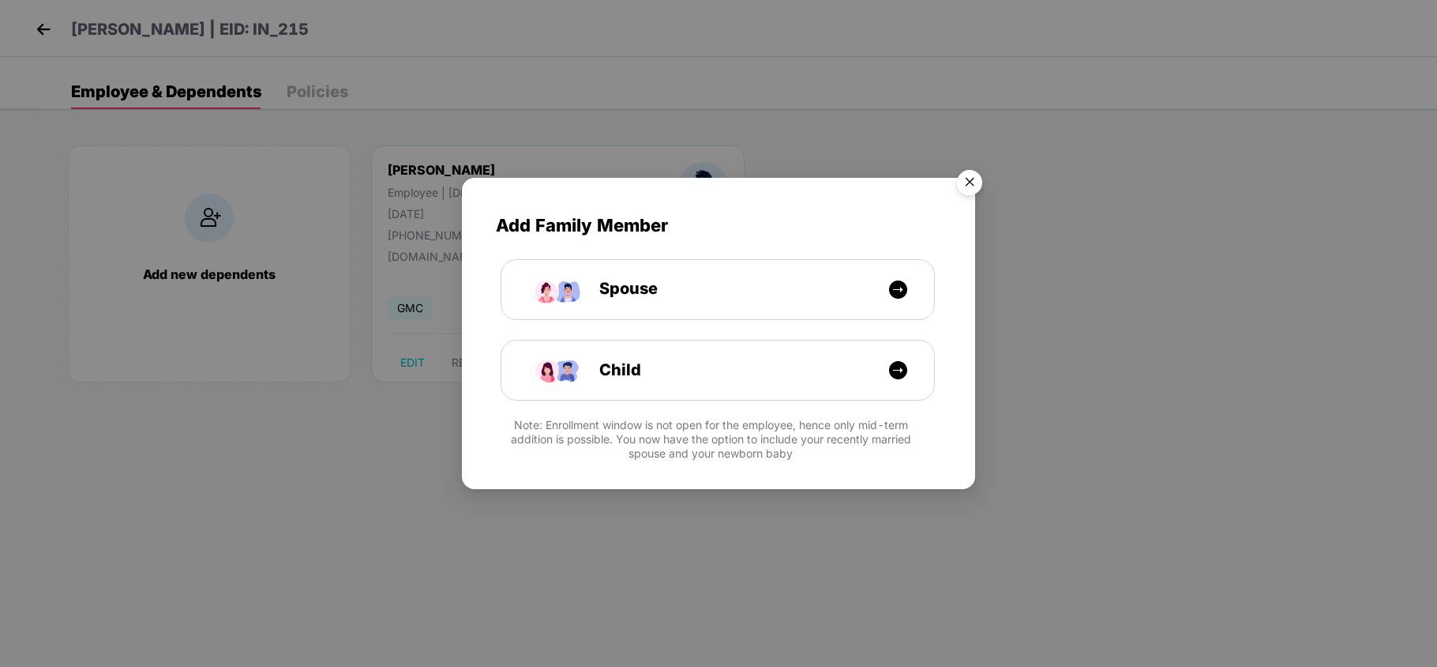
click at [973, 188] on img "Close" at bounding box center [970, 185] width 44 height 44
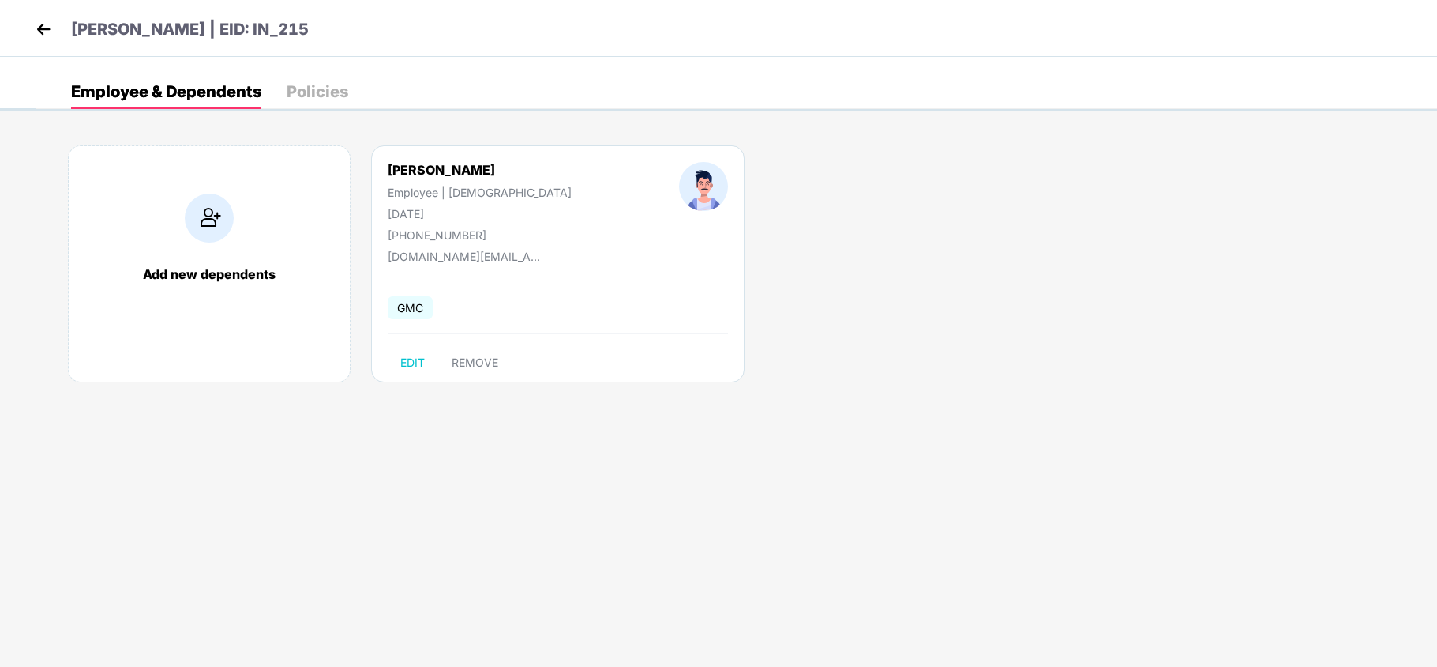
click at [49, 22] on img at bounding box center [44, 29] width 24 height 24
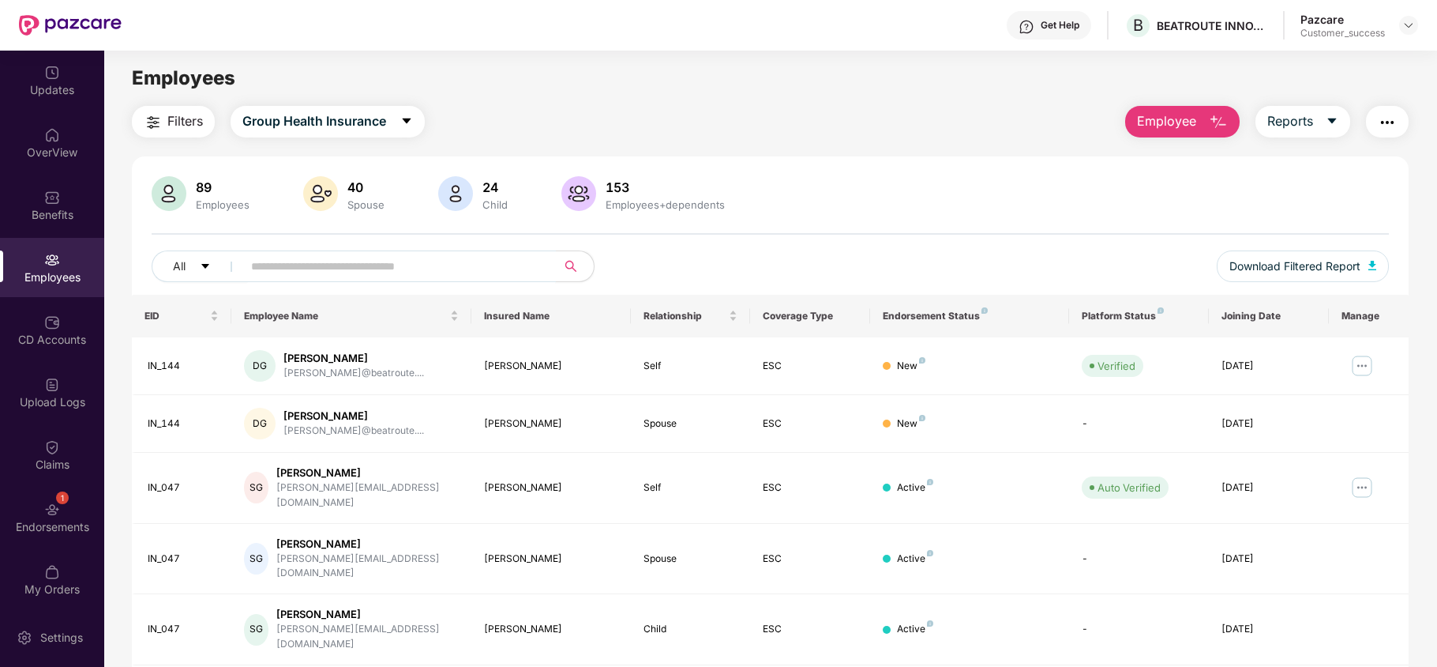
click at [265, 276] on input "text" at bounding box center [393, 266] width 284 height 24
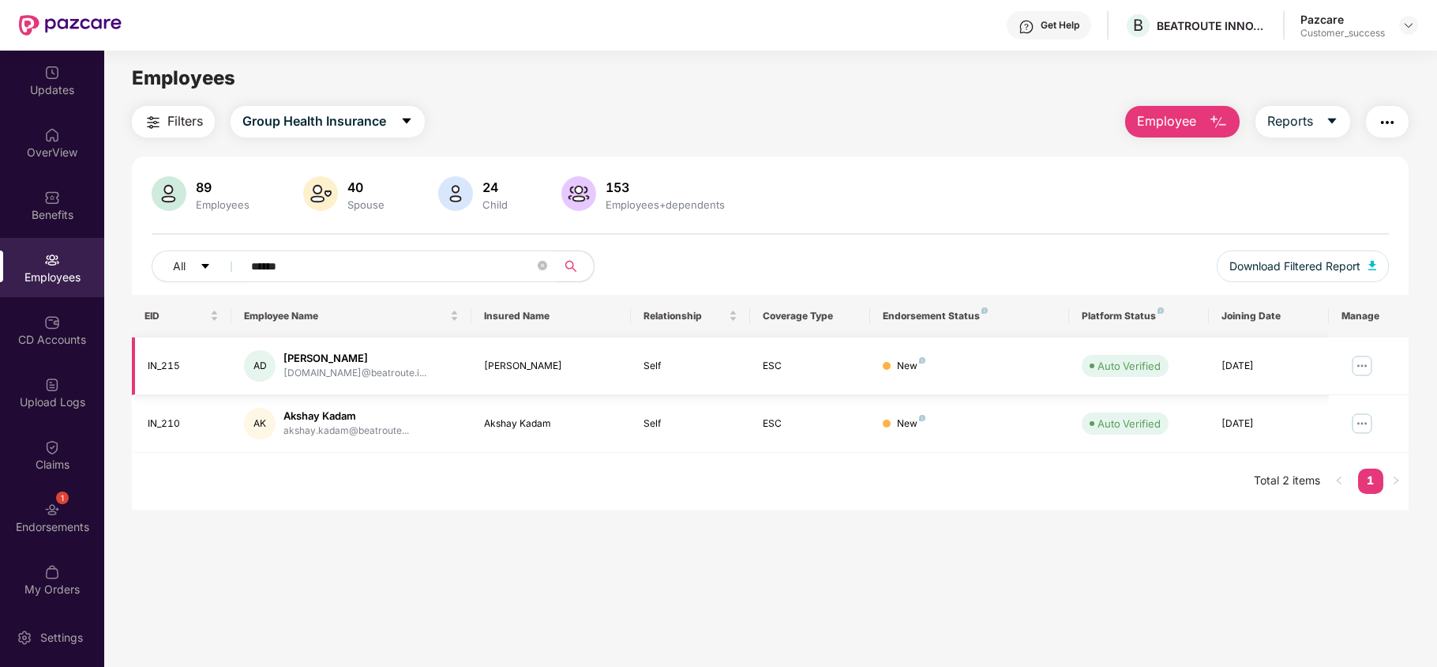
type input "******"
click at [1355, 360] on img at bounding box center [1362, 365] width 25 height 25
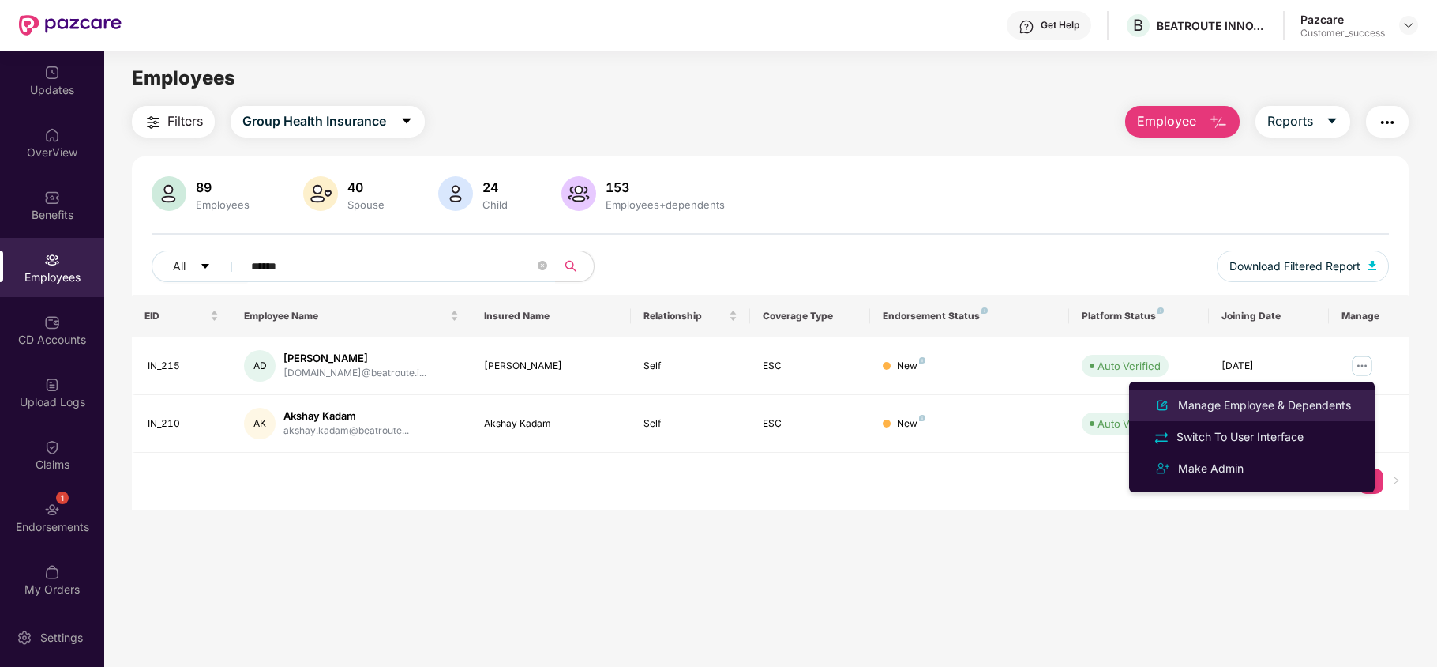
click at [1261, 414] on div "Manage Employee & Dependents" at bounding box center [1252, 405] width 205 height 19
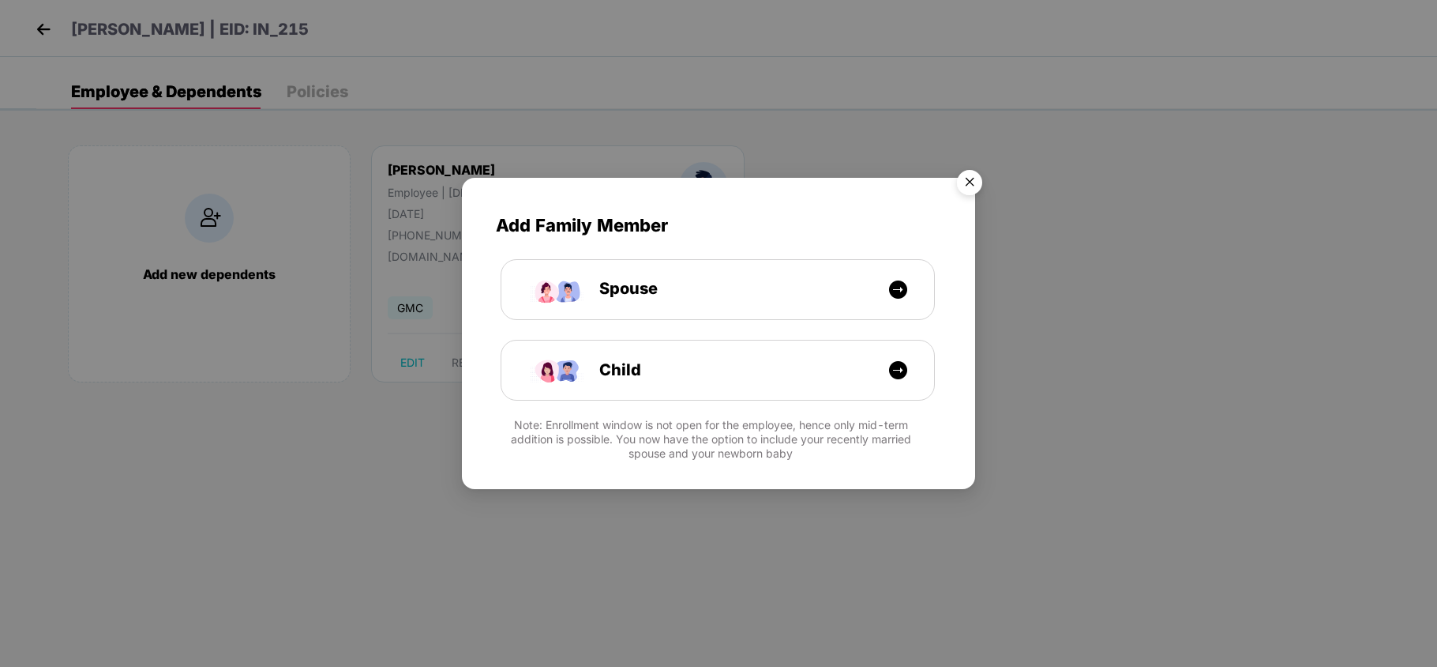
click at [976, 175] on img "Close" at bounding box center [970, 185] width 44 height 44
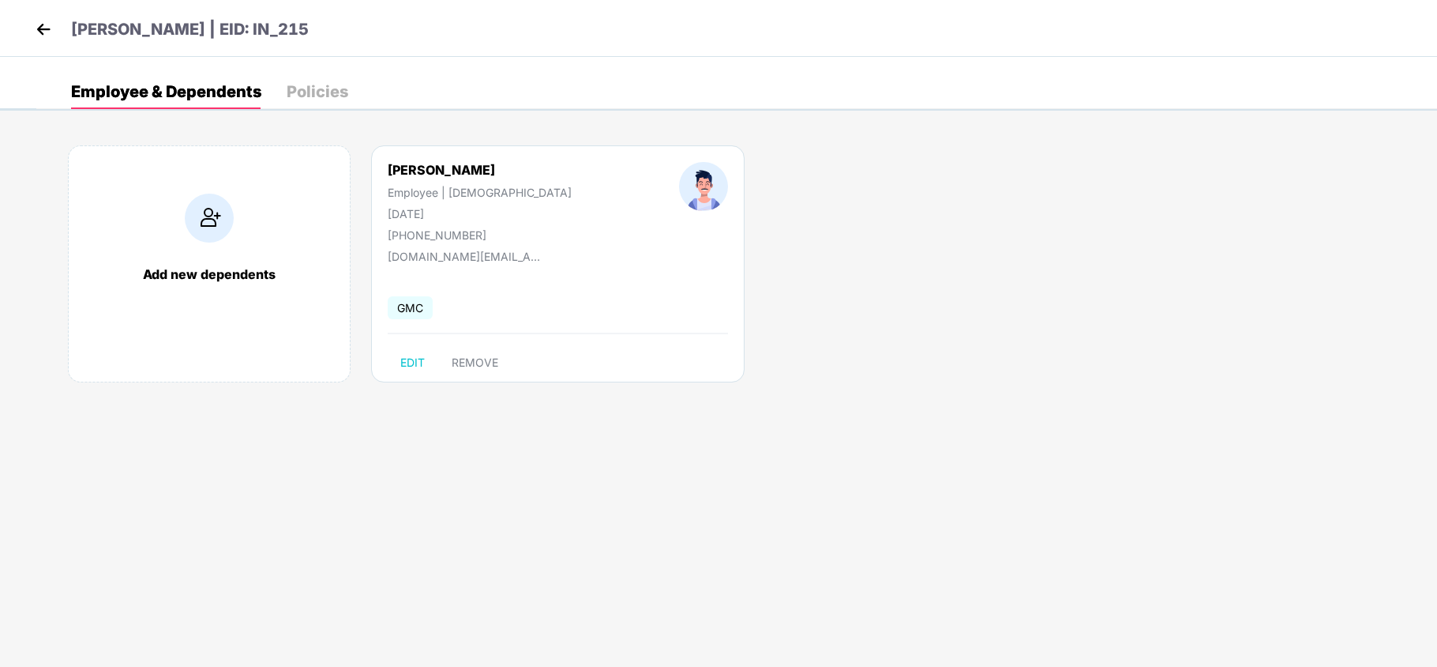
click at [46, 19] on img at bounding box center [44, 29] width 24 height 24
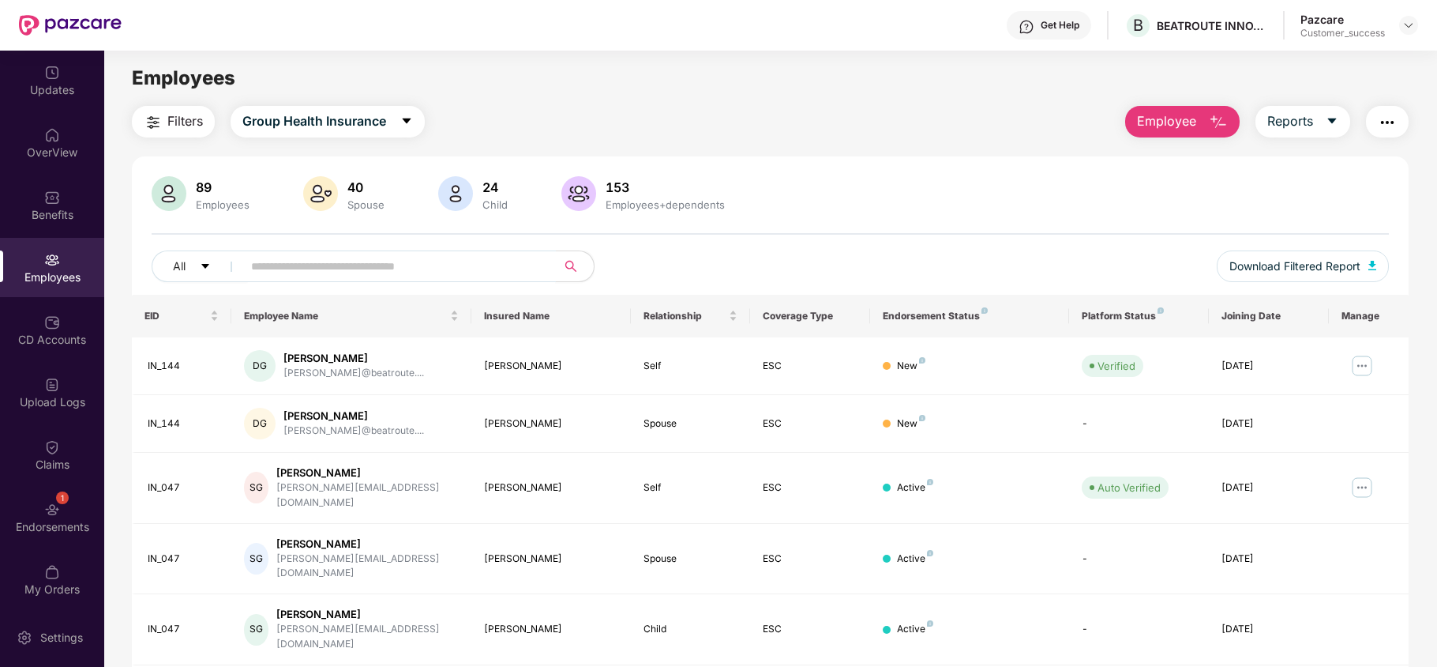
click at [299, 270] on input "text" at bounding box center [393, 266] width 284 height 24
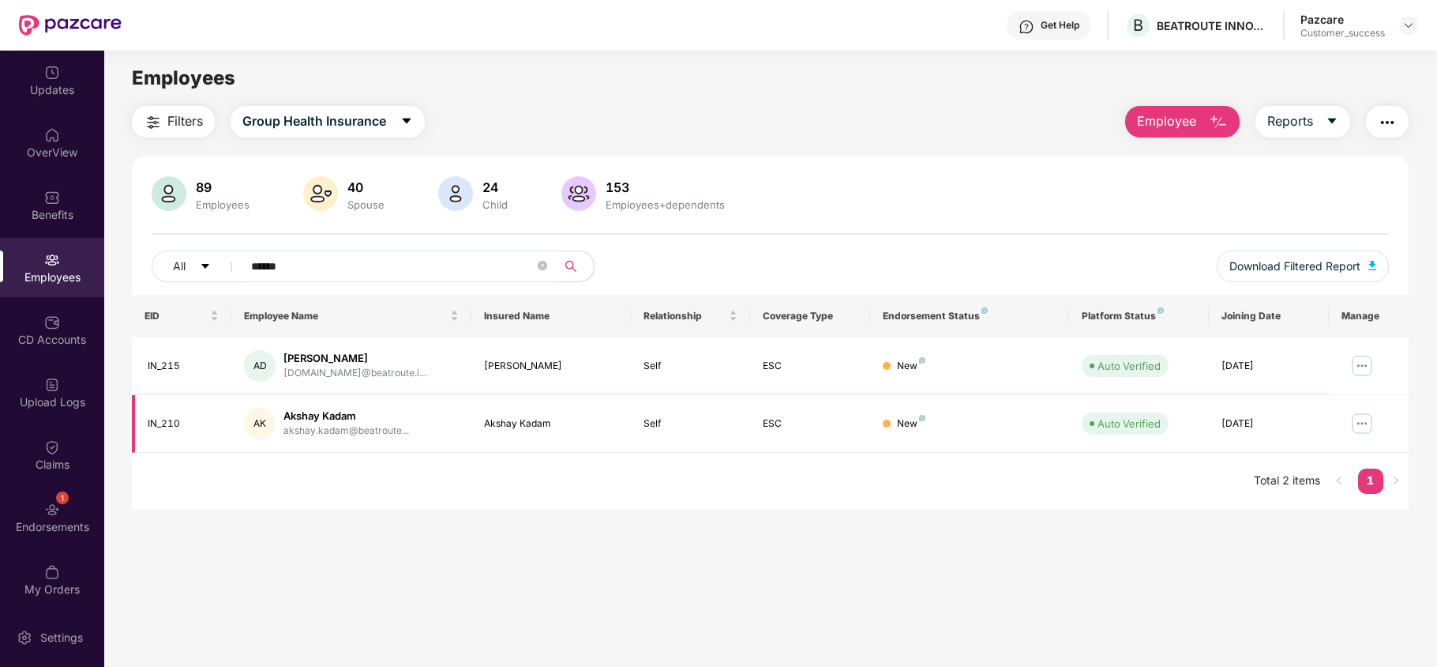
type input "******"
click at [1370, 422] on img at bounding box center [1362, 423] width 25 height 25
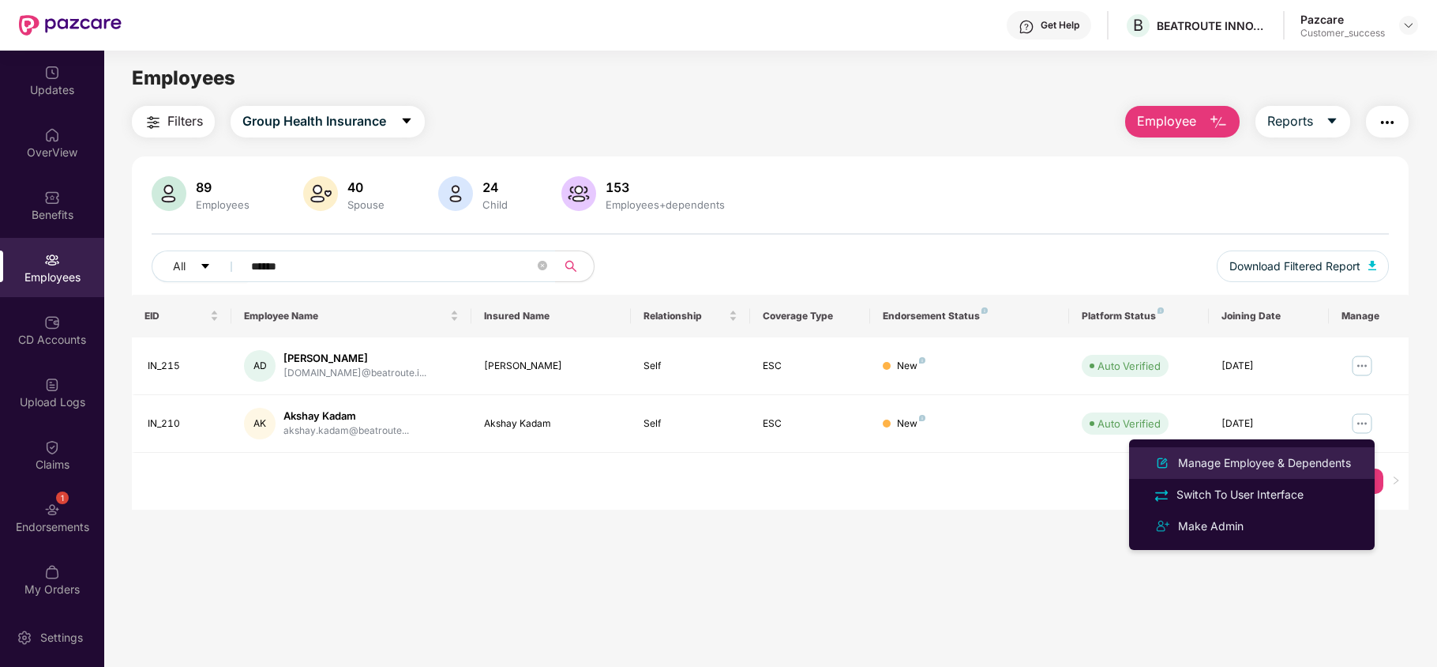
click at [1280, 455] on div "Manage Employee & Dependents" at bounding box center [1264, 462] width 179 height 17
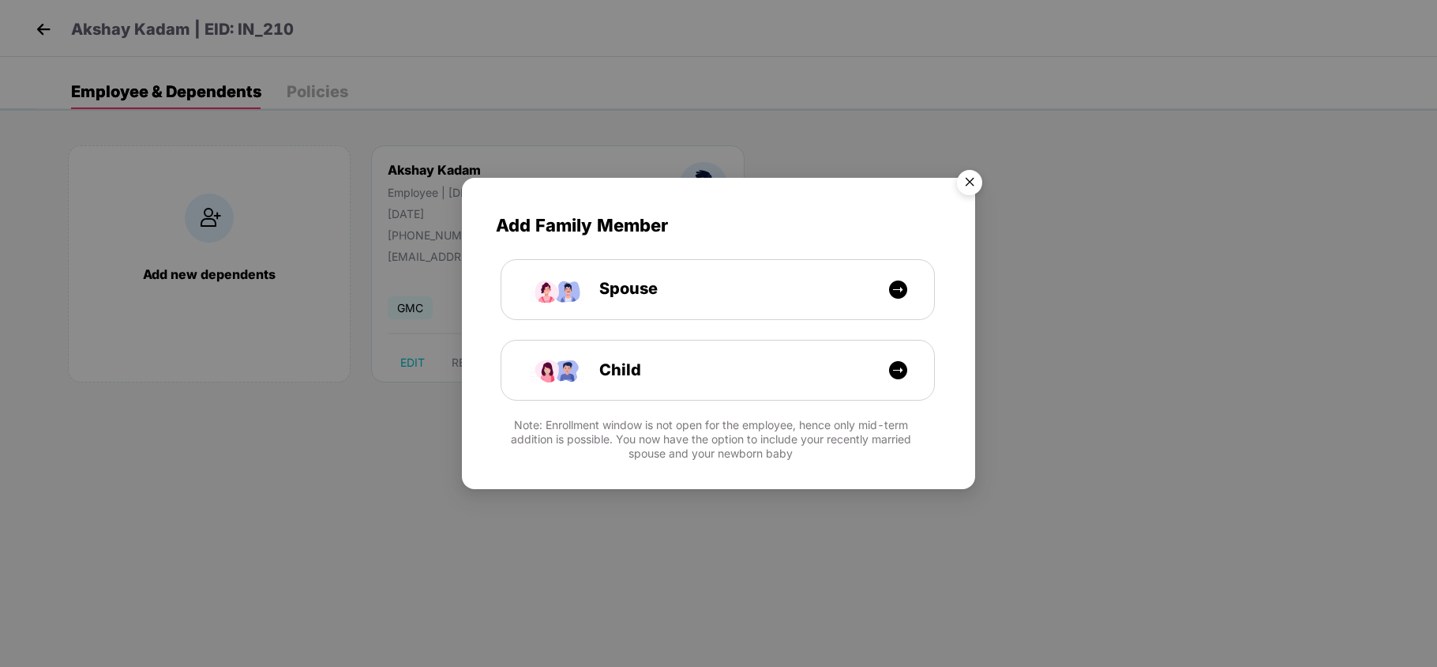
click at [983, 184] on img "Close" at bounding box center [970, 185] width 44 height 44
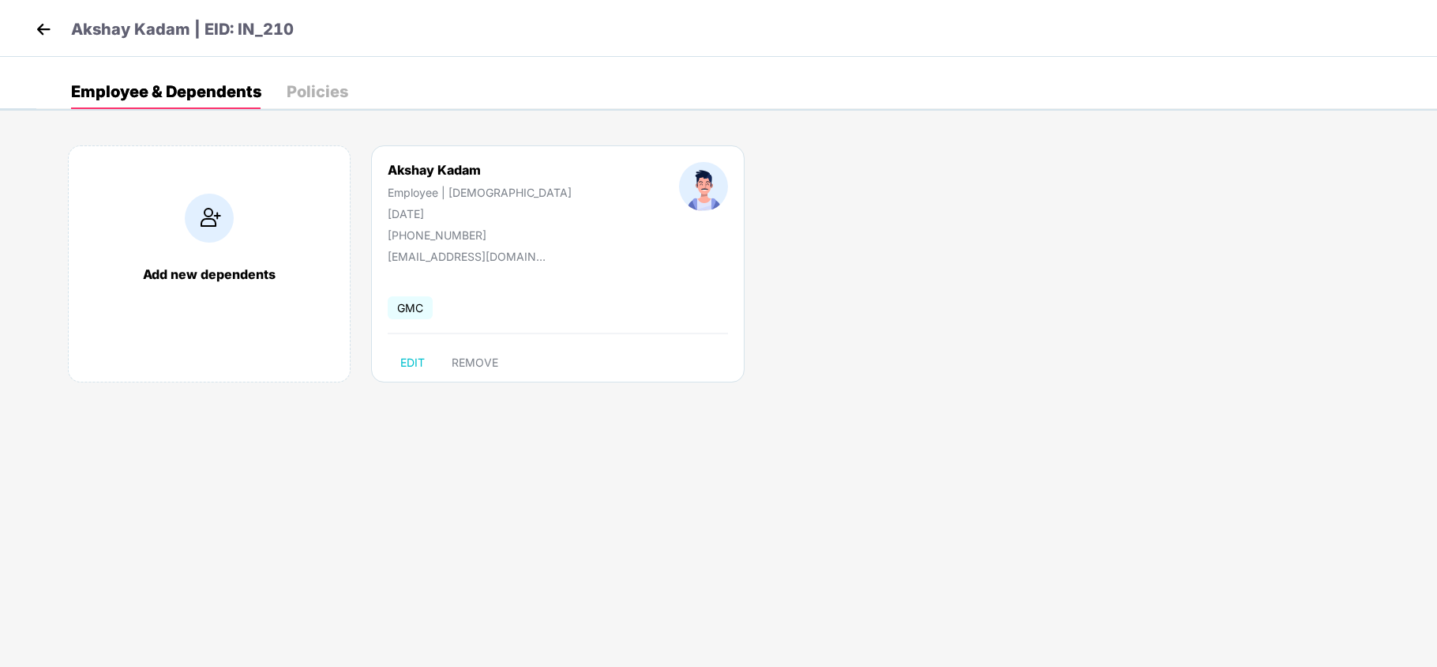
click at [58, 23] on header "Akshay Kadam | EID: IN_210" at bounding box center [163, 31] width 262 height 28
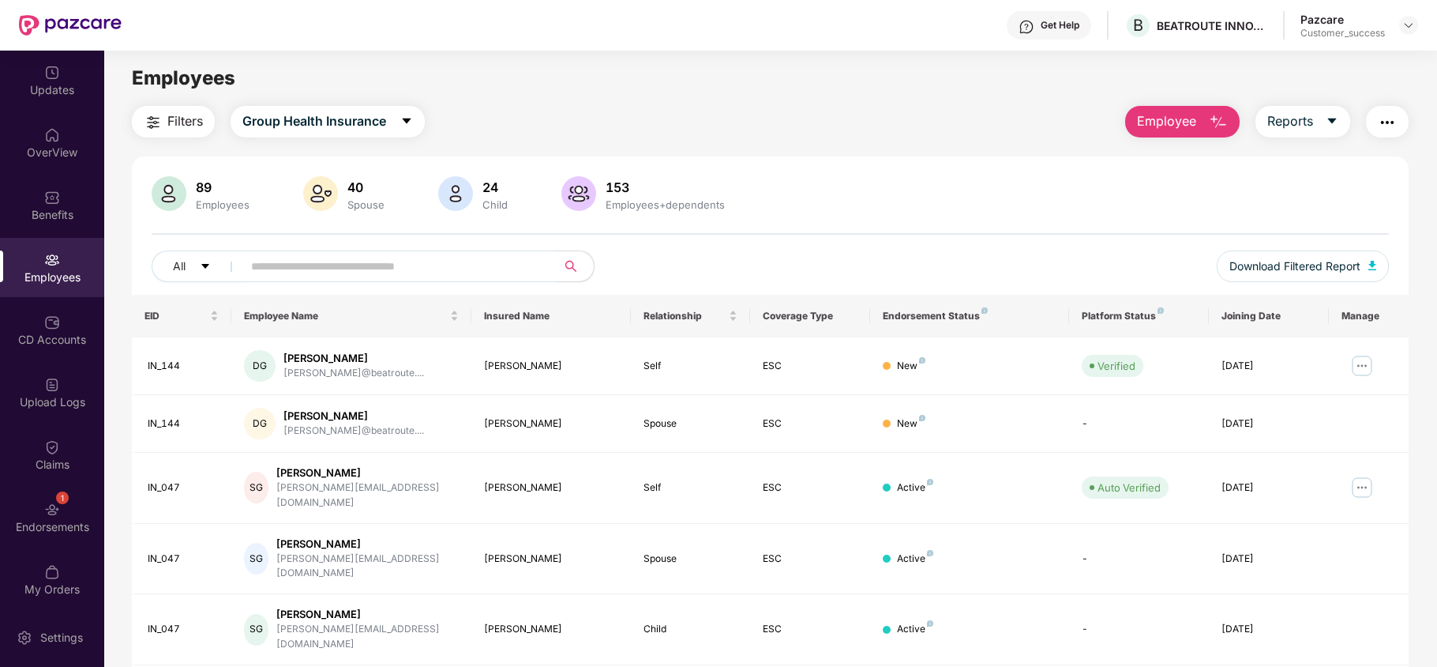
click at [304, 270] on input "text" at bounding box center [393, 266] width 284 height 24
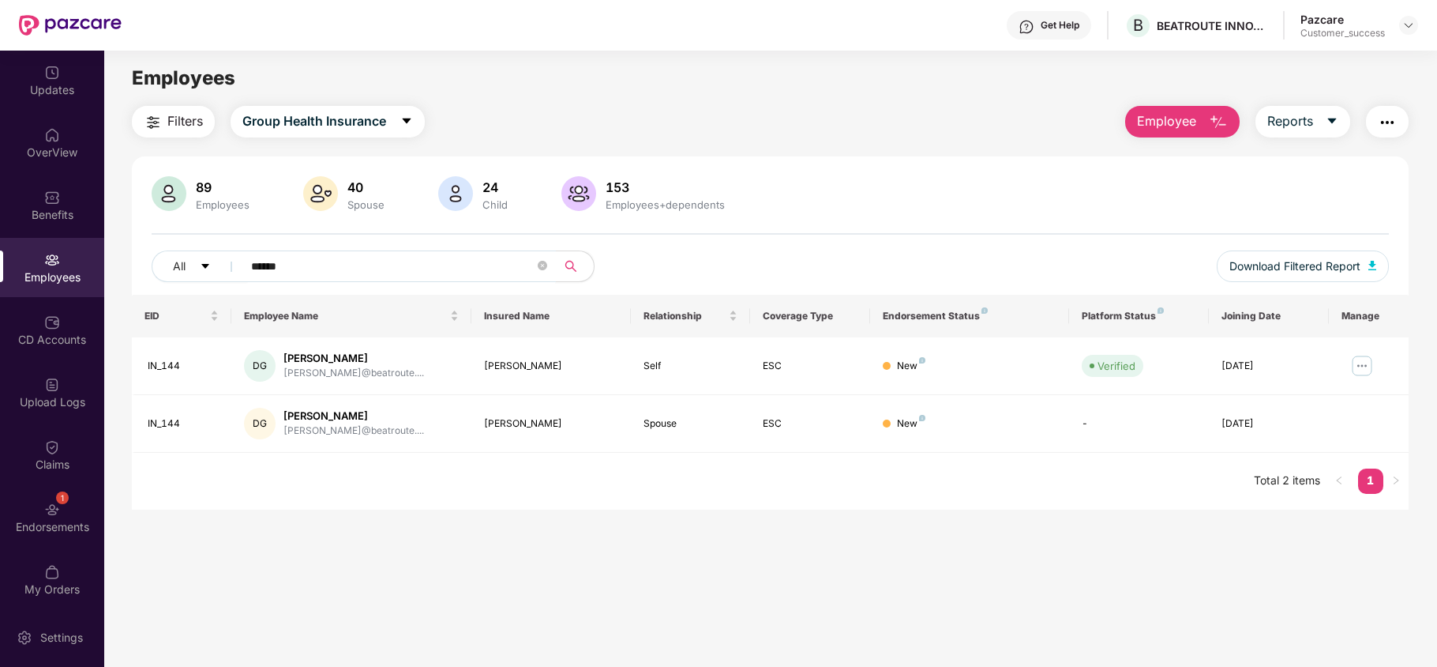
type input "******"
click at [1360, 368] on img at bounding box center [1362, 365] width 25 height 25
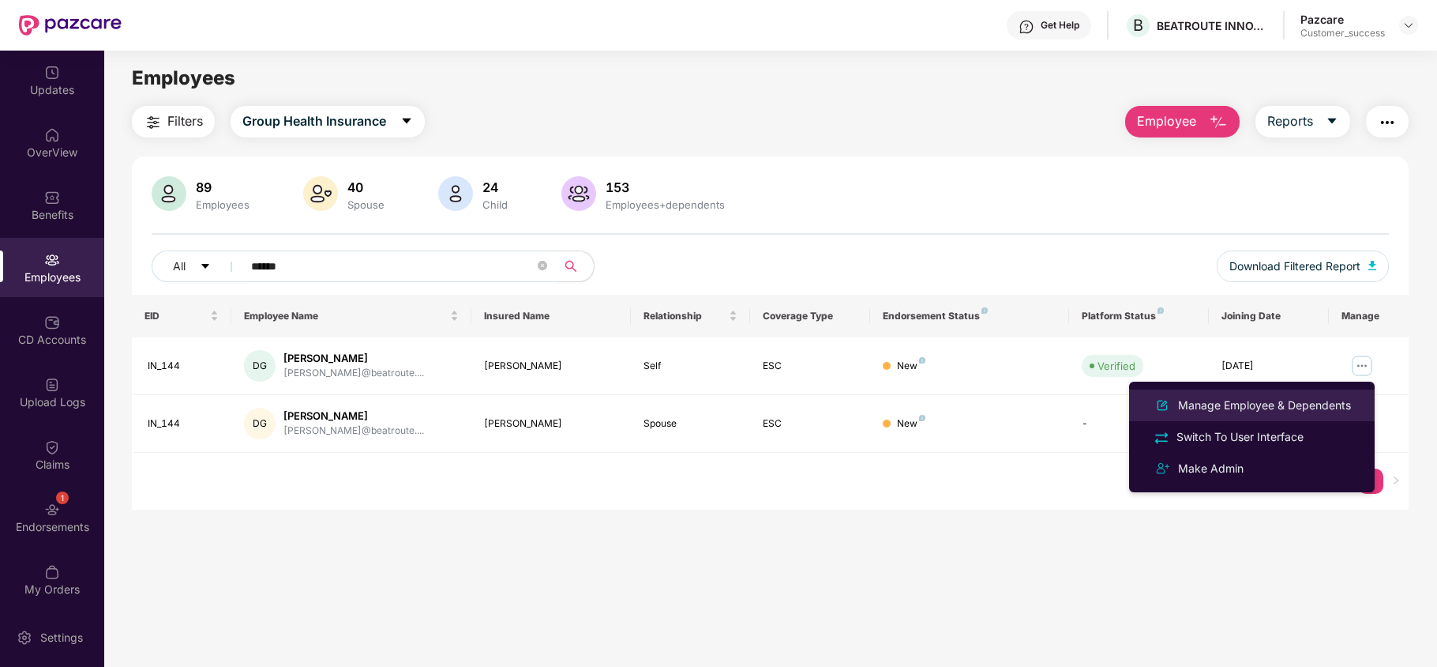
click at [1267, 401] on div "Manage Employee & Dependents" at bounding box center [1264, 404] width 179 height 17
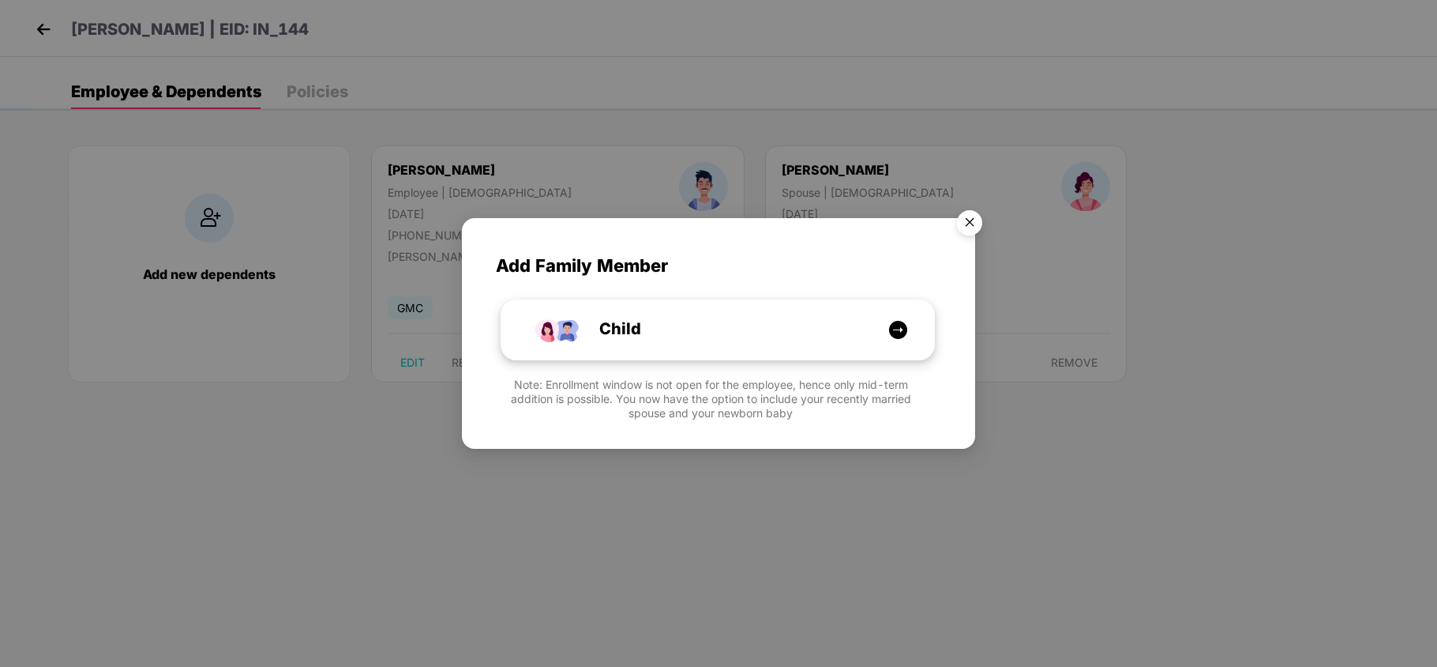
click at [686, 336] on div "Child" at bounding box center [726, 329] width 325 height 24
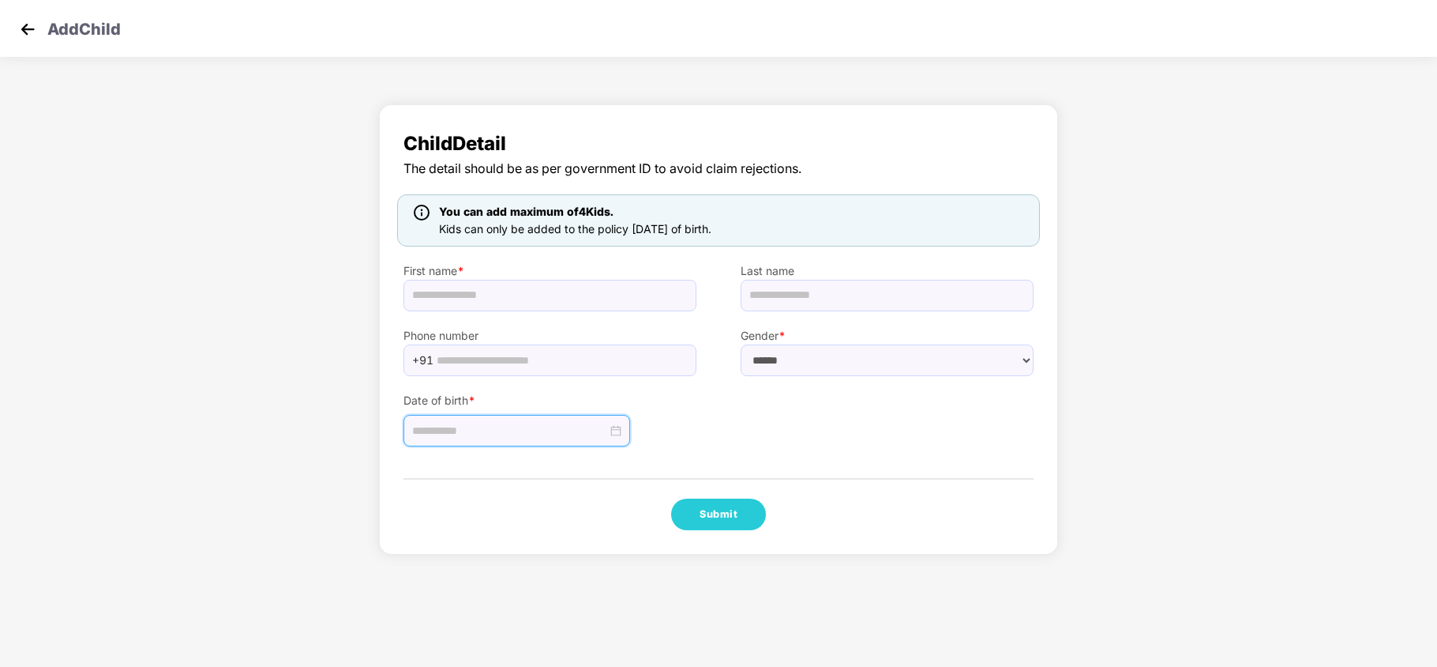
click at [487, 439] on input at bounding box center [509, 430] width 195 height 17
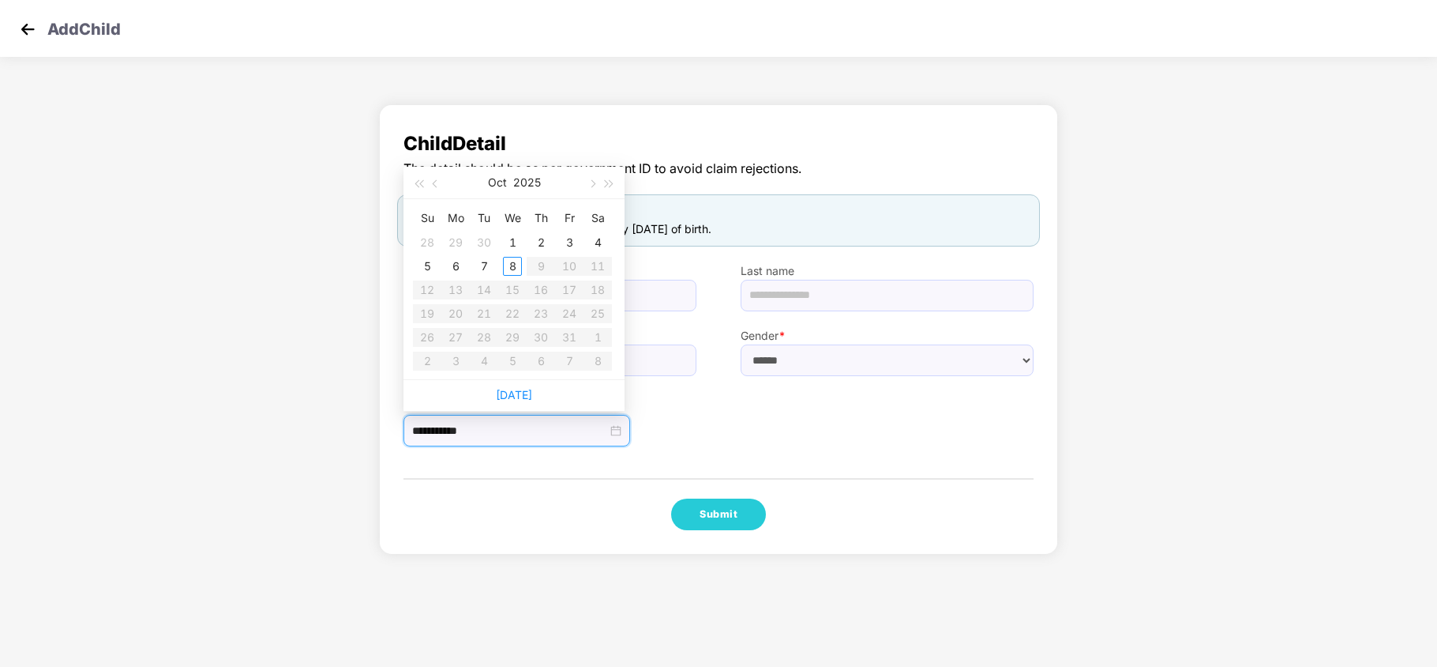
type input "**********"
click at [436, 183] on span "button" at bounding box center [437, 184] width 8 height 8
click at [596, 180] on button "button" at bounding box center [591, 183] width 17 height 32
type input "**********"
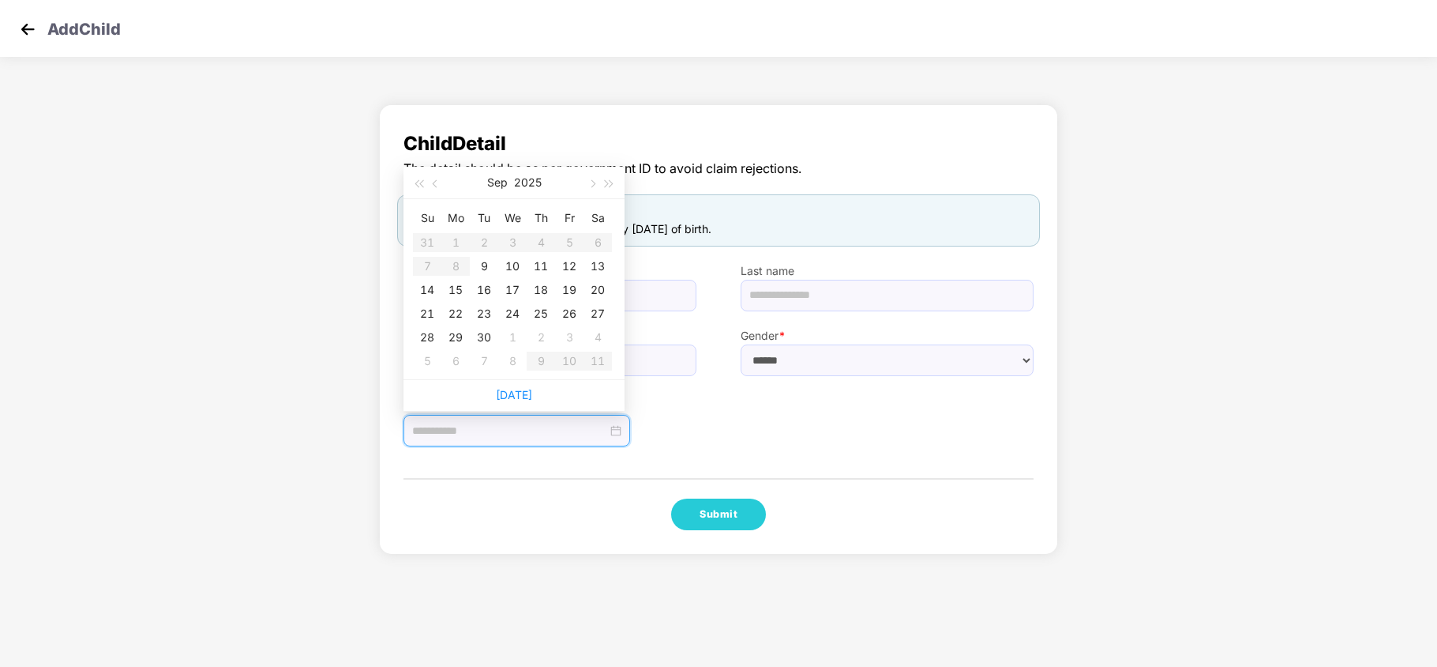
click at [719, 414] on div "Date of birth *" at bounding box center [718, 411] width 674 height 71
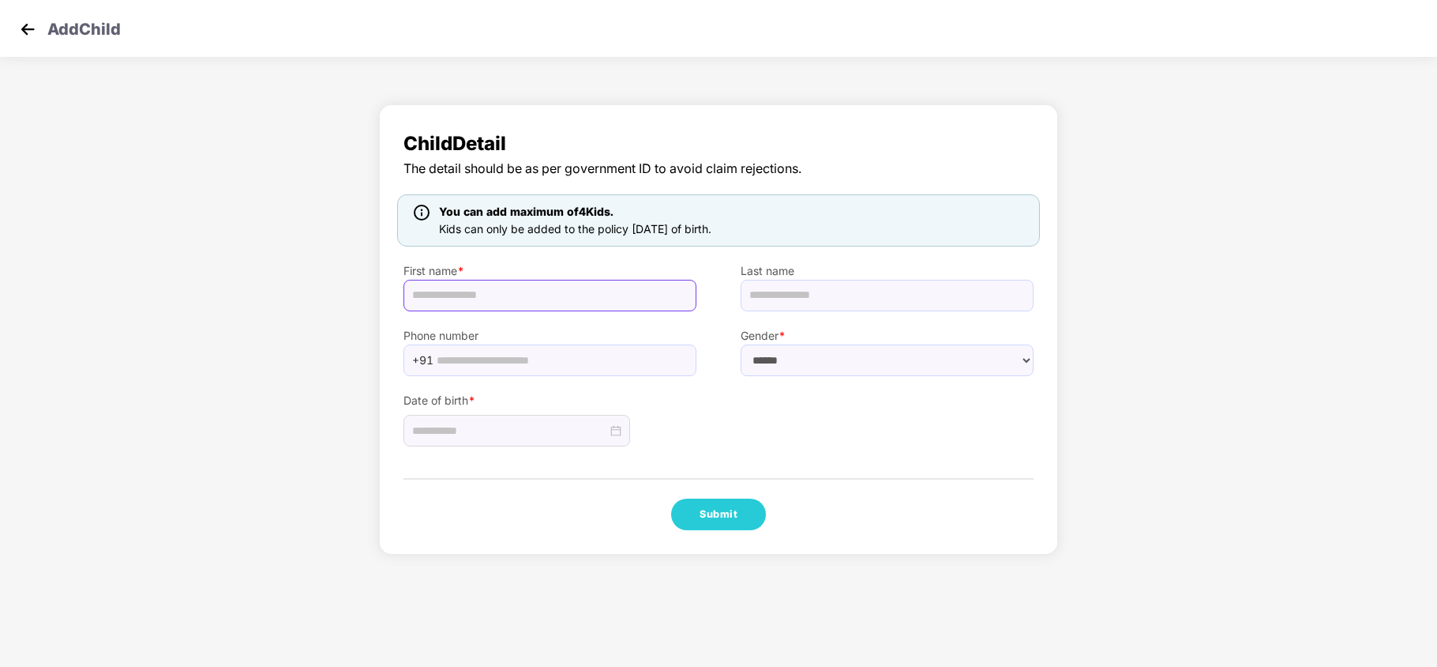
click at [453, 300] on input "text" at bounding box center [550, 296] width 293 height 32
click at [771, 452] on div "Child Detail The detail should be as per government ID to avoid claim rejection…" at bounding box center [718, 329] width 679 height 450
click at [525, 295] on input "text" at bounding box center [550, 296] width 293 height 32
click at [442, 430] on input at bounding box center [509, 430] width 195 height 17
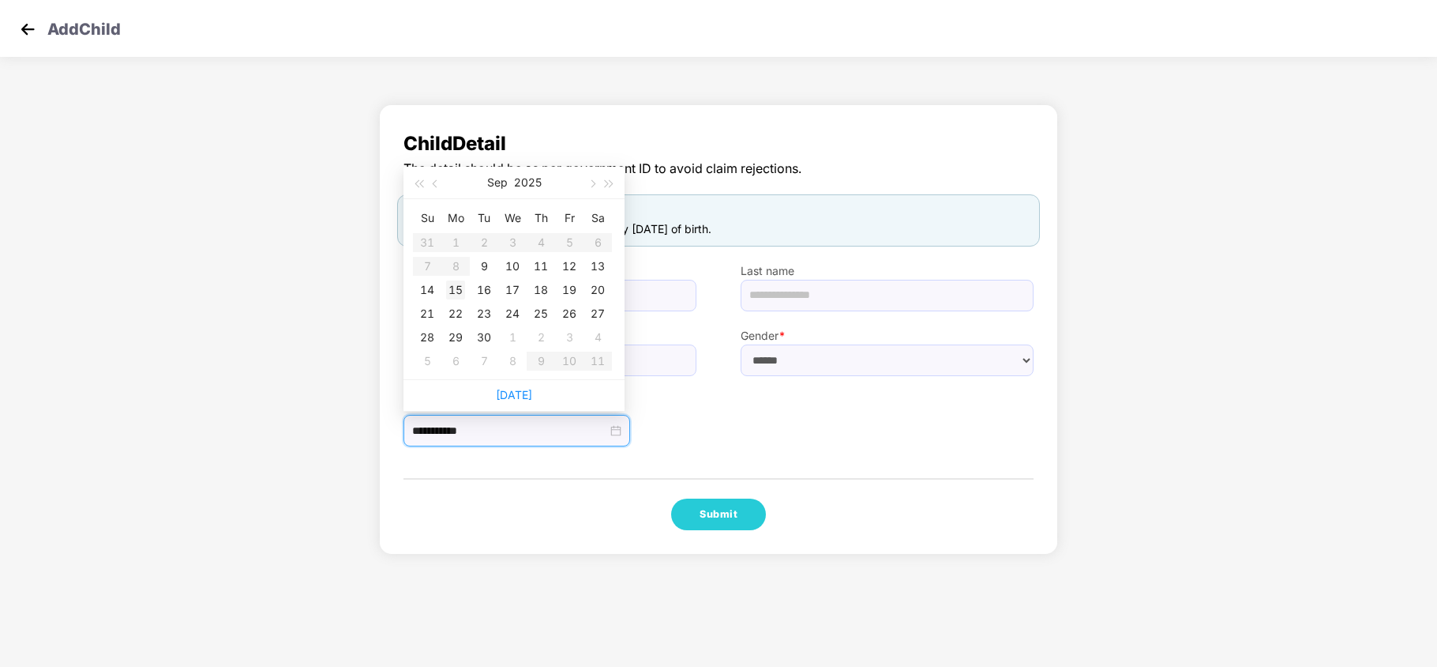
type input "**********"
click at [430, 180] on button "button" at bounding box center [435, 183] width 17 height 32
click at [592, 181] on span "button" at bounding box center [592, 184] width 8 height 8
type input "**********"
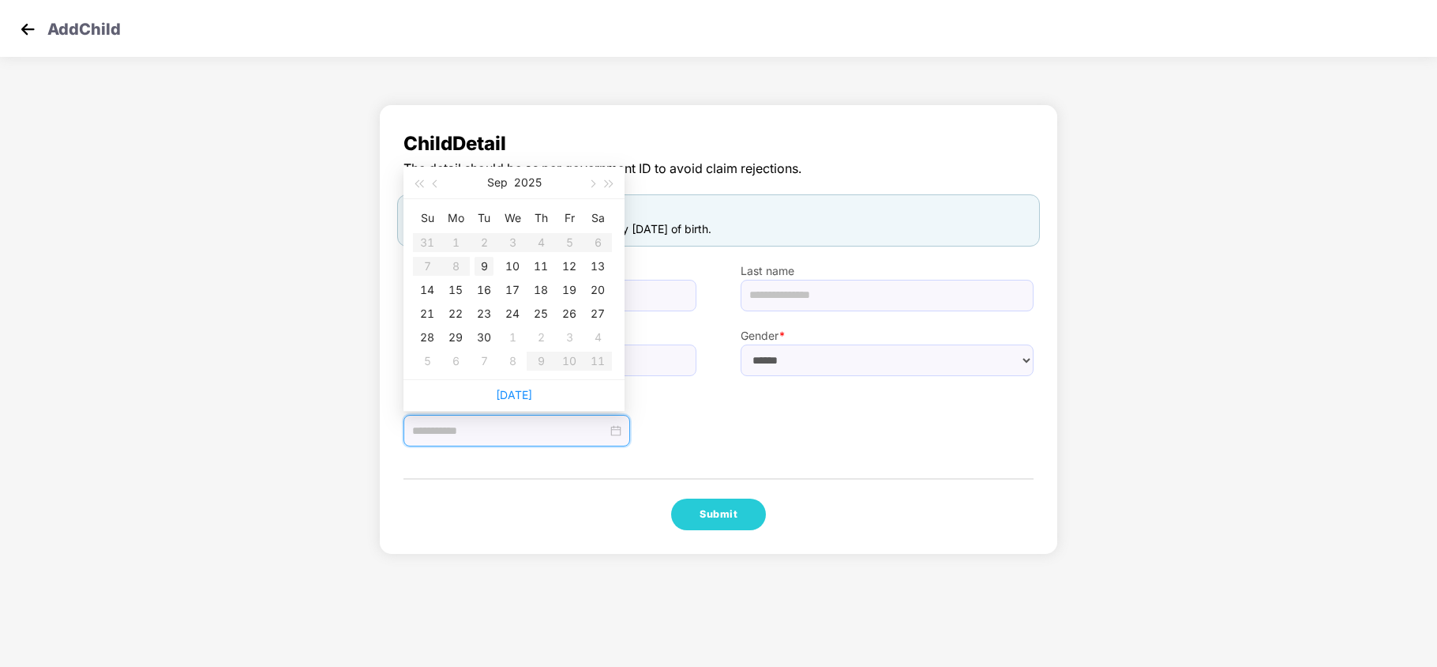
click at [480, 261] on div "9" at bounding box center [484, 266] width 19 height 19
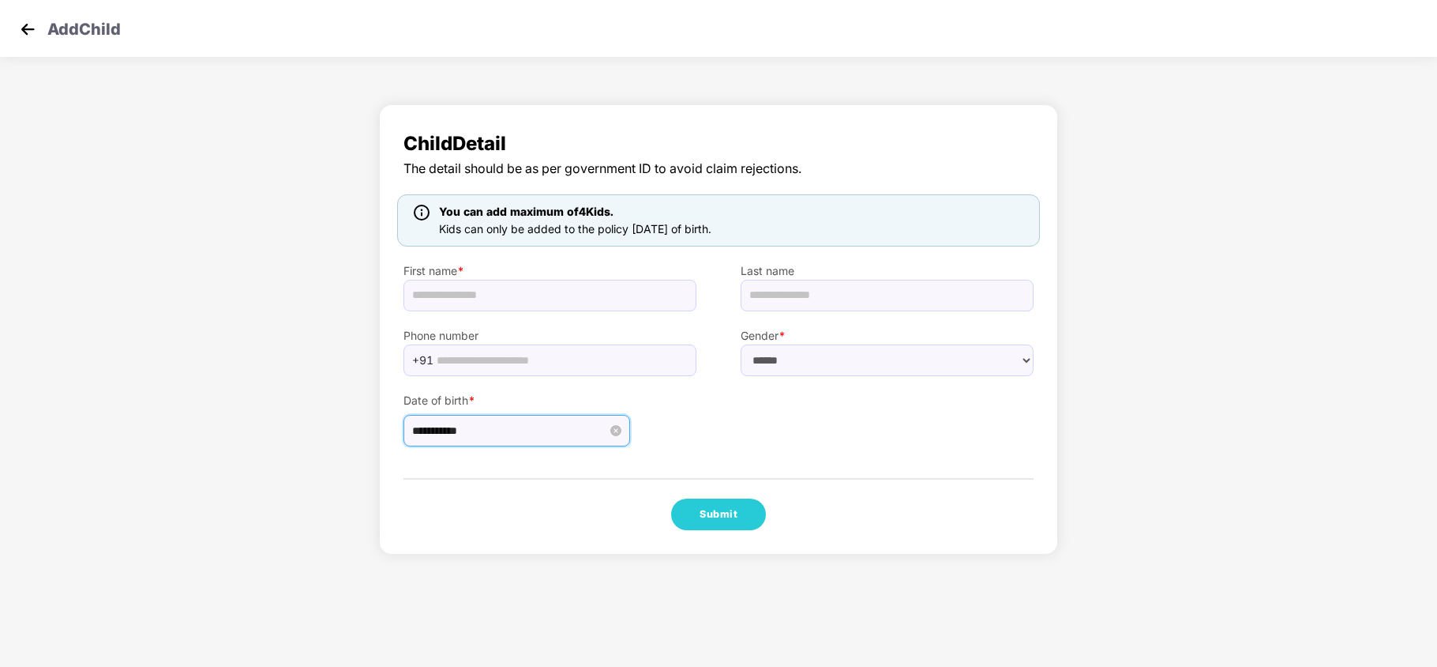
click at [505, 433] on input "**********" at bounding box center [509, 430] width 195 height 17
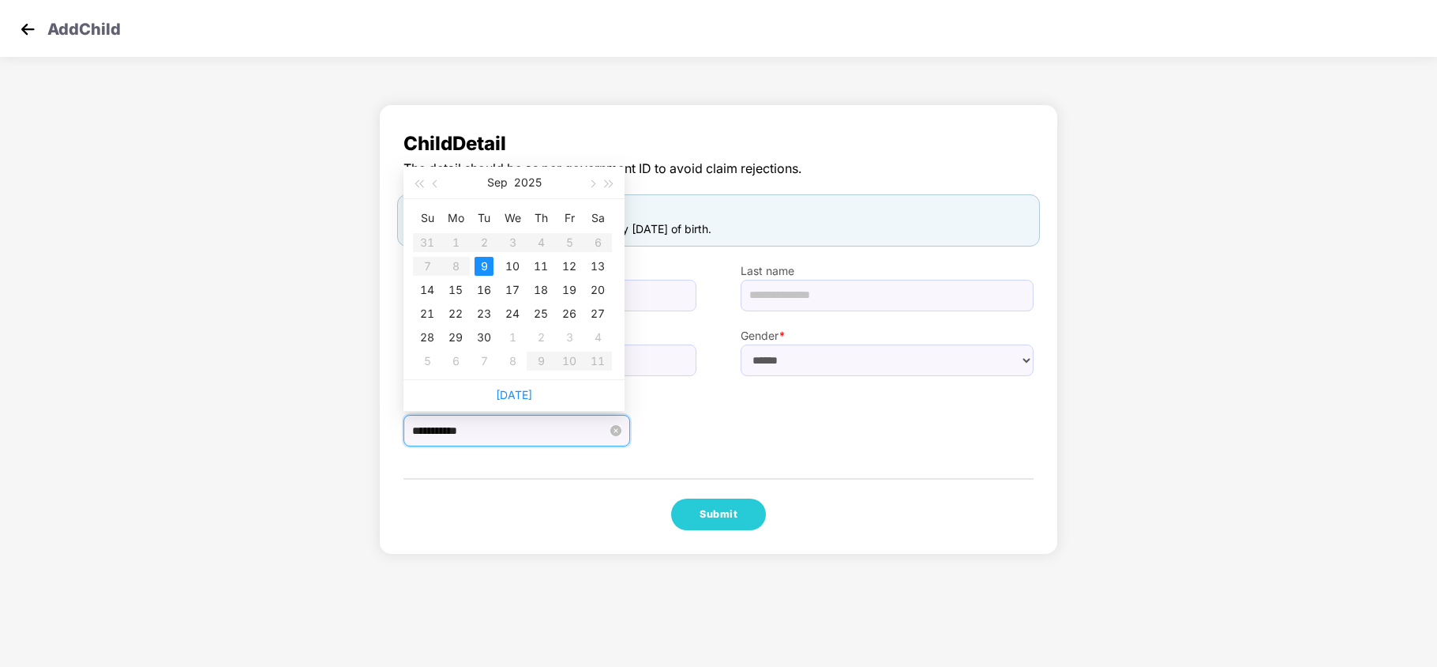
click at [505, 433] on input "**********" at bounding box center [509, 430] width 195 height 17
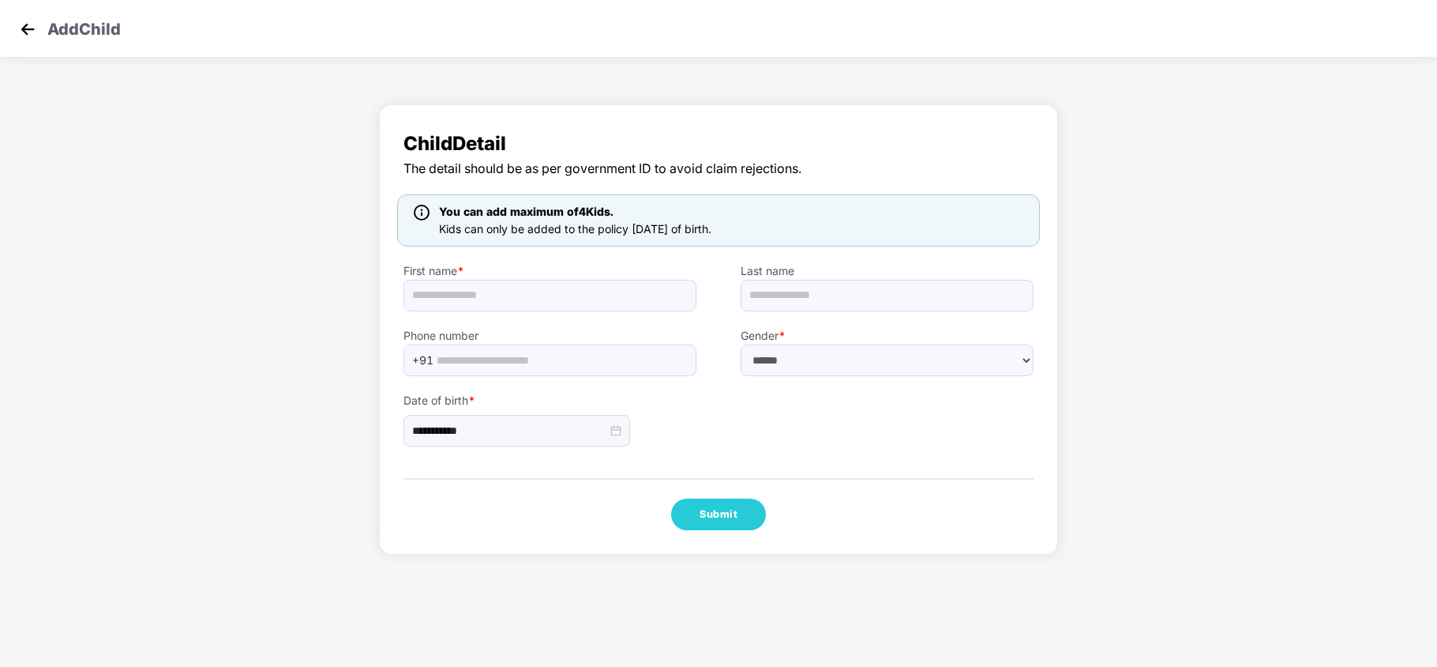
click at [17, 27] on img at bounding box center [28, 29] width 24 height 24
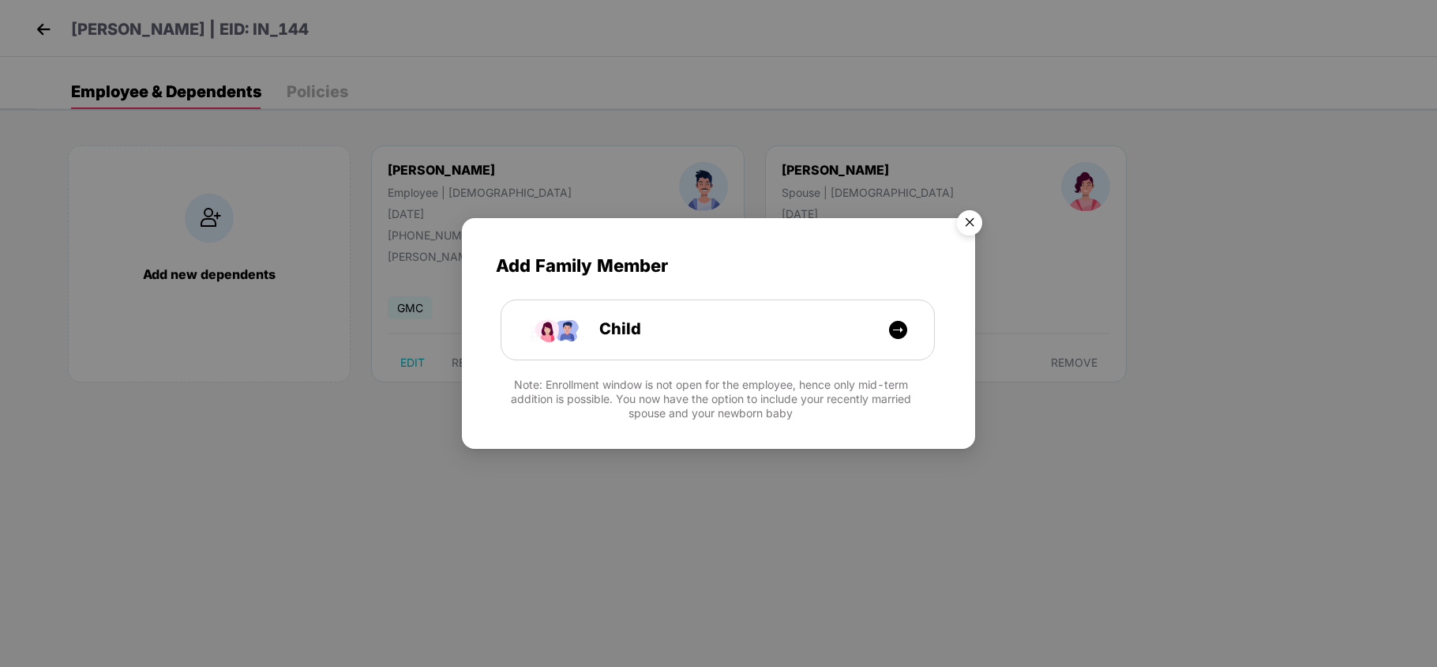
click at [970, 216] on img "Close" at bounding box center [970, 225] width 44 height 44
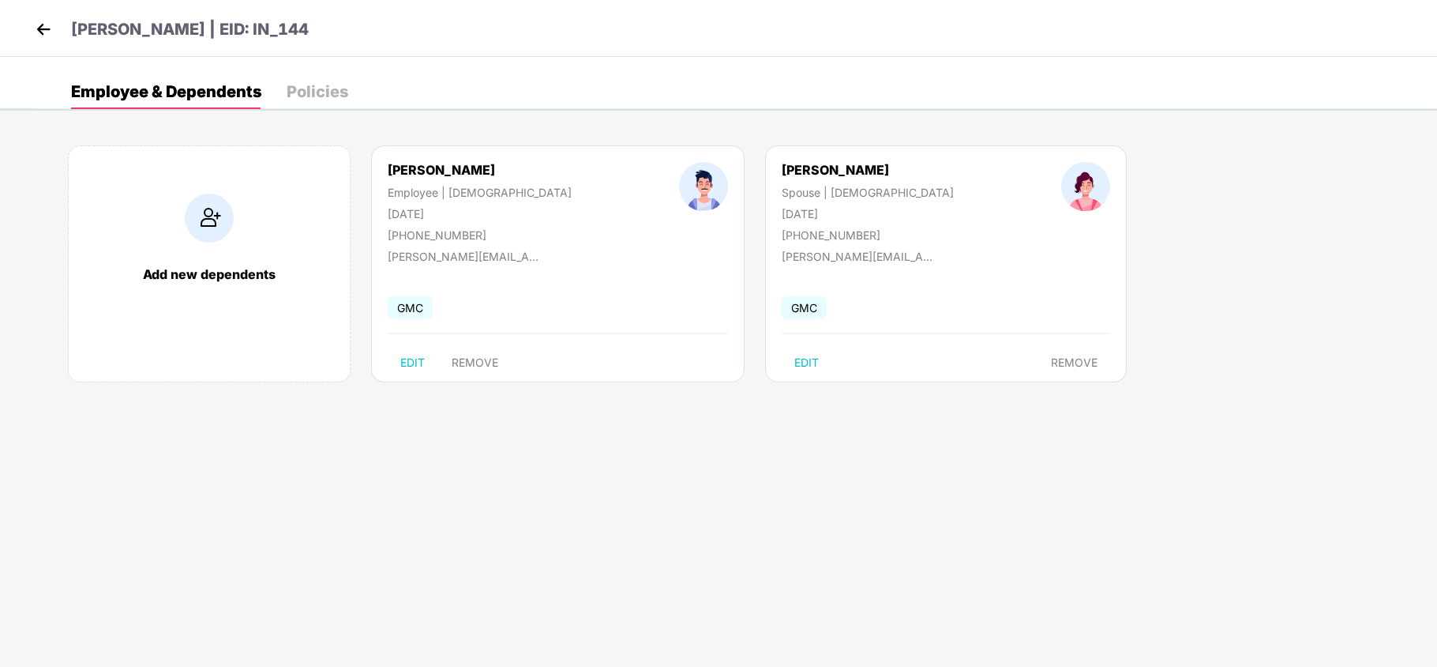
click at [48, 24] on img at bounding box center [44, 29] width 24 height 24
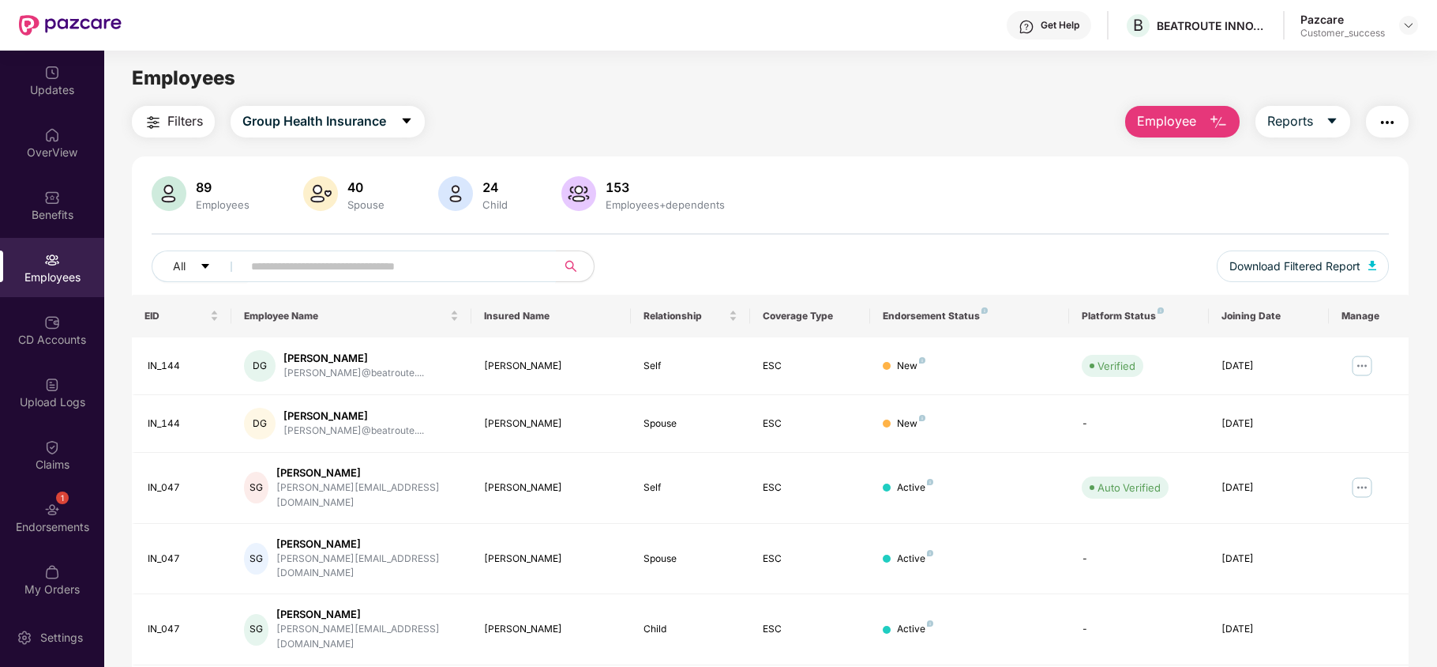
click at [396, 269] on input "text" at bounding box center [393, 266] width 284 height 24
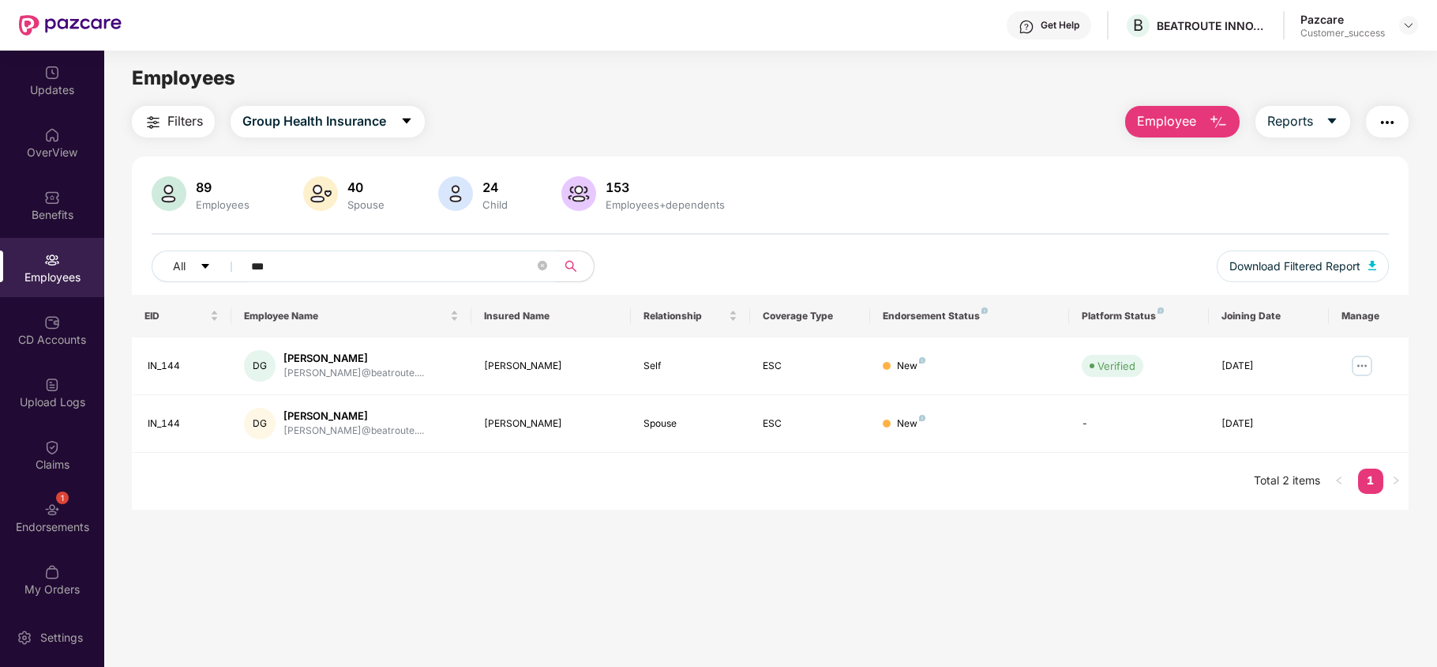
type input "***"
click at [1205, 107] on button "Employee" at bounding box center [1182, 122] width 115 height 32
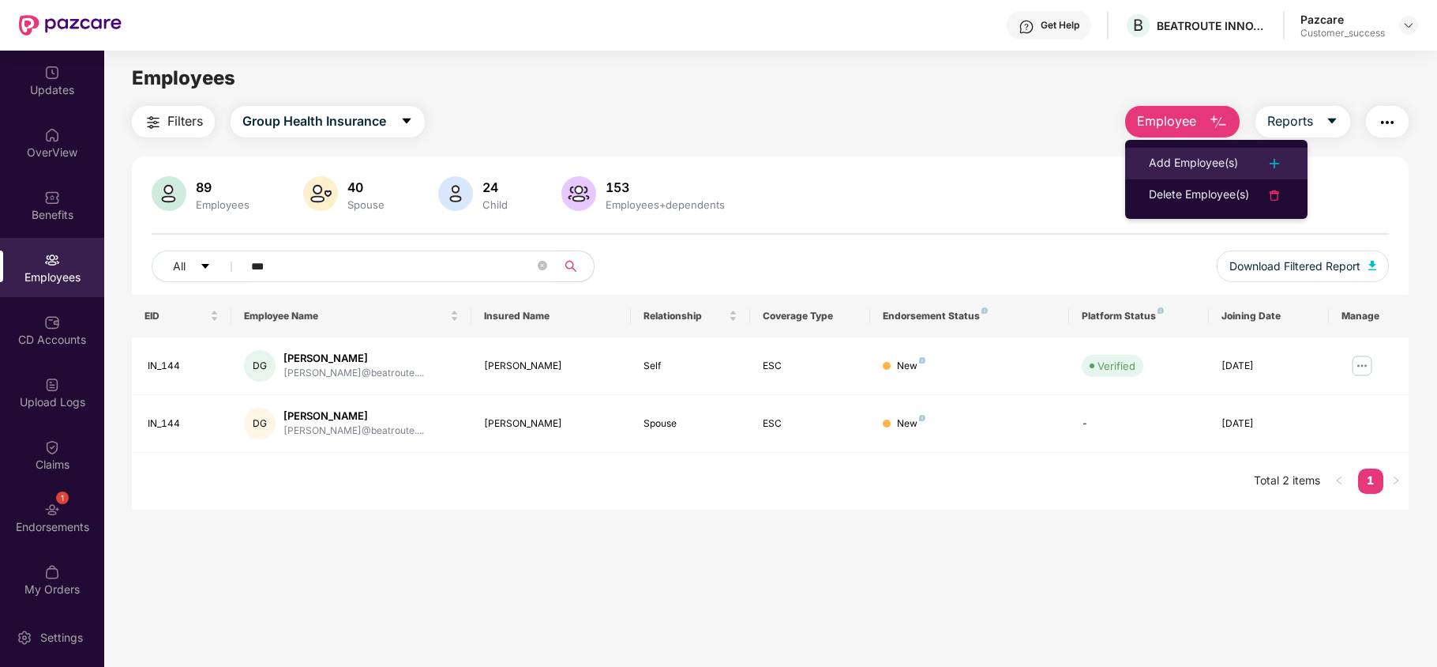
click at [1177, 159] on div "Add Employee(s)" at bounding box center [1193, 163] width 89 height 19
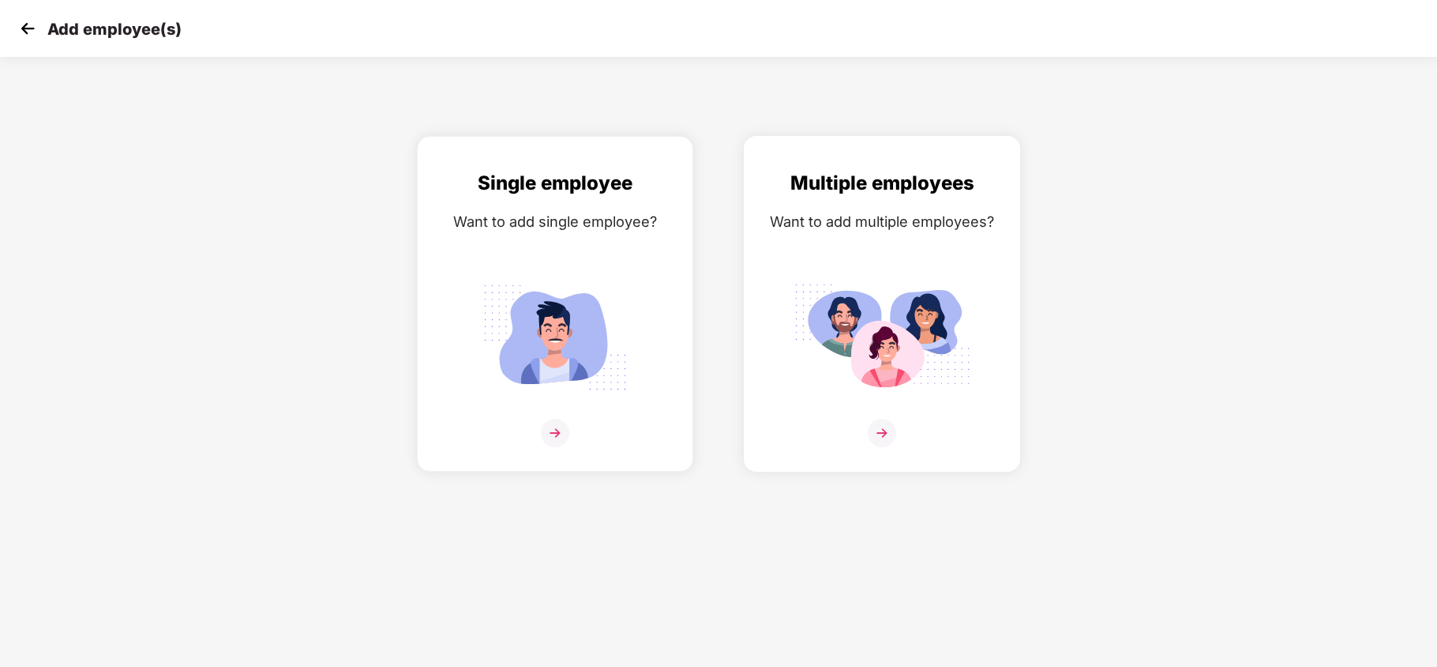
click at [825, 272] on div "Multiple employees Want to add multiple employees?" at bounding box center [882, 317] width 243 height 299
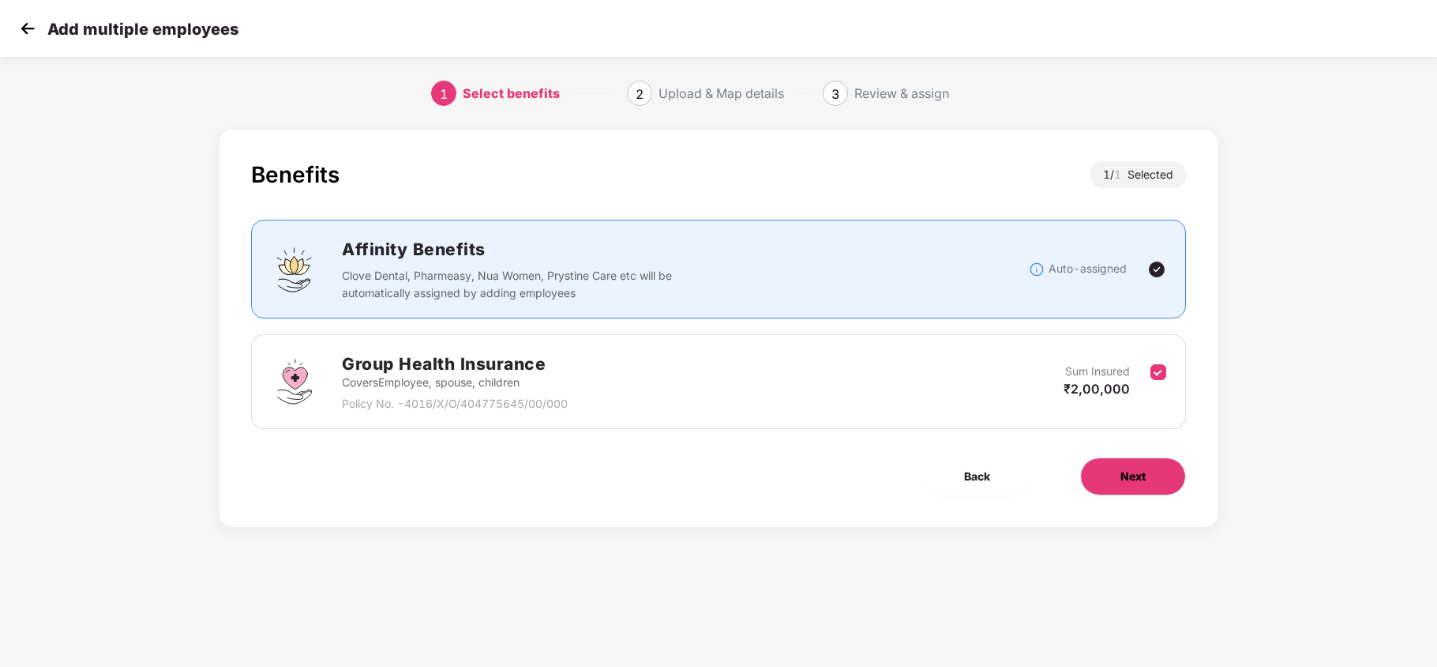
click at [1147, 494] on button "Next" at bounding box center [1133, 476] width 106 height 38
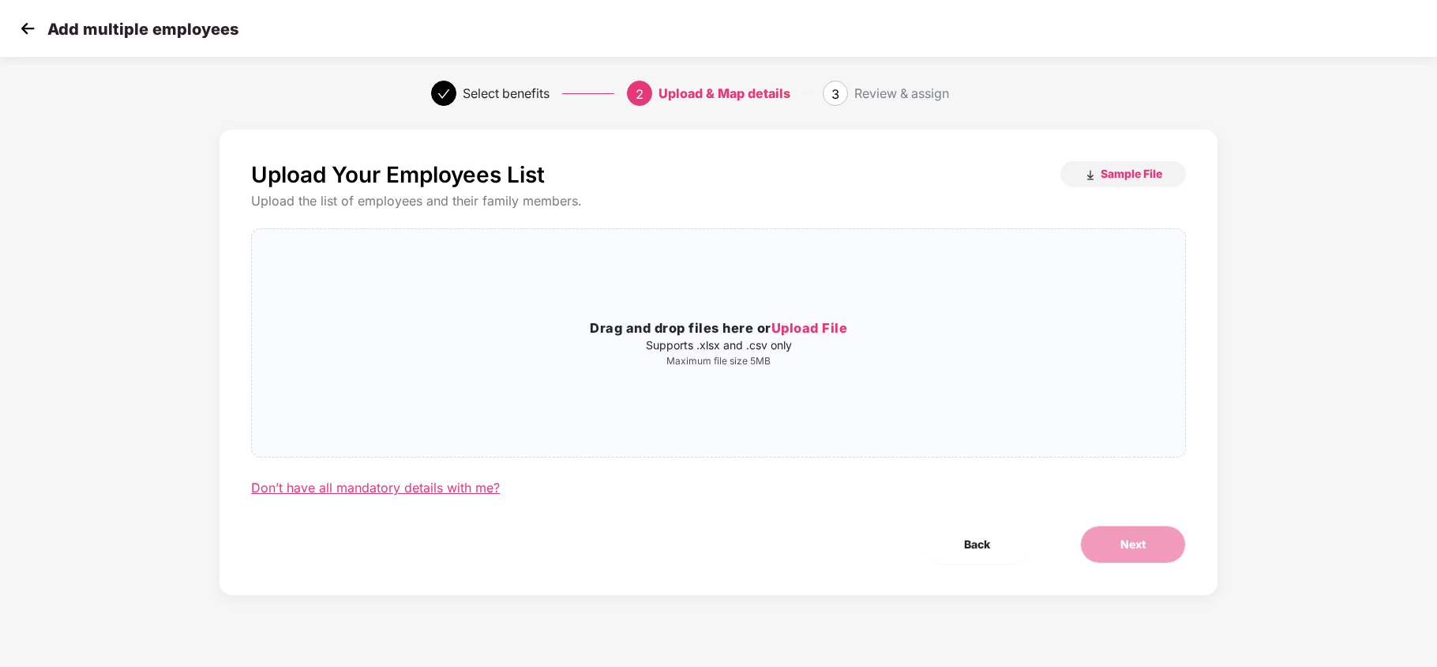
click at [450, 484] on div "Don’t have all mandatory details with me?" at bounding box center [375, 487] width 249 height 17
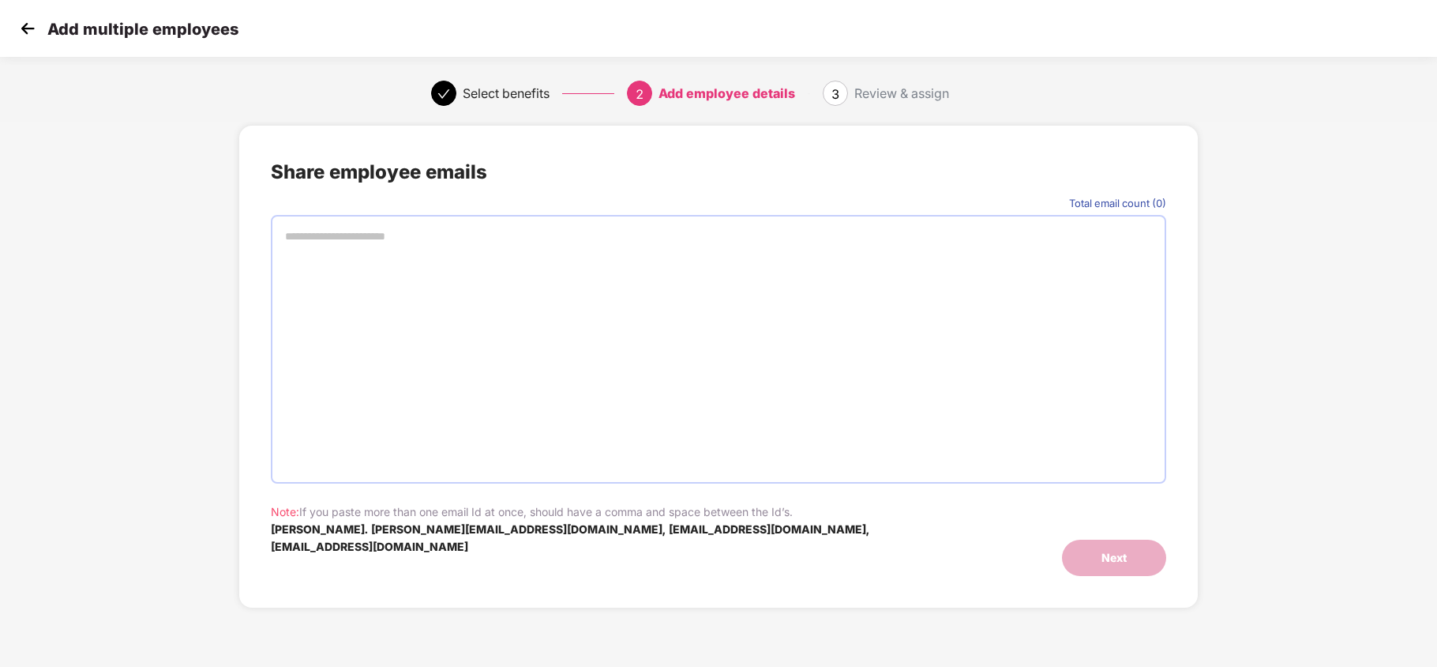
click at [26, 33] on img at bounding box center [28, 29] width 24 height 24
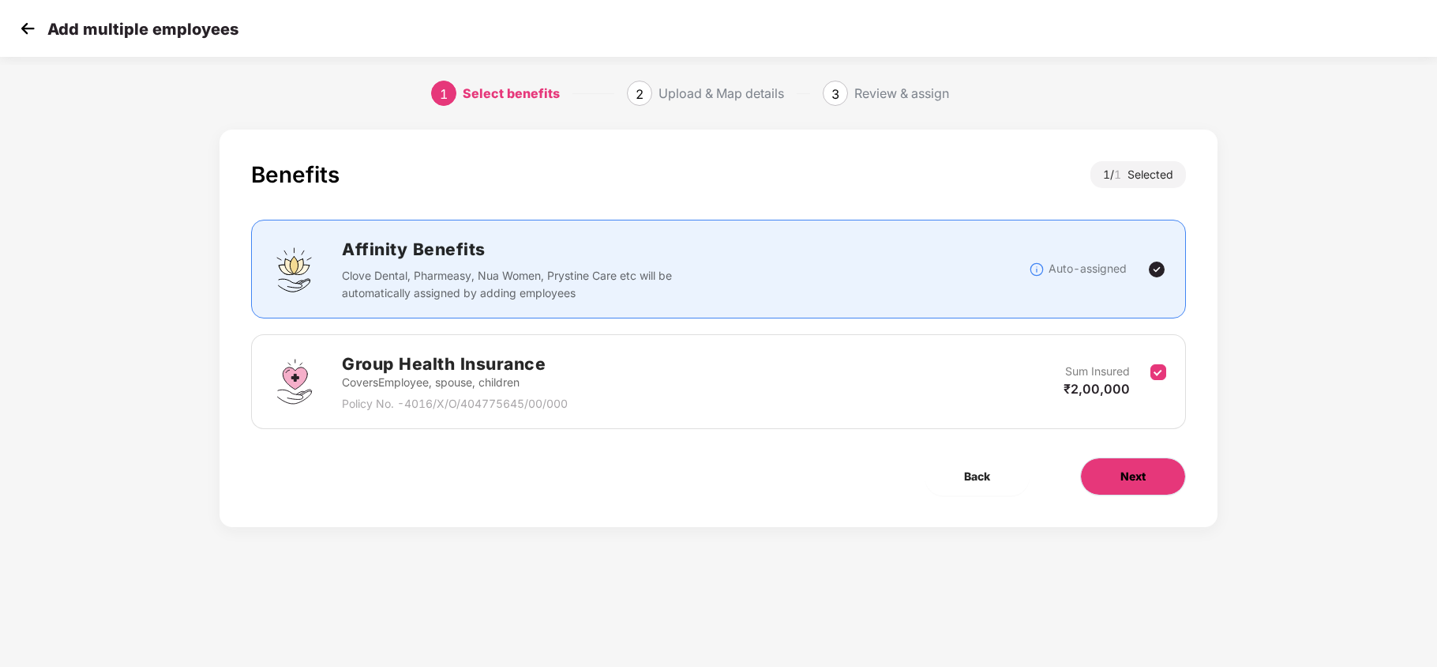
click at [1118, 472] on button "Next" at bounding box center [1133, 476] width 106 height 38
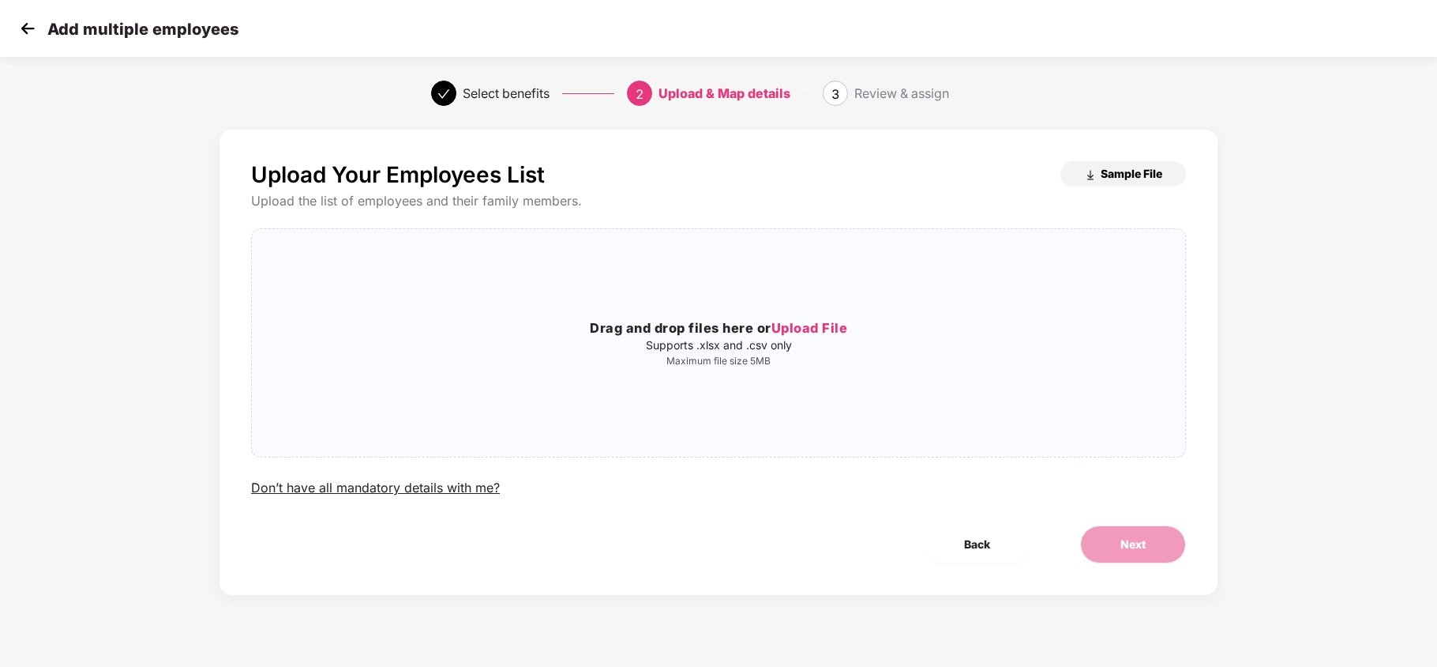
click at [1095, 171] on img "button" at bounding box center [1090, 175] width 13 height 13
click at [437, 491] on div "Don’t have all mandatory details with me?" at bounding box center [375, 487] width 249 height 17
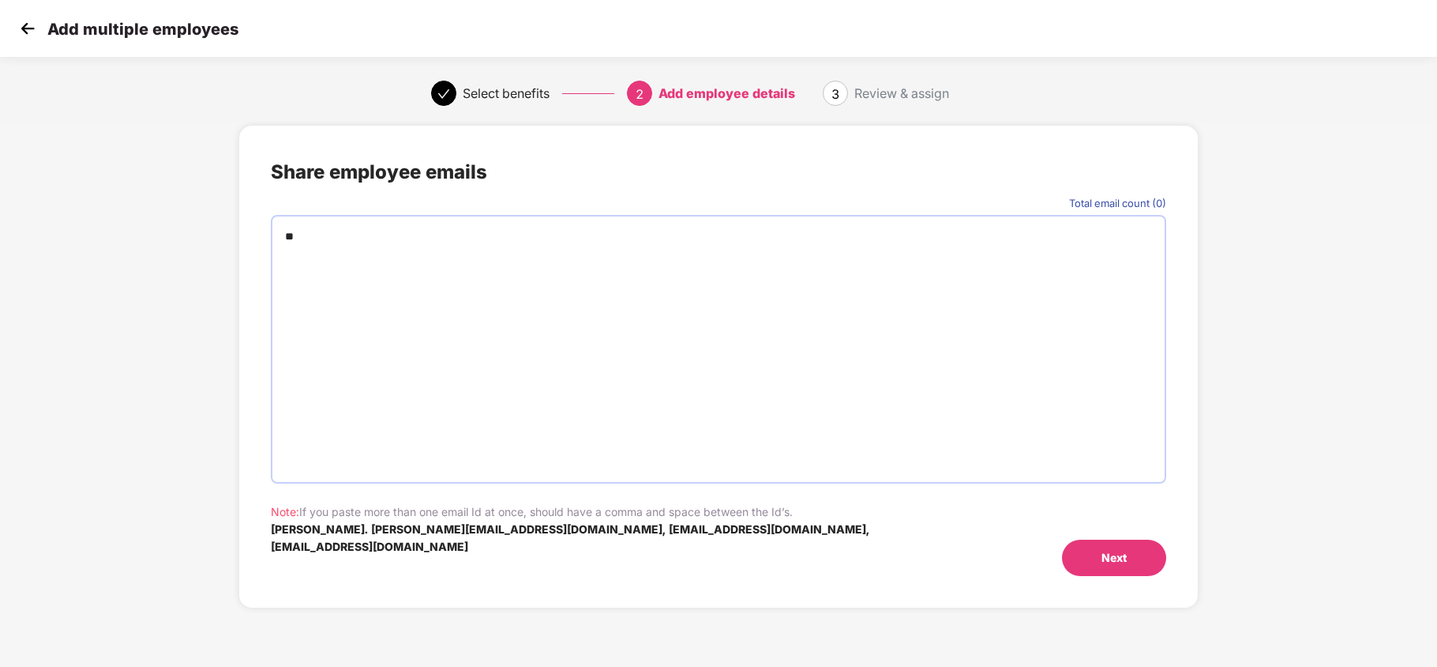
type input "*"
type input "**********"
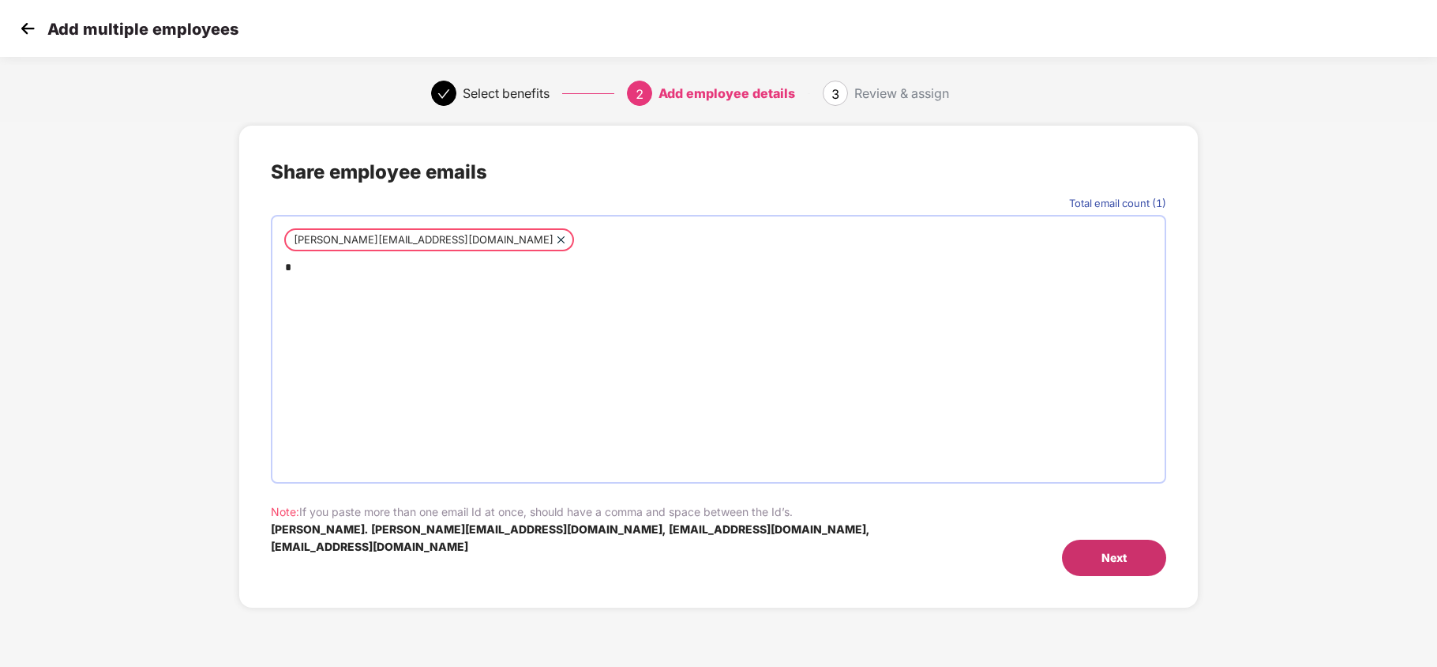
click at [1065, 554] on div "Next" at bounding box center [1114, 557] width 104 height 36
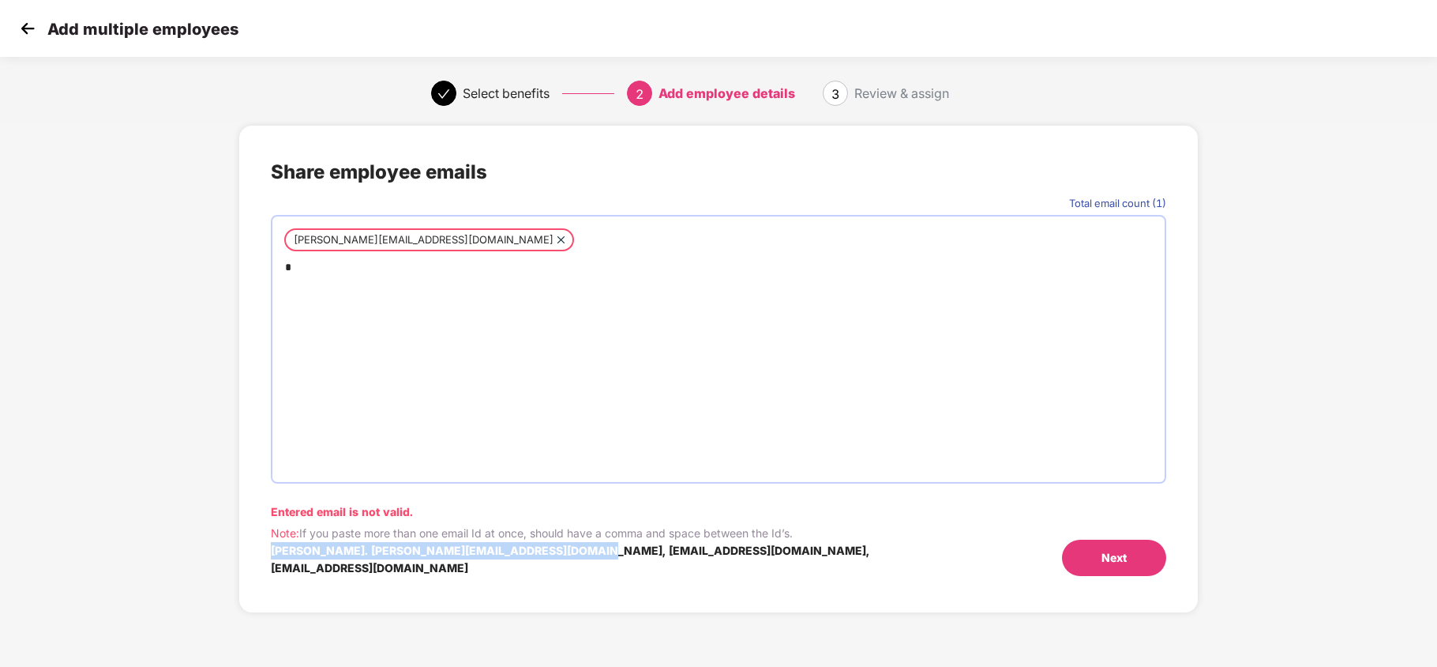
drag, startPoint x: 260, startPoint y: 553, endPoint x: 608, endPoint y: 550, distance: 348.3
click at [608, 550] on div "Share employee emails Total email count (1) kavya@beatroute.io Entered email is…" at bounding box center [718, 369] width 958 height 487
click at [608, 550] on p "e.g. karan@work.com, aman@work.com, rohit@work.com" at bounding box center [606, 559] width 671 height 35
click at [472, 232] on div "kavya@beatroute.io" at bounding box center [718, 349] width 895 height 269
type input "**********"
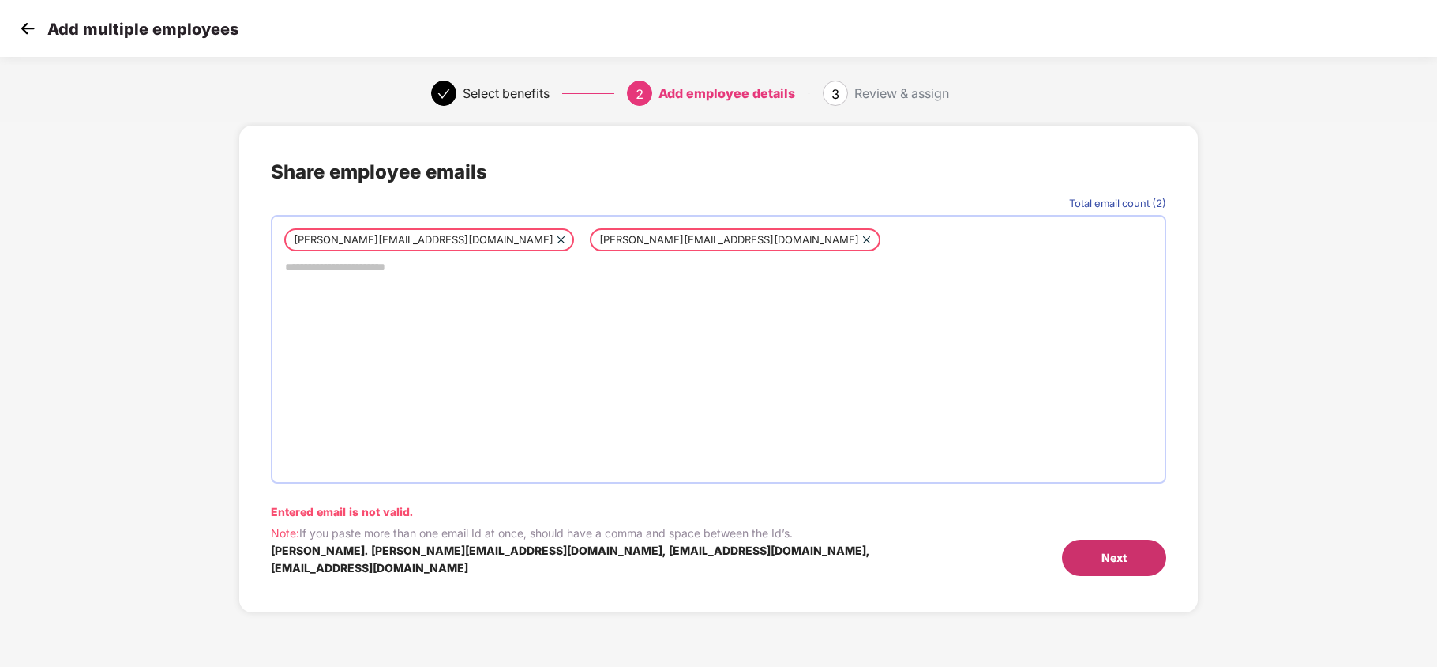
click at [1113, 556] on div "Next" at bounding box center [1114, 557] width 25 height 17
click at [26, 33] on img at bounding box center [28, 29] width 24 height 24
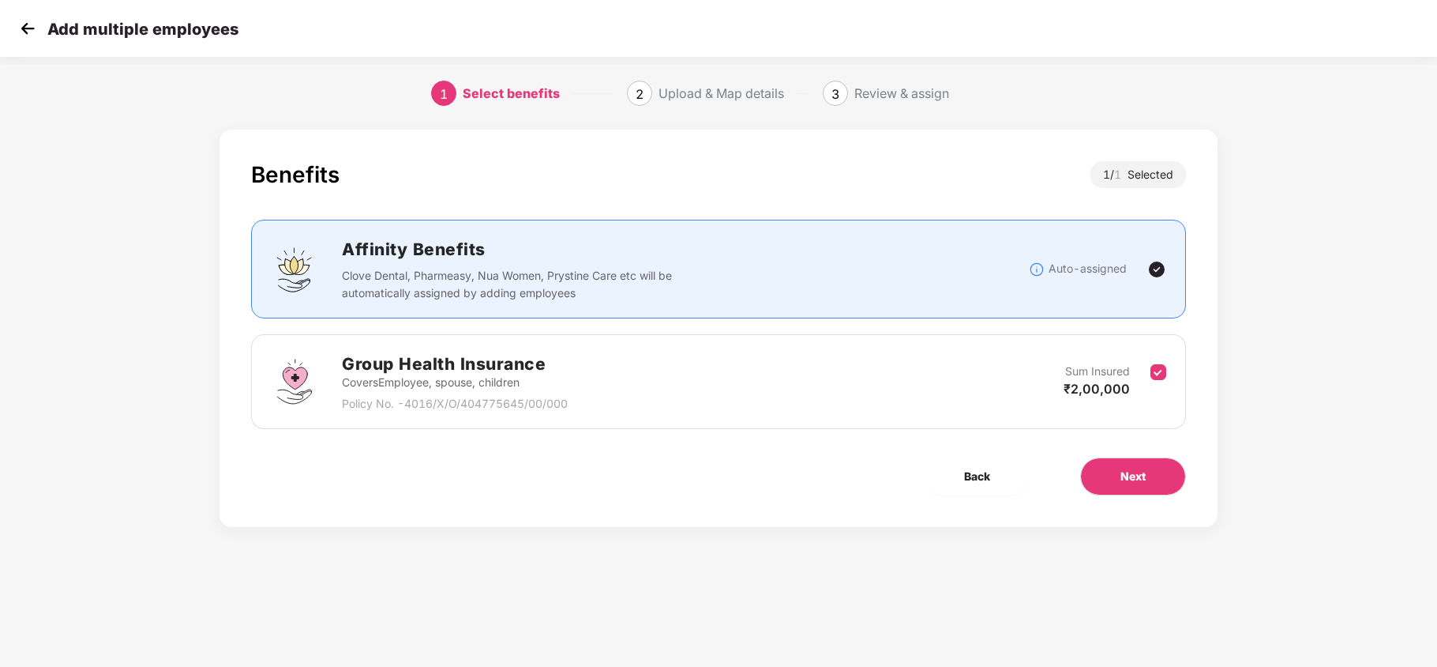
click at [25, 32] on img at bounding box center [28, 29] width 24 height 24
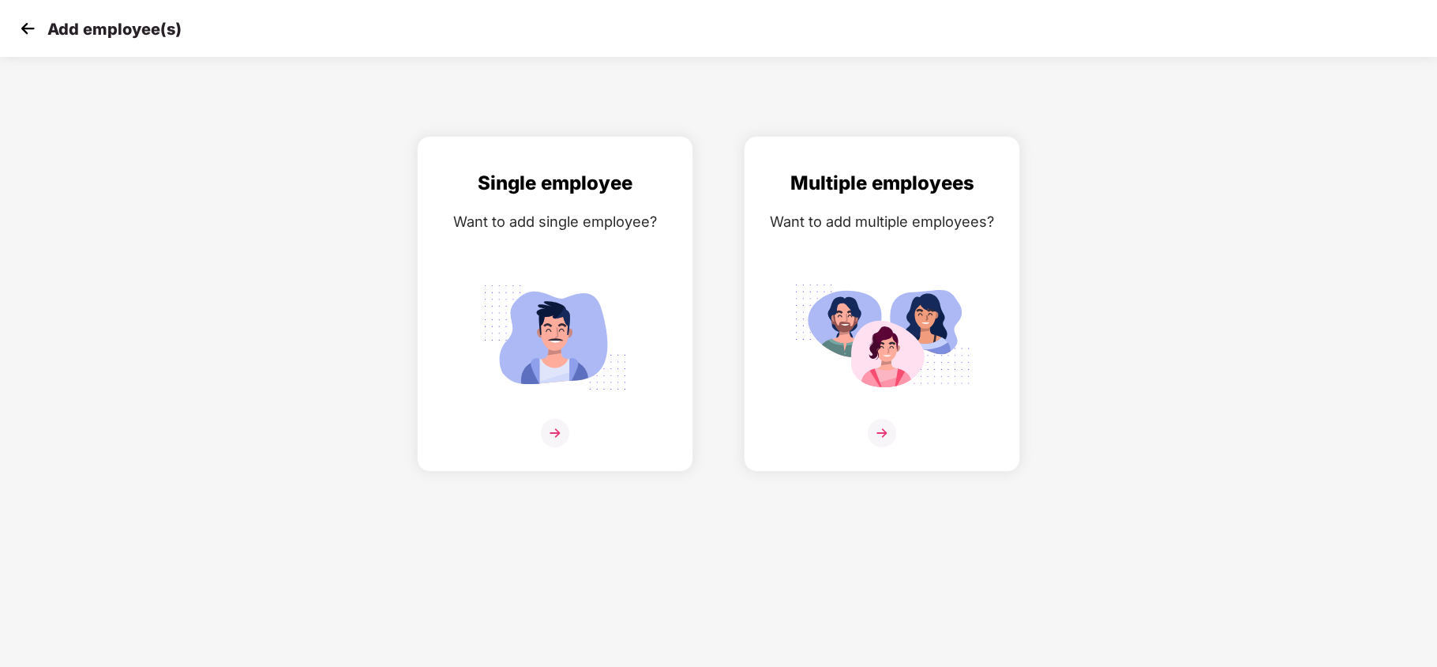
click at [28, 38] on img at bounding box center [28, 29] width 24 height 24
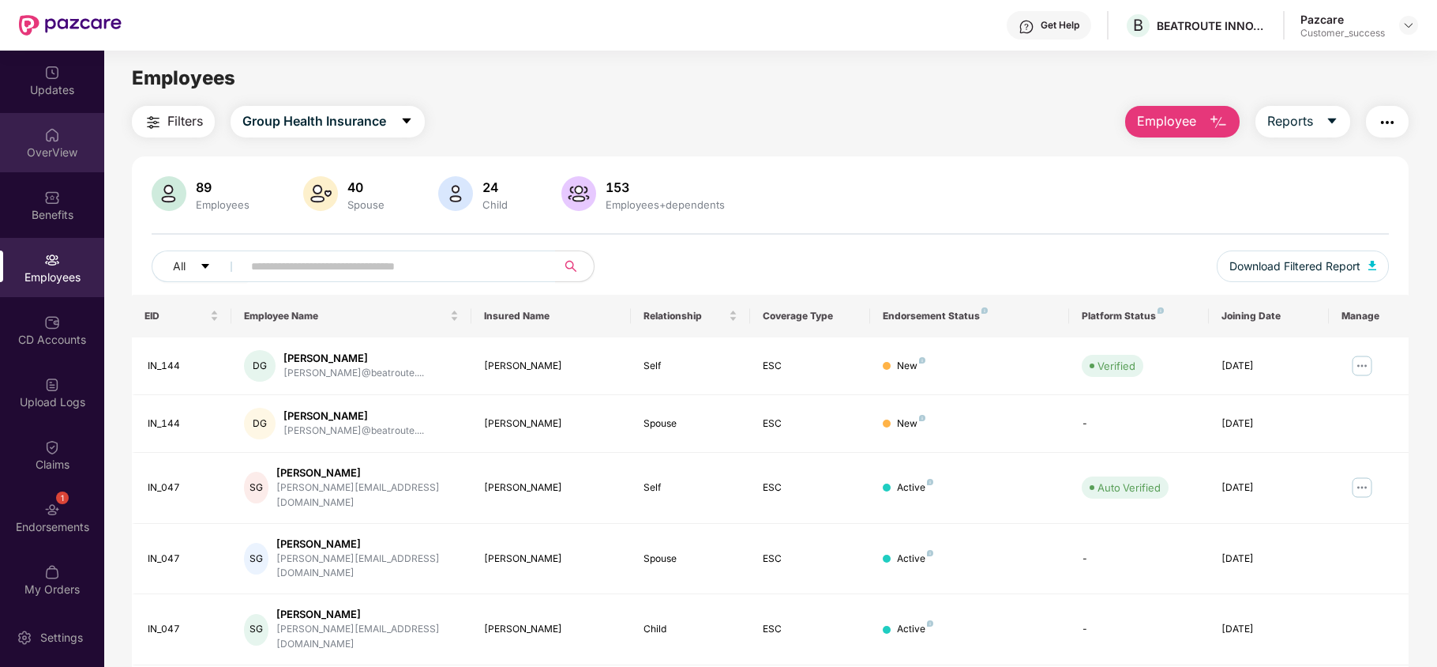
click at [36, 156] on div "OverView" at bounding box center [52, 153] width 104 height 16
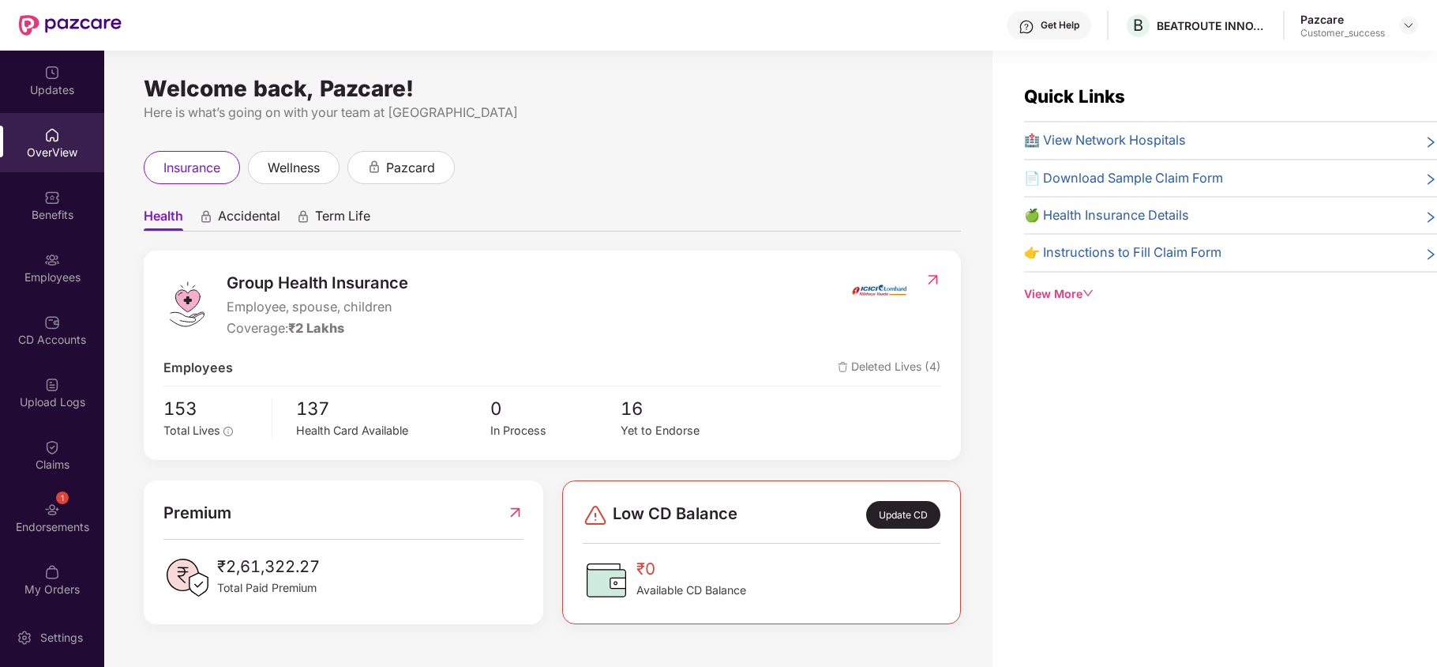
click at [58, 515] on div "1 Endorsements" at bounding box center [52, 516] width 104 height 59
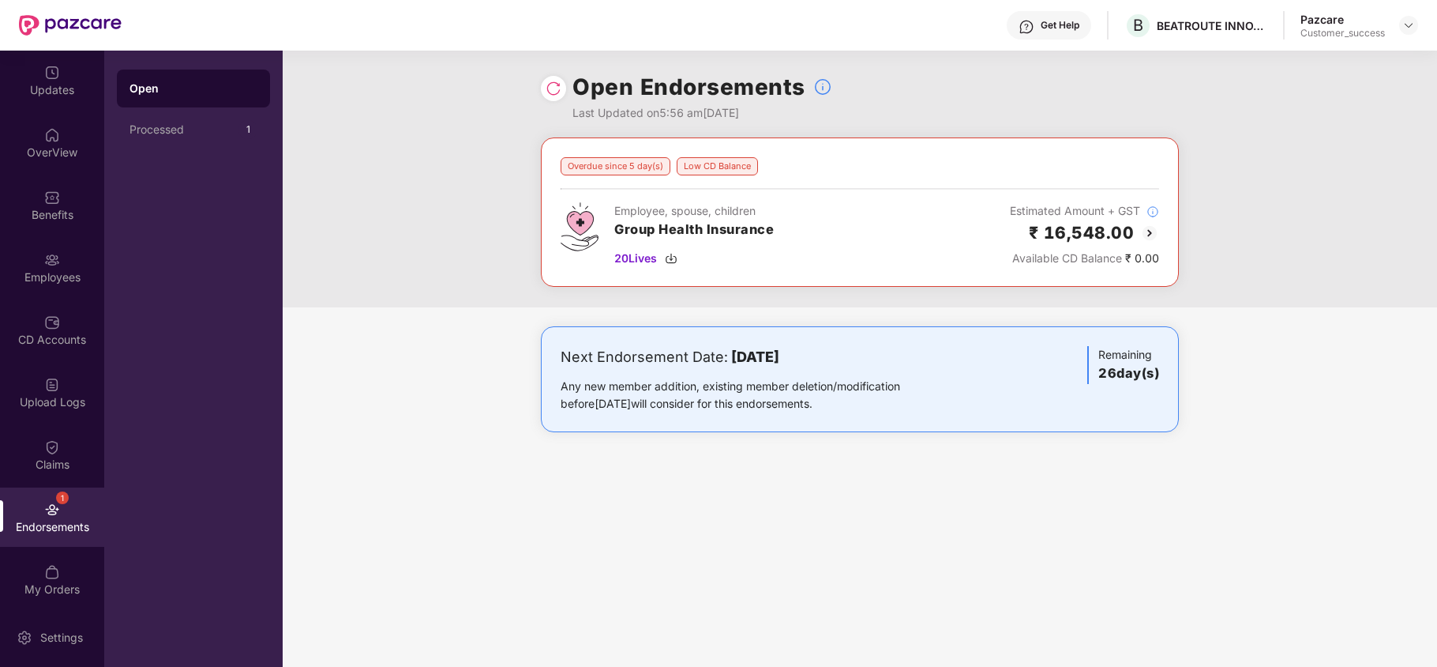
click at [1152, 237] on img at bounding box center [1149, 233] width 19 height 19
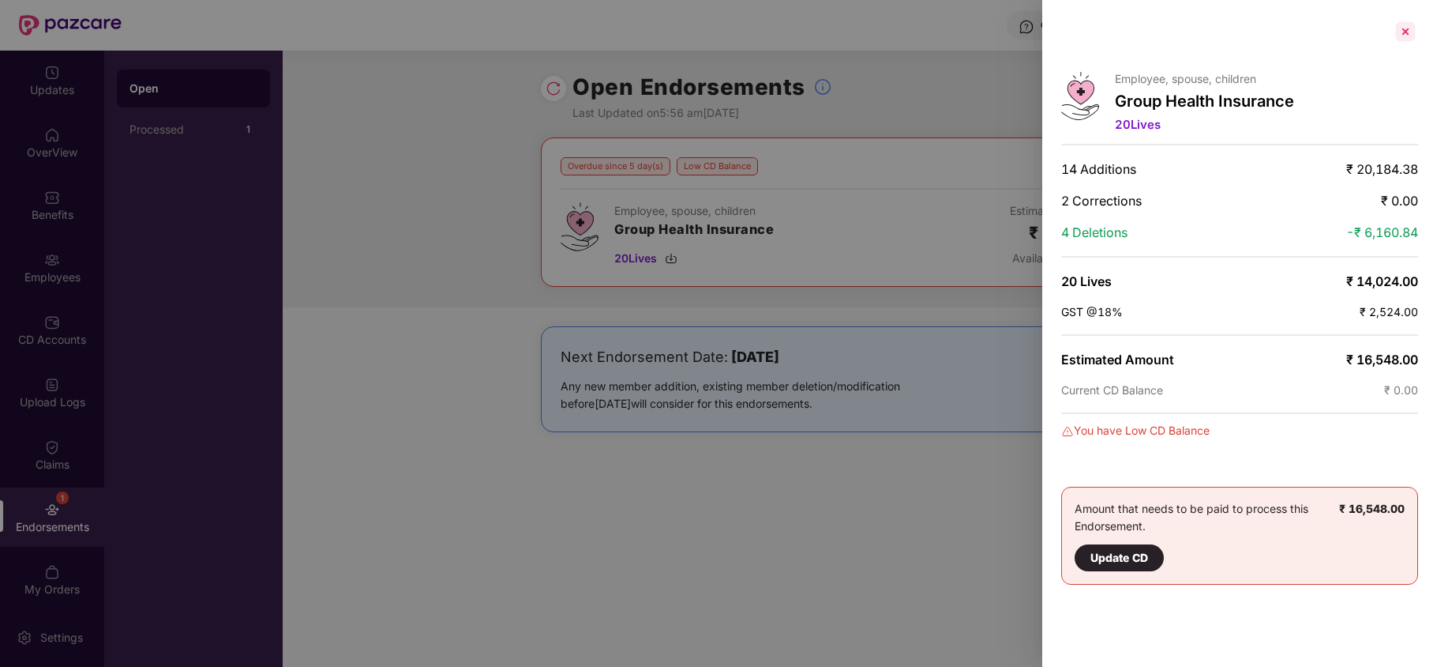
click at [1409, 32] on div at bounding box center [1405, 31] width 25 height 25
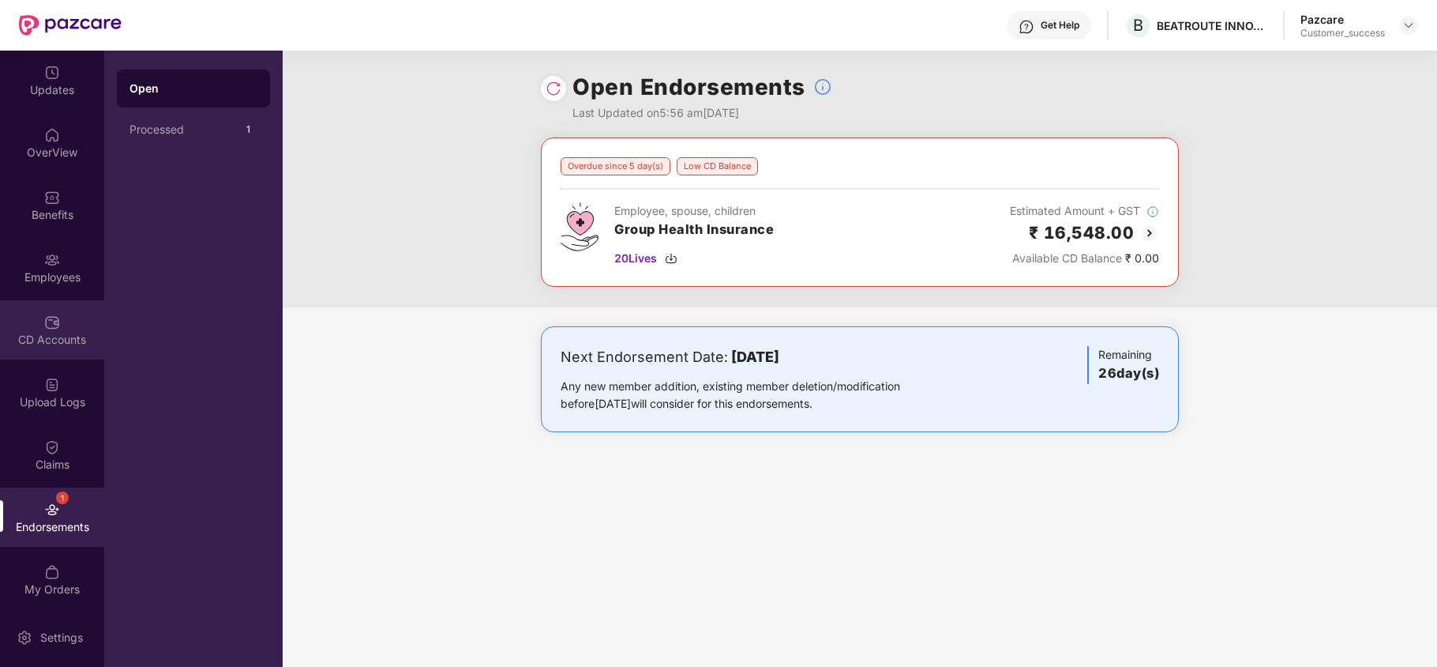
click at [32, 314] on div "CD Accounts" at bounding box center [52, 329] width 104 height 59
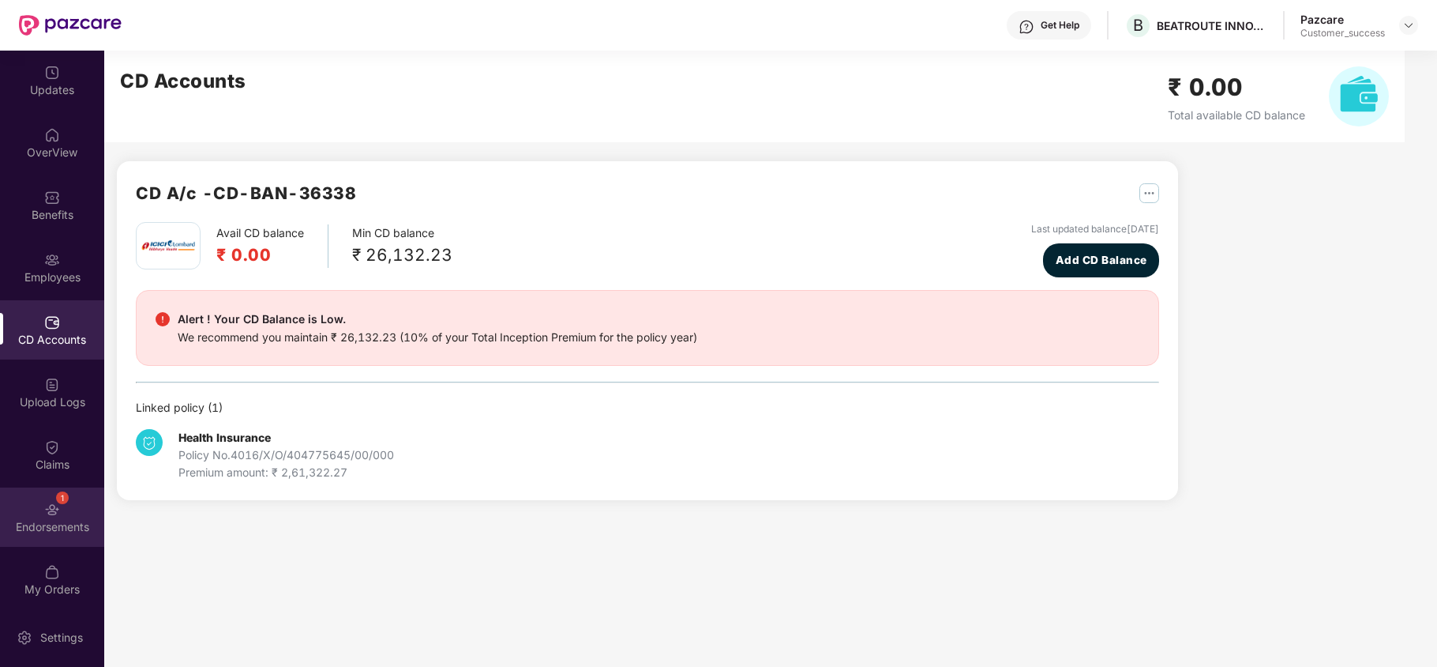
click at [55, 509] on img at bounding box center [52, 510] width 16 height 16
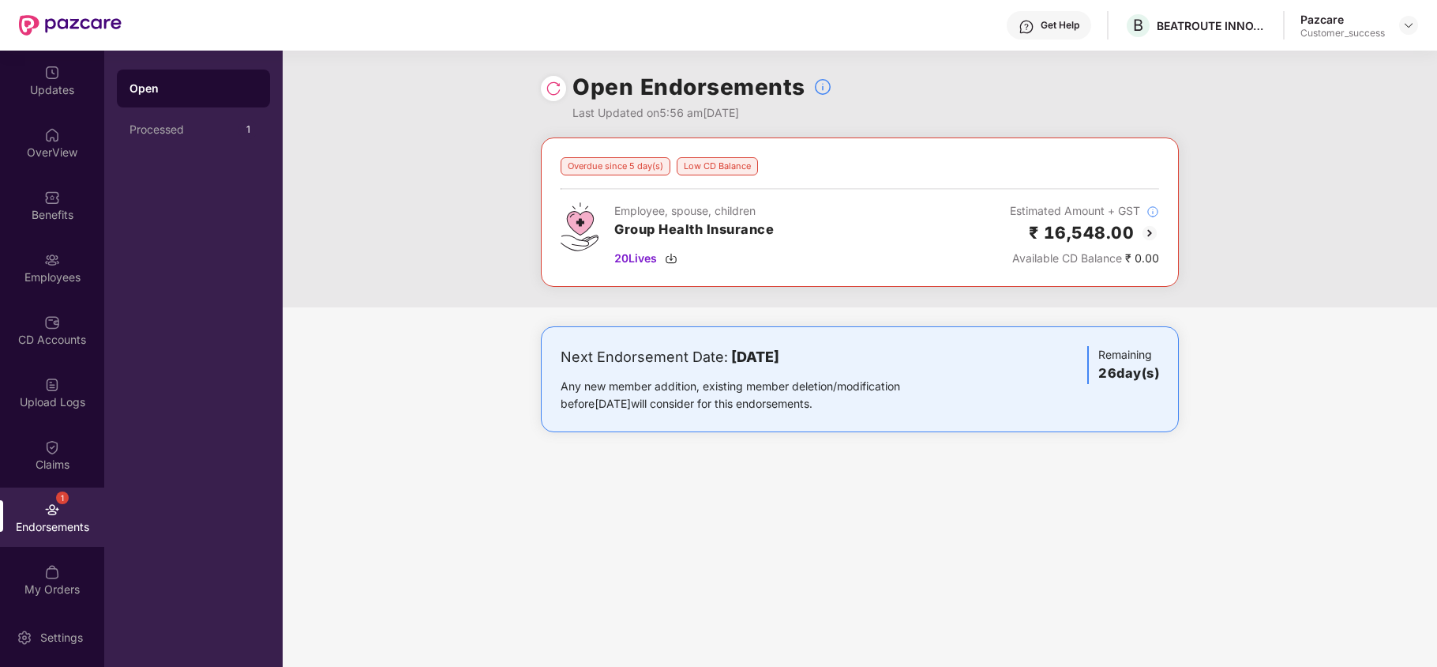
click at [1145, 231] on img at bounding box center [1149, 233] width 19 height 19
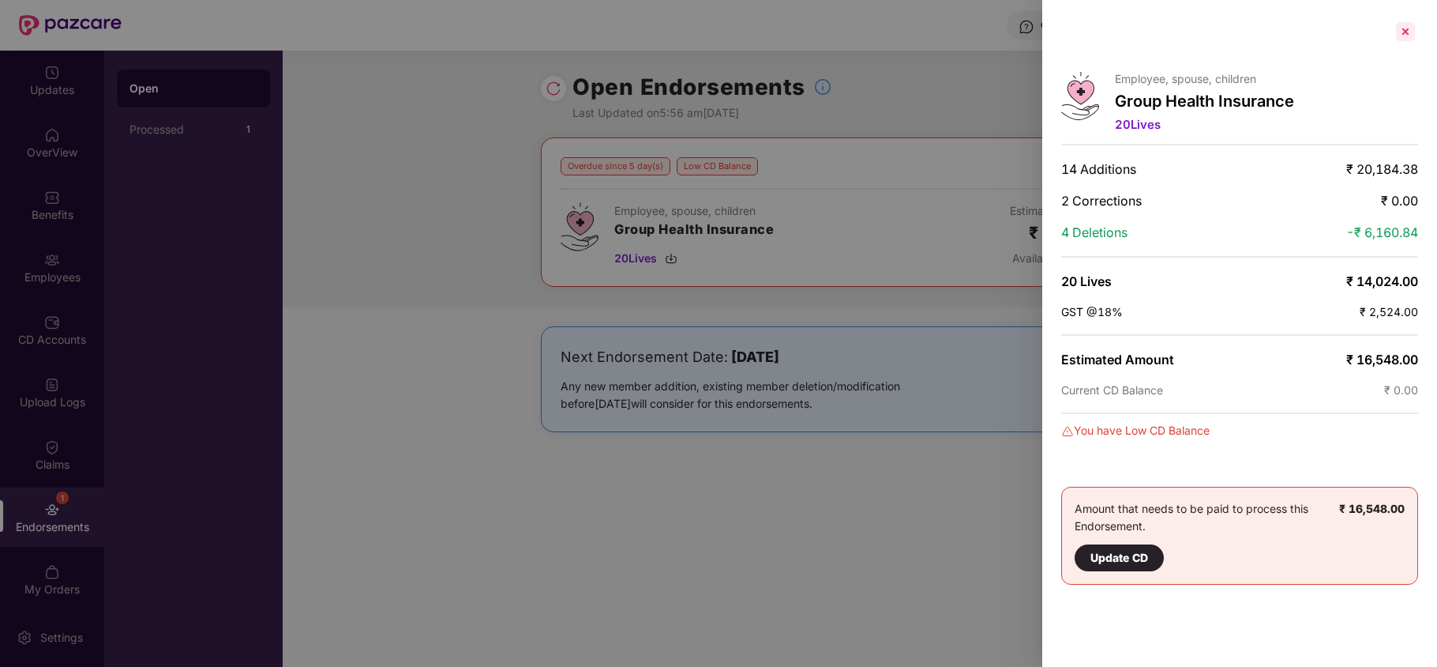
click at [1403, 35] on div at bounding box center [1405, 31] width 25 height 25
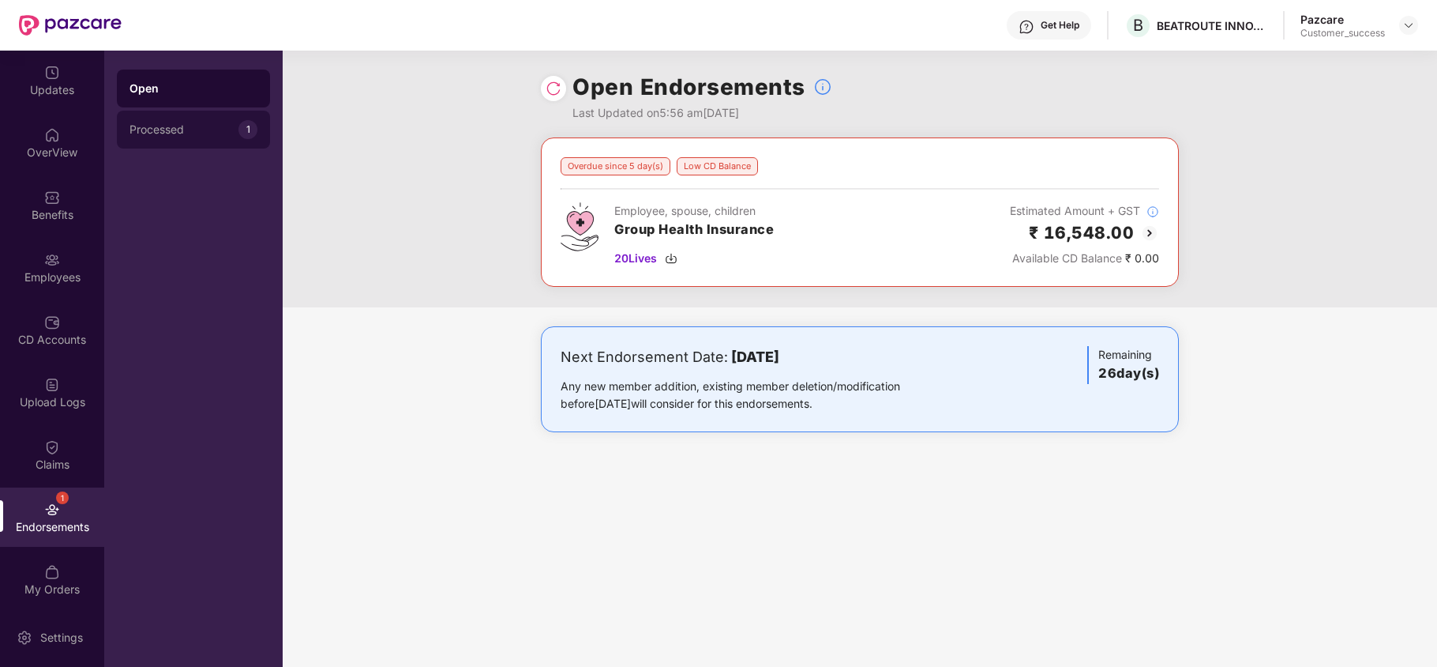
click at [199, 133] on div "Processed" at bounding box center [184, 129] width 109 height 13
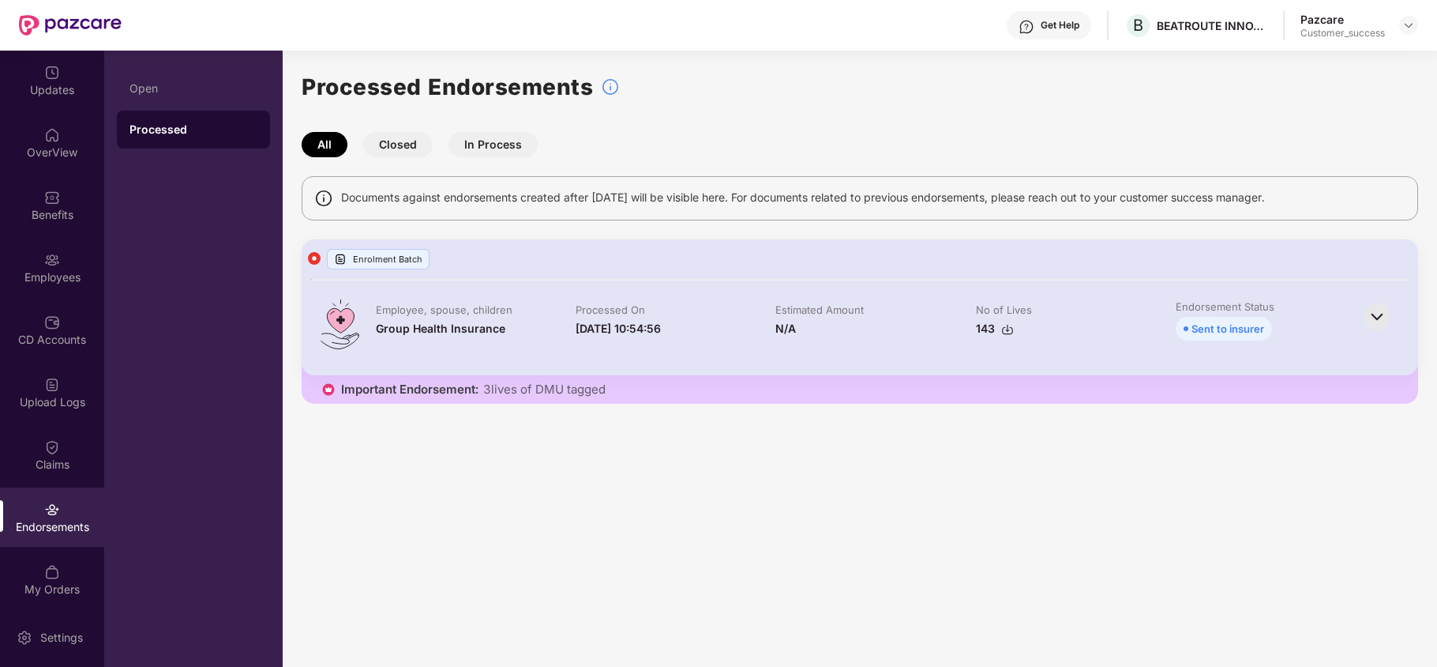
click at [1369, 316] on img at bounding box center [1377, 316] width 35 height 35
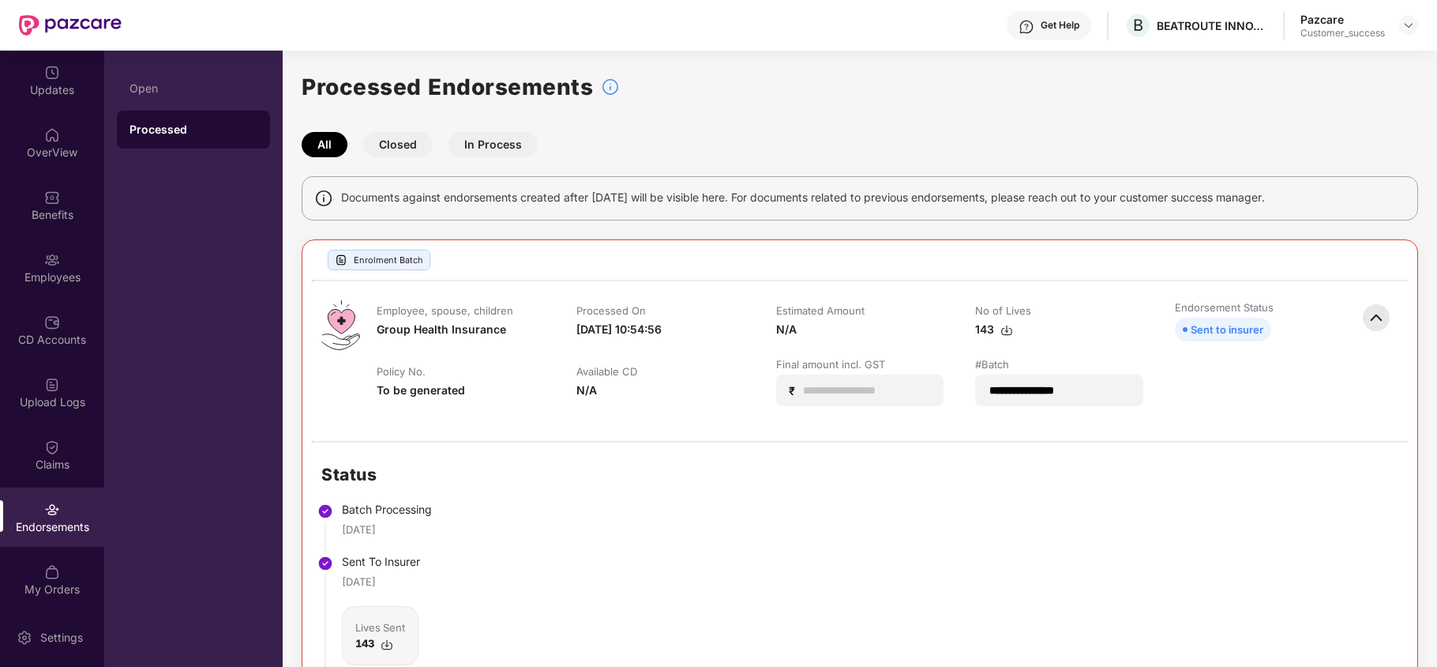
click at [1378, 313] on img at bounding box center [1376, 317] width 35 height 35
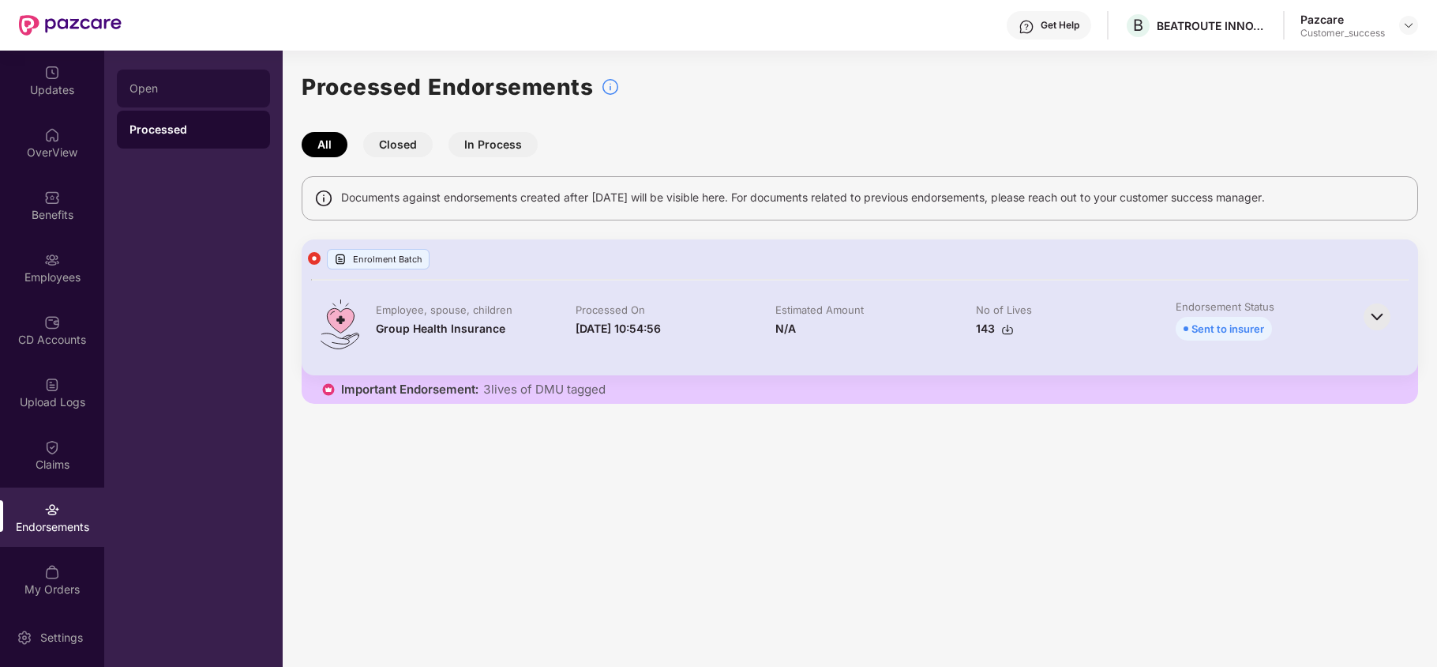
click at [187, 86] on div "Open" at bounding box center [194, 88] width 128 height 13
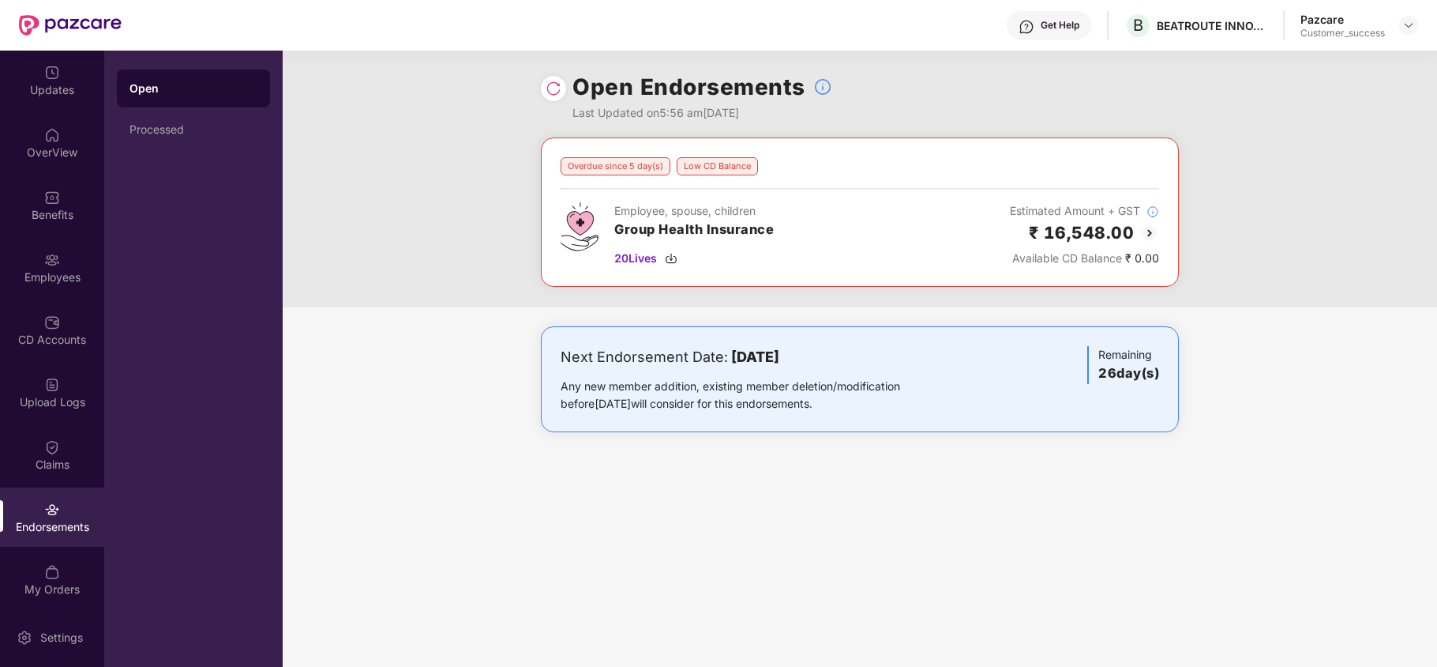
click at [1145, 229] on img at bounding box center [1149, 233] width 19 height 19
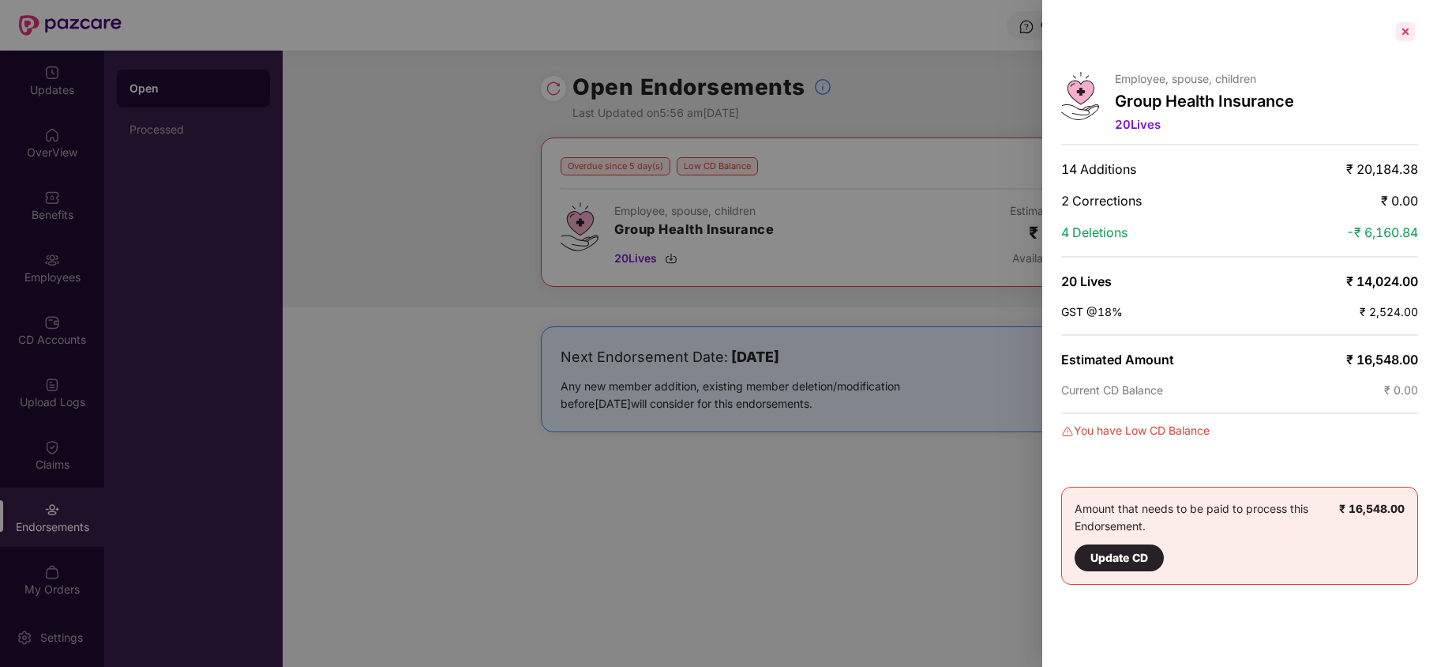
click at [1411, 29] on div at bounding box center [1405, 31] width 25 height 25
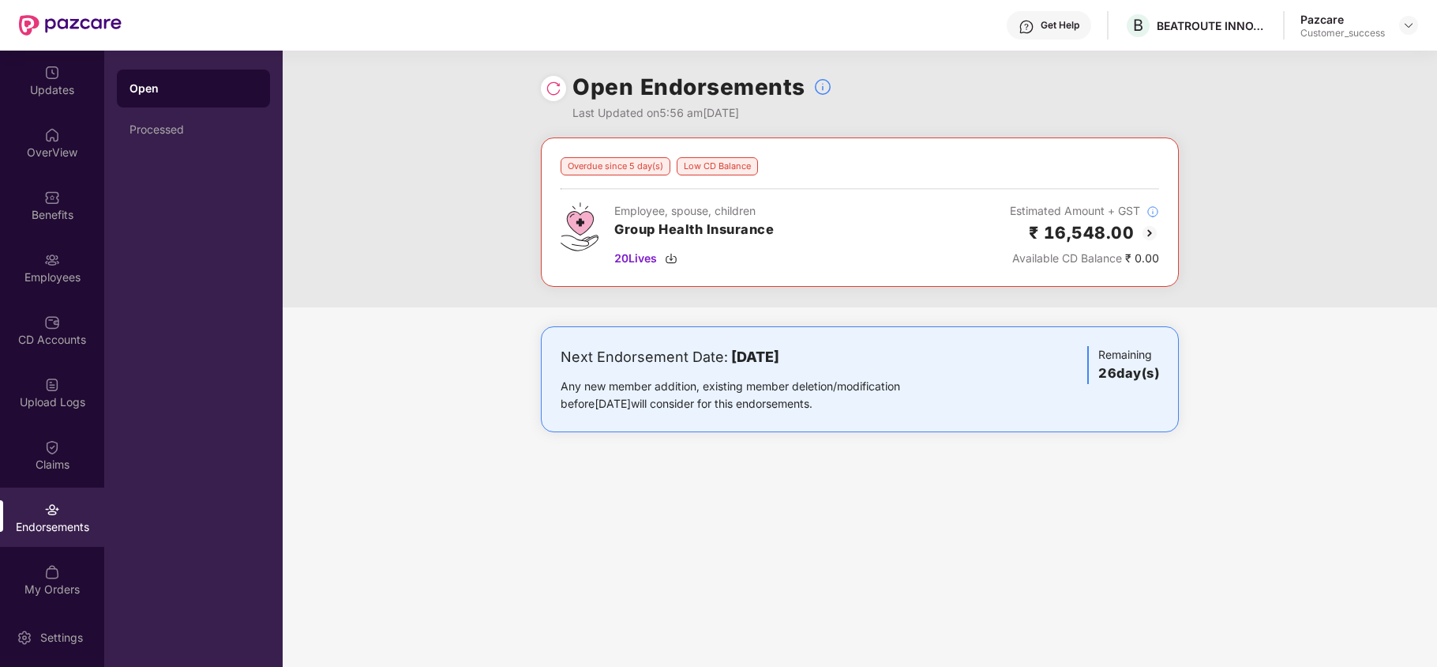
click at [1157, 235] on img at bounding box center [1149, 233] width 19 height 19
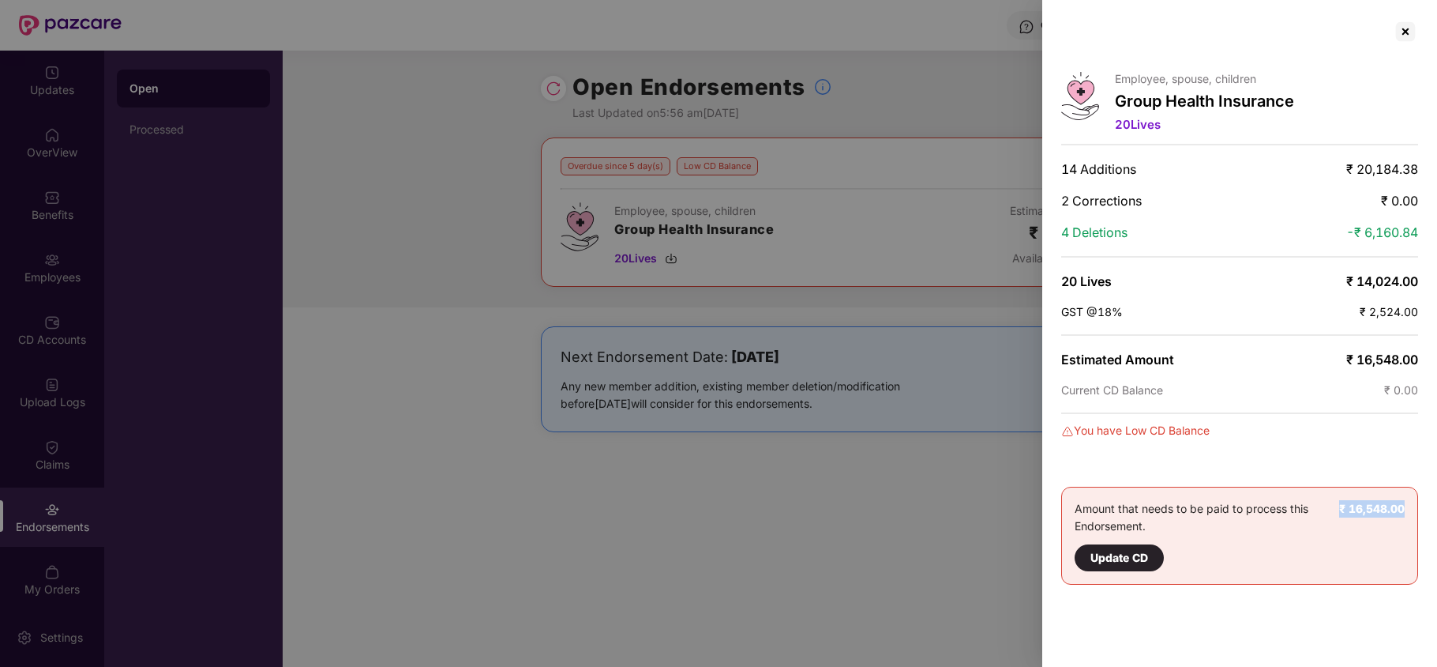
drag, startPoint x: 1338, startPoint y: 505, endPoint x: 1416, endPoint y: 510, distance: 78.3
click at [1416, 510] on div "Amount that needs to be paid to process this Endorsement. Update CD ₹ 16,548.00" at bounding box center [1240, 536] width 357 height 98
click at [1401, 36] on div at bounding box center [1405, 31] width 25 height 25
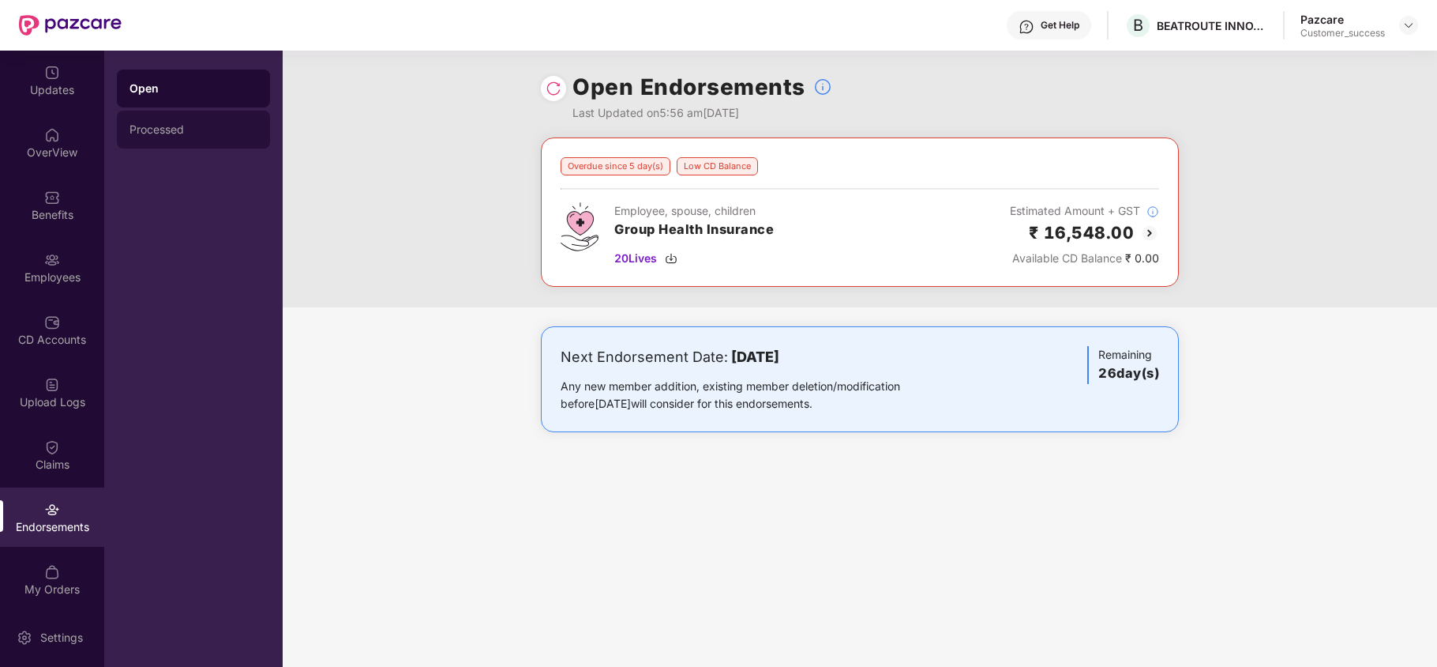
click at [144, 137] on div "Processed" at bounding box center [193, 130] width 153 height 38
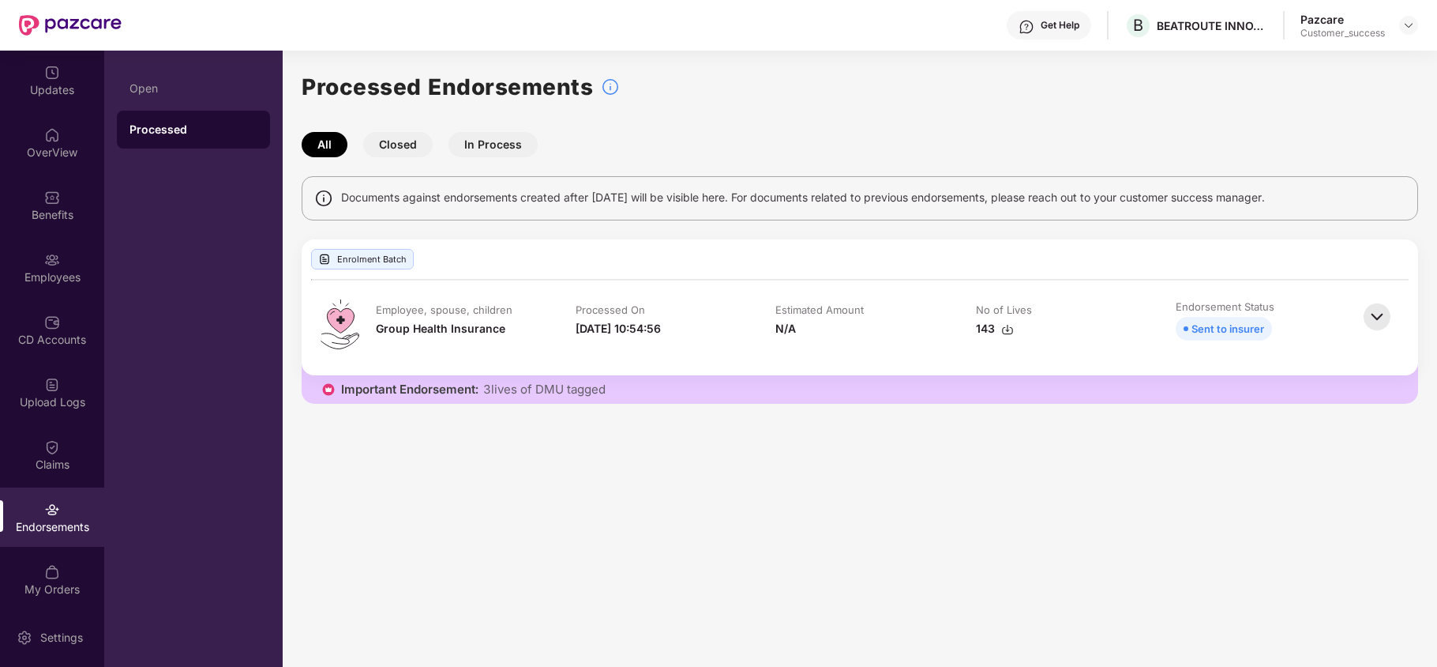
click at [1370, 325] on img at bounding box center [1377, 316] width 35 height 35
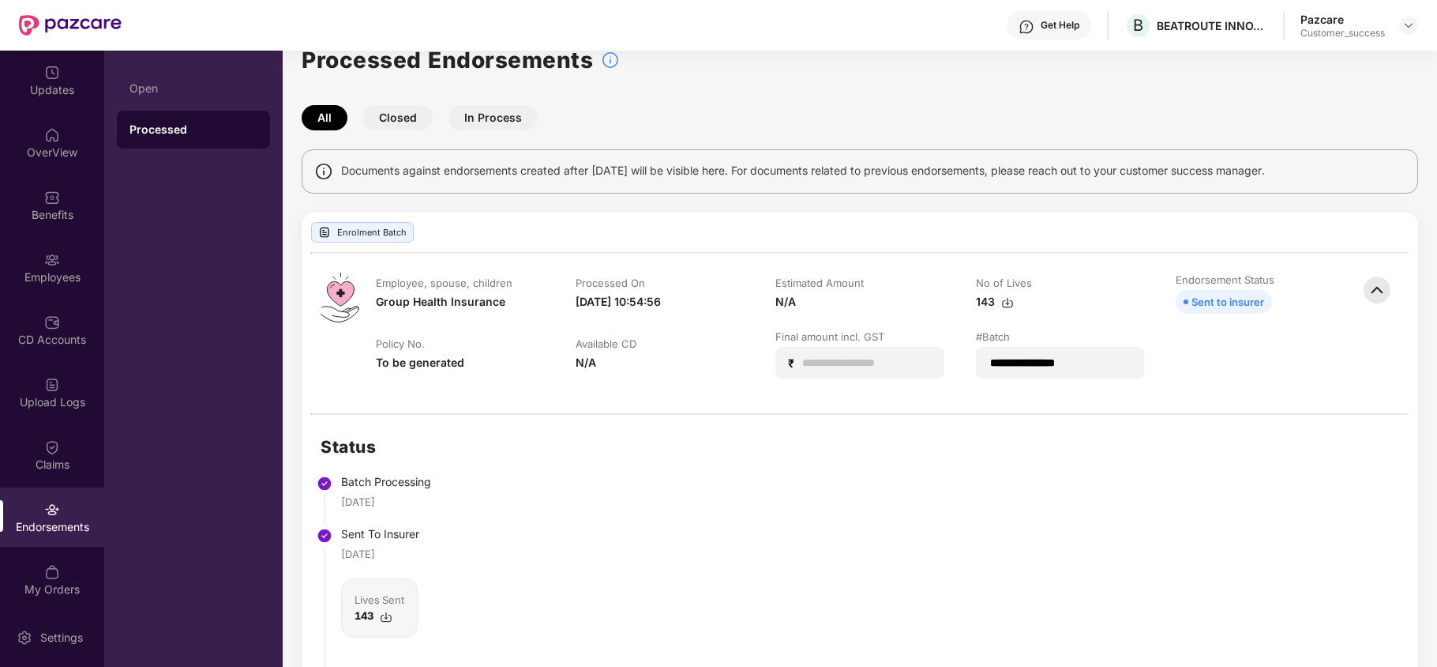
scroll to position [10, 0]
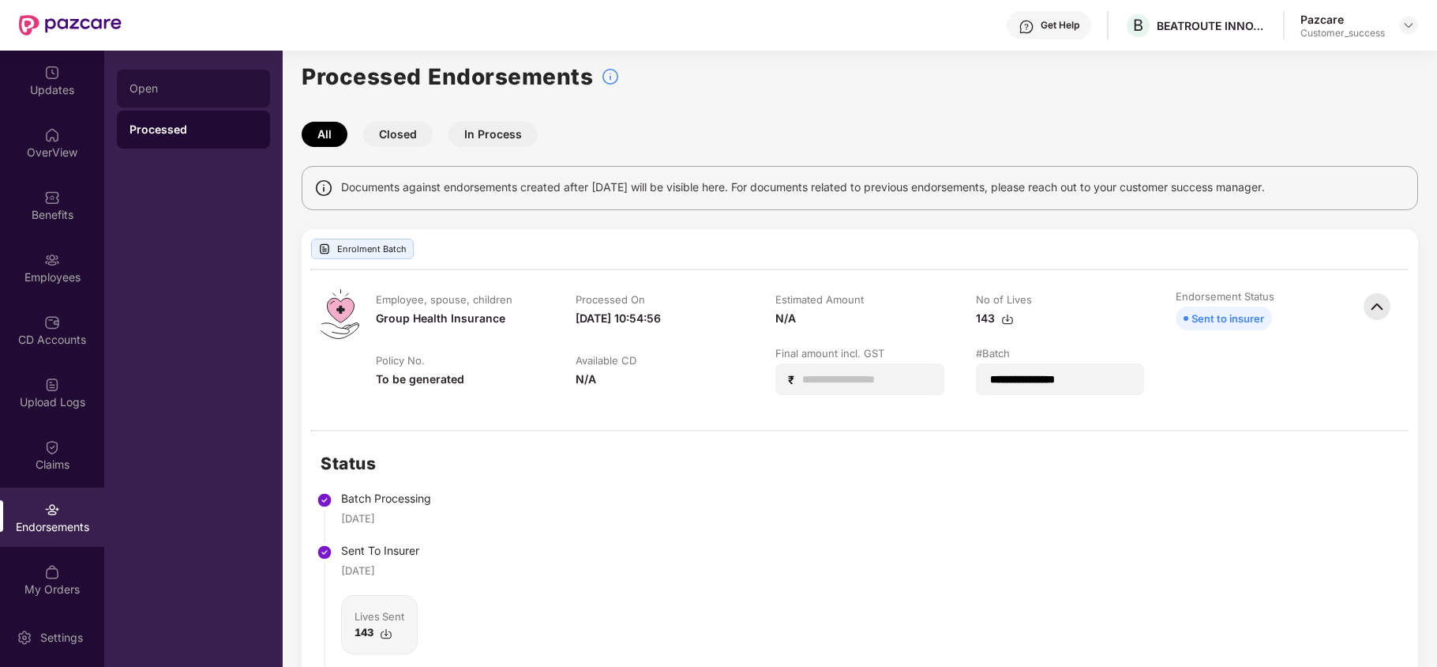
click at [137, 84] on div "Open" at bounding box center [194, 88] width 128 height 13
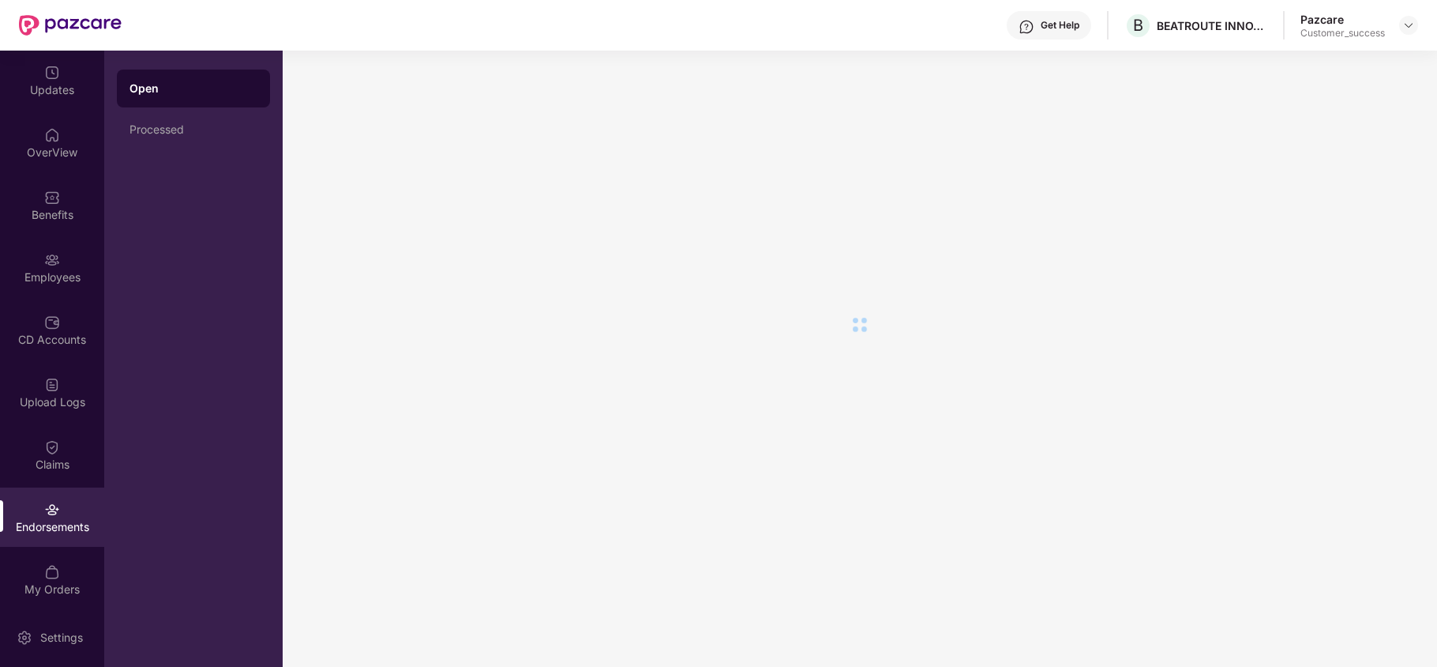
scroll to position [0, 0]
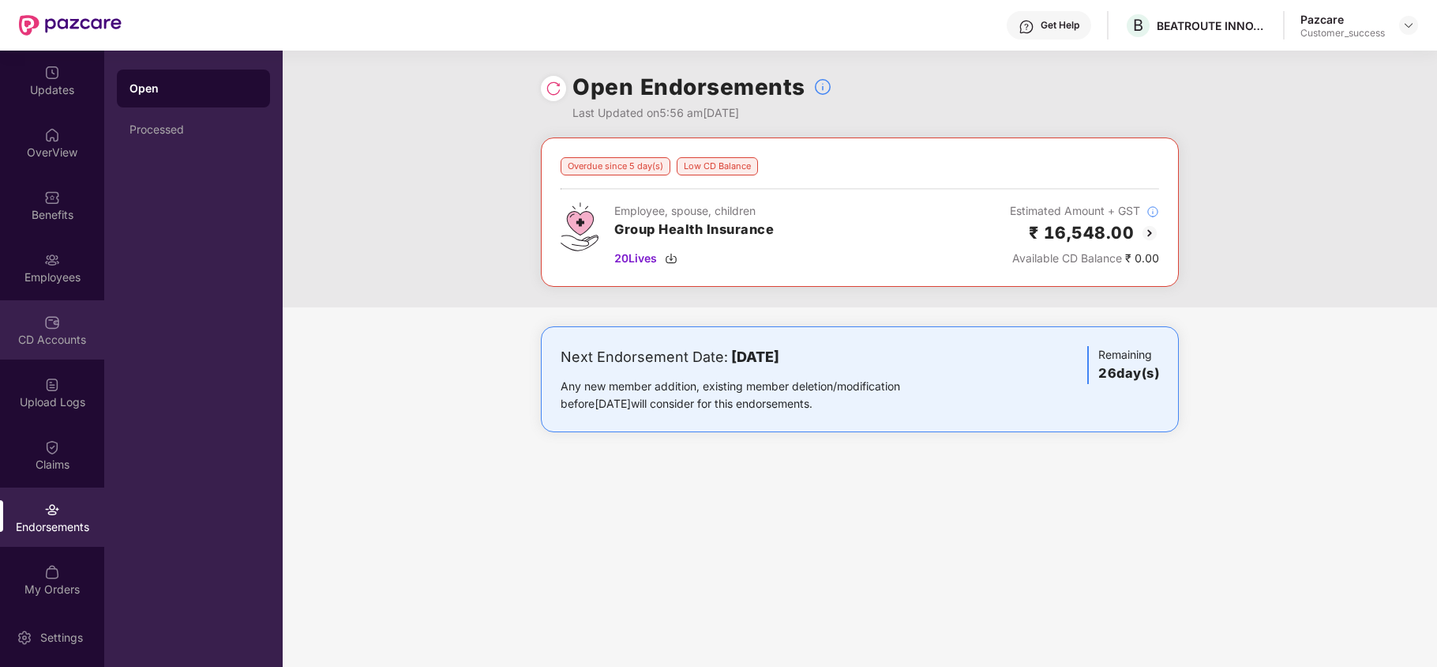
click at [55, 338] on div "CD Accounts" at bounding box center [52, 340] width 104 height 16
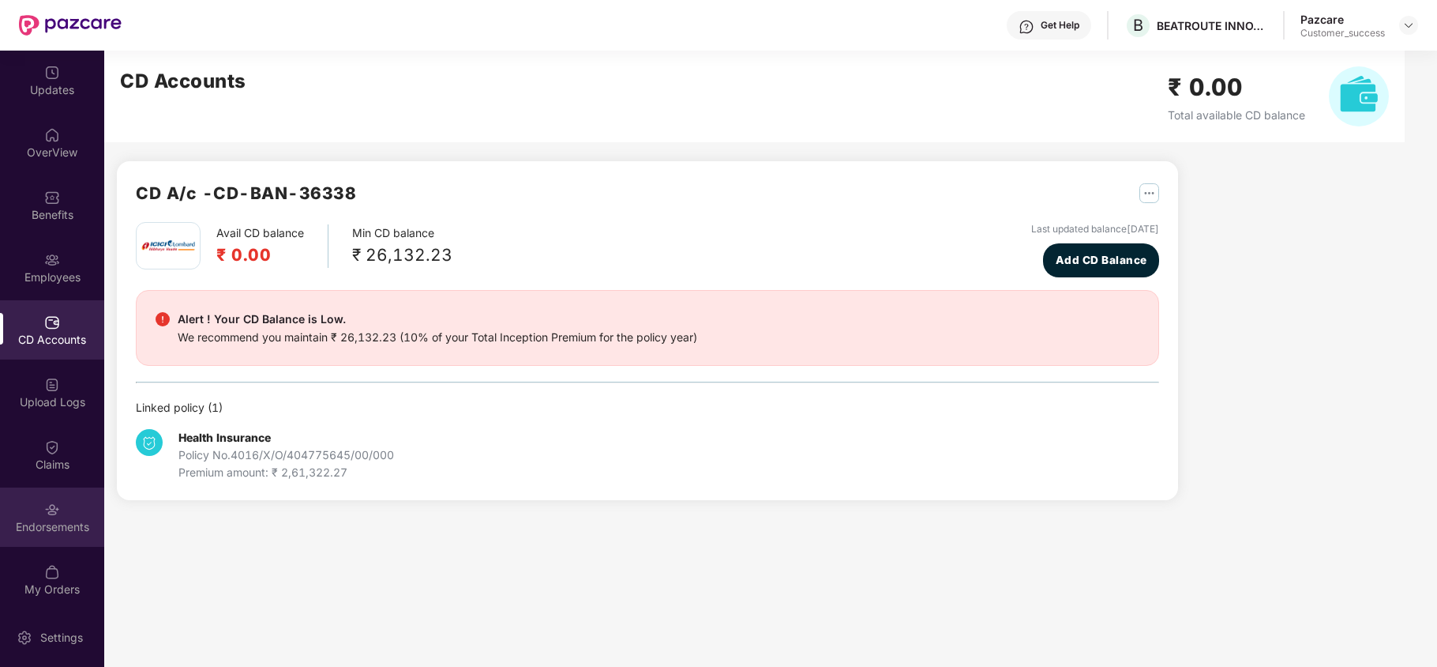
click at [45, 510] on img at bounding box center [52, 510] width 16 height 16
